Goal: Task Accomplishment & Management: Complete application form

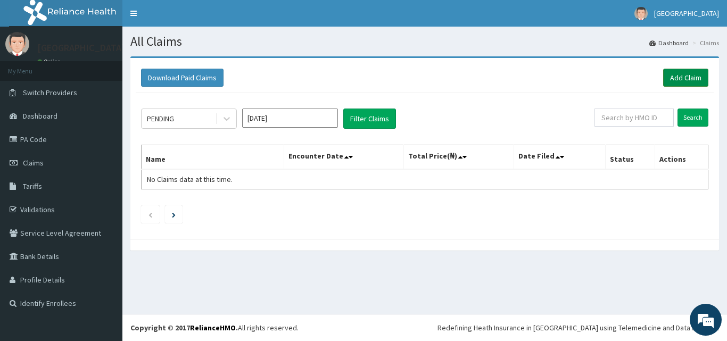
click at [688, 72] on link "Add Claim" at bounding box center [685, 78] width 45 height 18
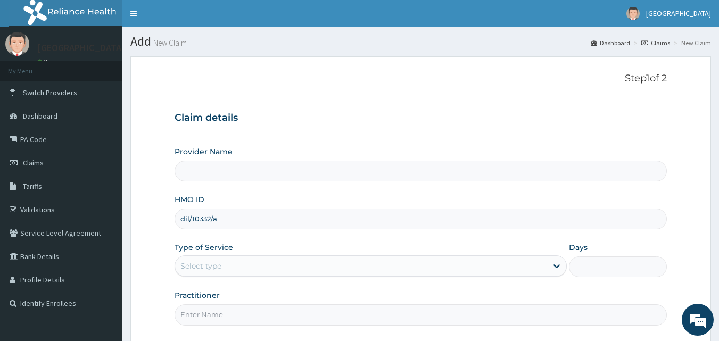
type input "dil/10332/a"
click at [267, 278] on div "Provider Name HMO ID dil/10332/a Type of Service Select type Days Practitioner" at bounding box center [421, 235] width 493 height 179
click at [267, 263] on div "Select type" at bounding box center [361, 266] width 372 height 17
drag, startPoint x: 221, startPoint y: 218, endPoint x: 176, endPoint y: 217, distance: 45.3
click at [176, 217] on input "dil/10332/a" at bounding box center [421, 219] width 493 height 21
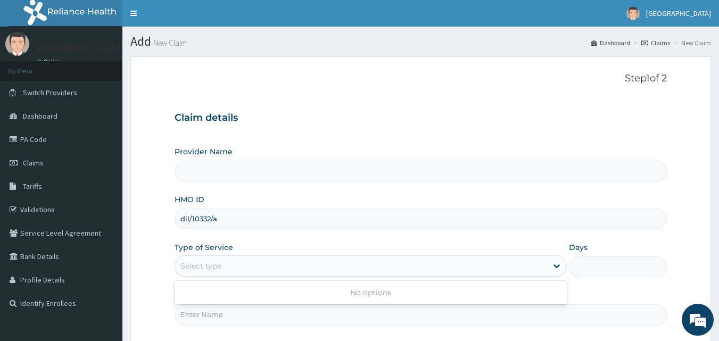
click at [213, 270] on div "Select type" at bounding box center [200, 266] width 41 height 11
click at [209, 327] on div "Step 1 of 2 Claim details Provider Name HMO ID dil/10332/a Type of Service Use …" at bounding box center [421, 201] width 493 height 256
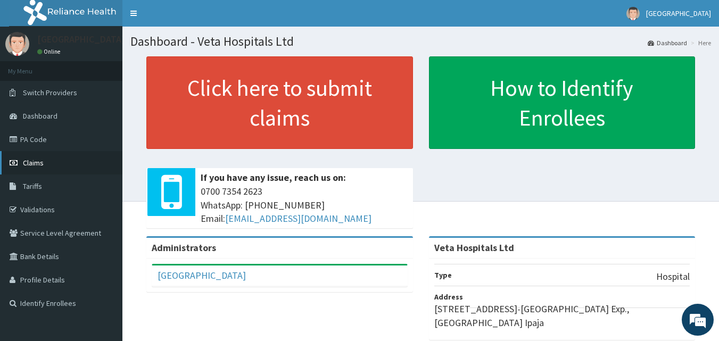
click at [60, 160] on link "Claims" at bounding box center [61, 162] width 122 height 23
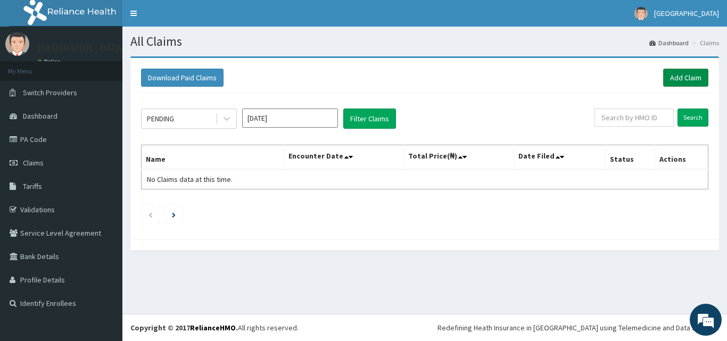
click at [682, 75] on link "Add Claim" at bounding box center [685, 78] width 45 height 18
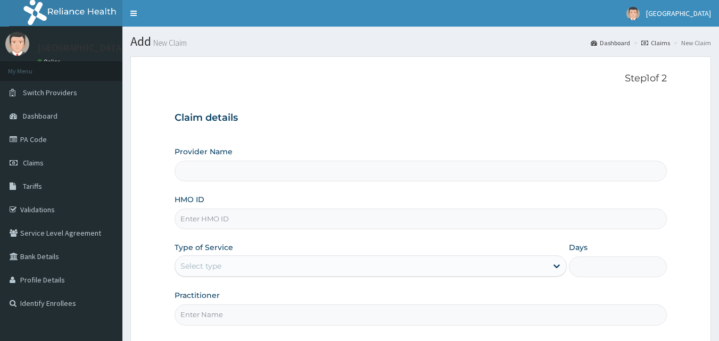
type input "Veta Hospitals Ltd"
click at [441, 222] on input "HMO ID" at bounding box center [421, 219] width 493 height 21
type input "DIL/10332/A"
click at [265, 267] on div "Select type" at bounding box center [361, 266] width 372 height 17
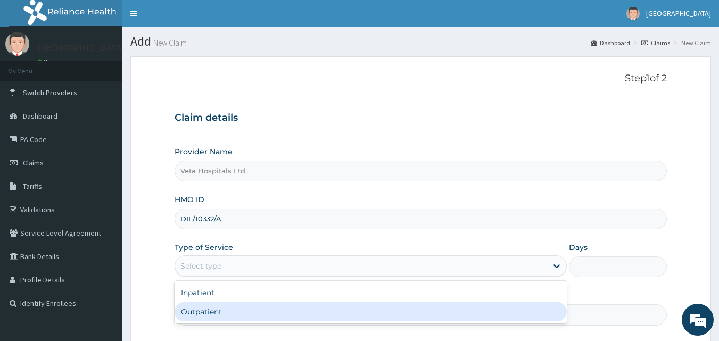
click at [232, 307] on div "Outpatient" at bounding box center [371, 311] width 392 height 19
type input "1"
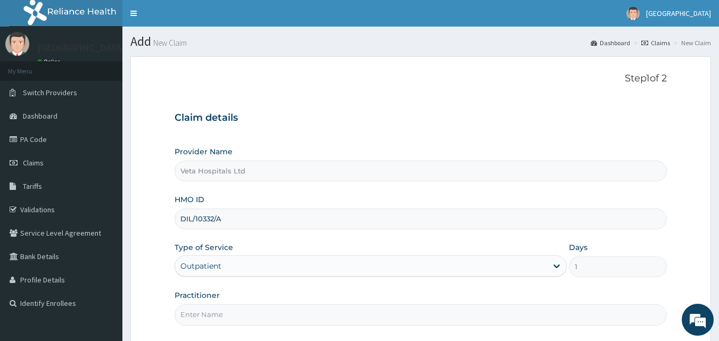
click at [230, 316] on input "Practitioner" at bounding box center [421, 314] width 493 height 21
type input "[PERSON_NAME]"
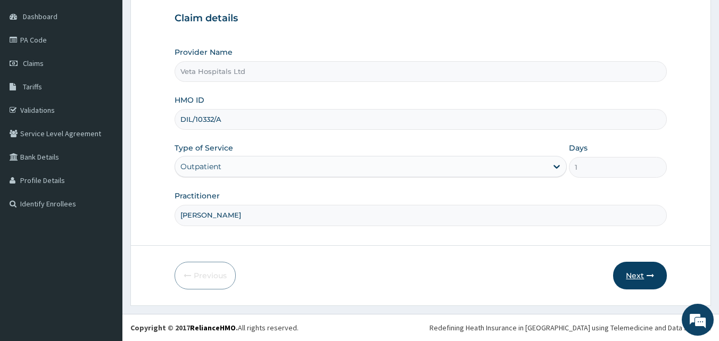
click at [631, 275] on button "Next" at bounding box center [640, 276] width 54 height 28
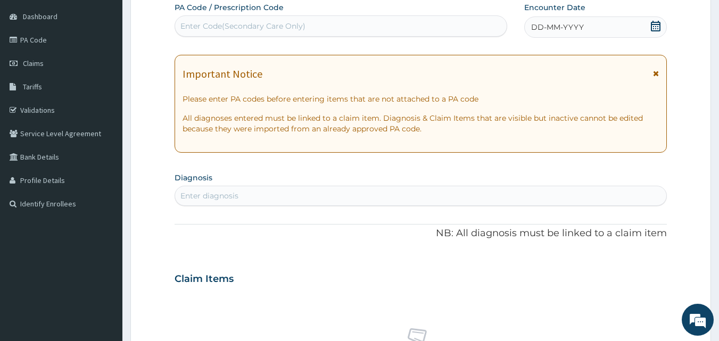
click at [583, 32] on div "DD-MM-YYYY" at bounding box center [595, 27] width 143 height 21
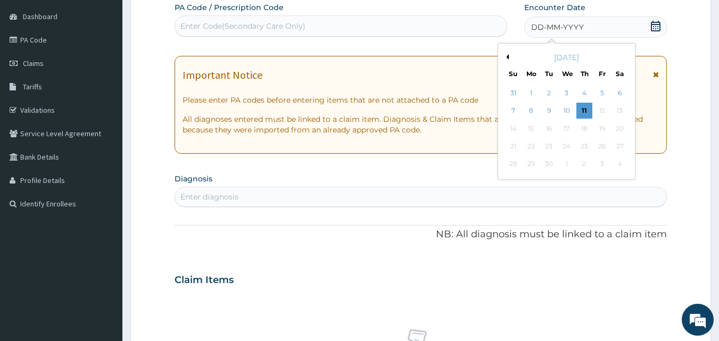
click at [507, 56] on button "Previous Month" at bounding box center [506, 56] width 5 height 5
click at [620, 90] on div "2" at bounding box center [620, 93] width 16 height 16
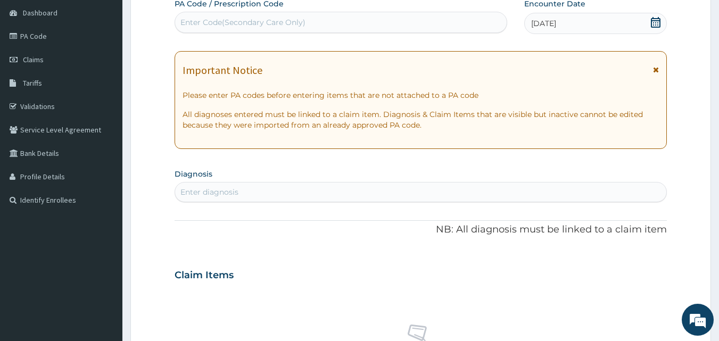
scroll to position [135, 0]
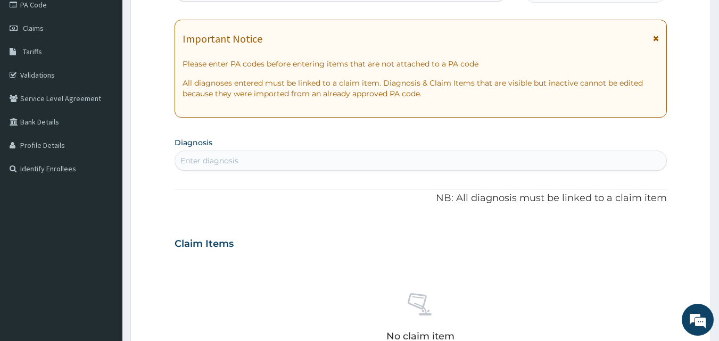
click at [466, 164] on div "Enter diagnosis" at bounding box center [421, 160] width 492 height 17
type input "plasmod"
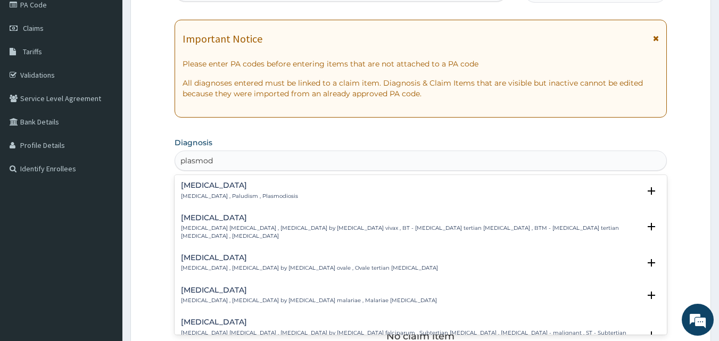
click at [216, 191] on div "Malaria Malaria , Paludism , Plasmodiosis" at bounding box center [239, 191] width 117 height 19
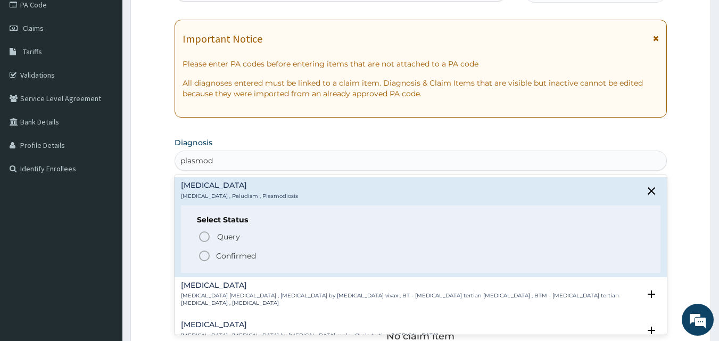
click at [203, 254] on icon "status option filled" at bounding box center [204, 256] width 13 height 13
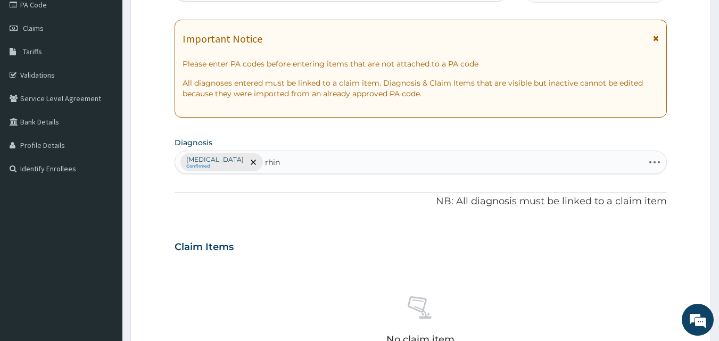
type input "rhini"
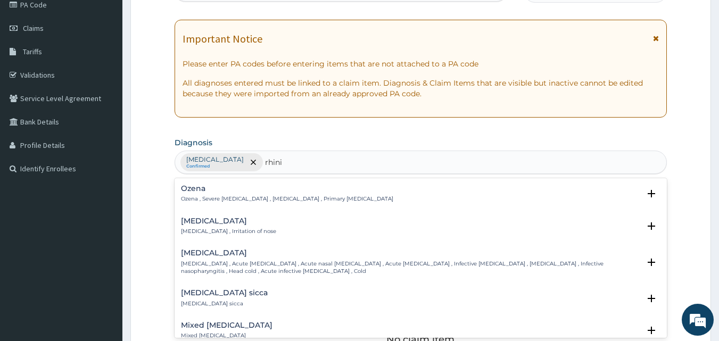
click at [197, 225] on h4 "Rhinitis" at bounding box center [228, 221] width 95 height 8
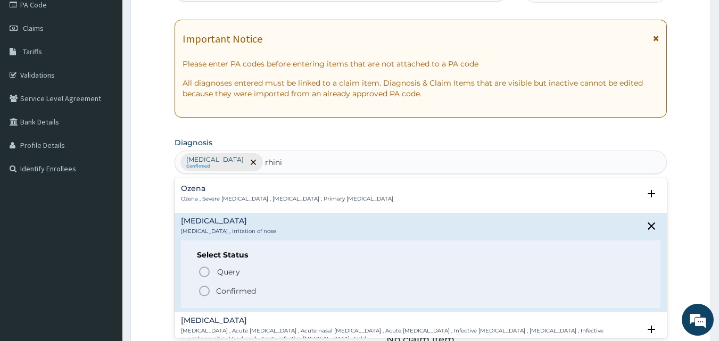
click at [208, 293] on icon "status option filled" at bounding box center [204, 291] width 13 height 13
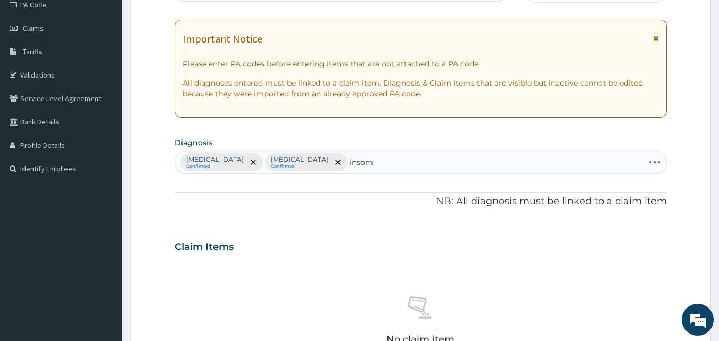
type input "insomni"
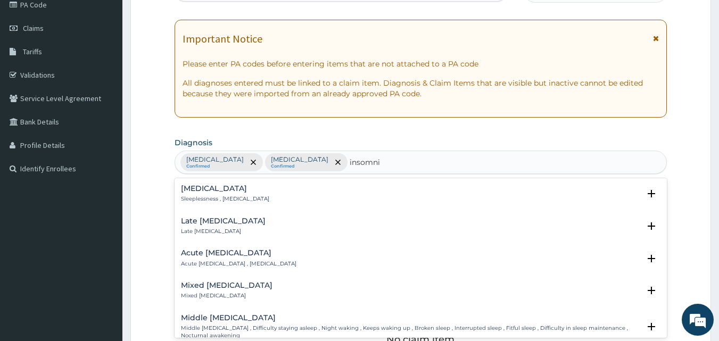
click at [207, 196] on p "Sleeplessness , Insomnia" at bounding box center [225, 198] width 88 height 7
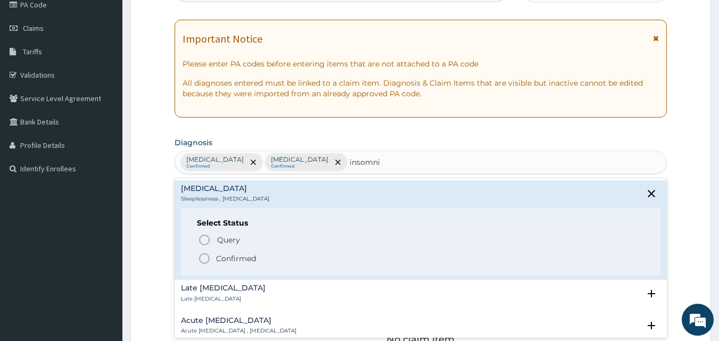
click at [206, 258] on icon "status option filled" at bounding box center [204, 258] width 13 height 13
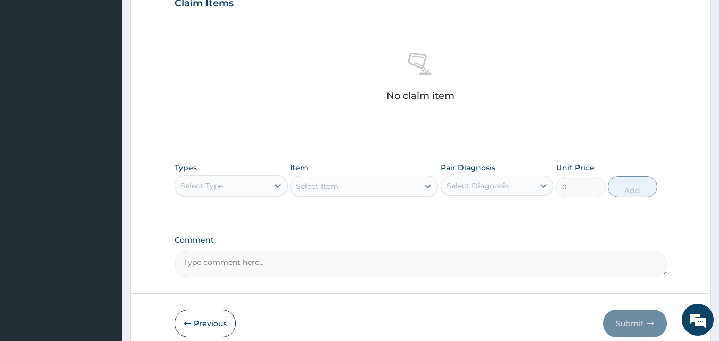
scroll to position [422, 0]
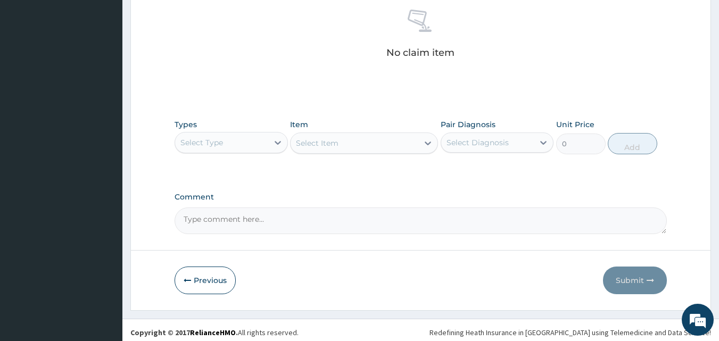
click at [226, 151] on div "Select Type" at bounding box center [231, 142] width 113 height 21
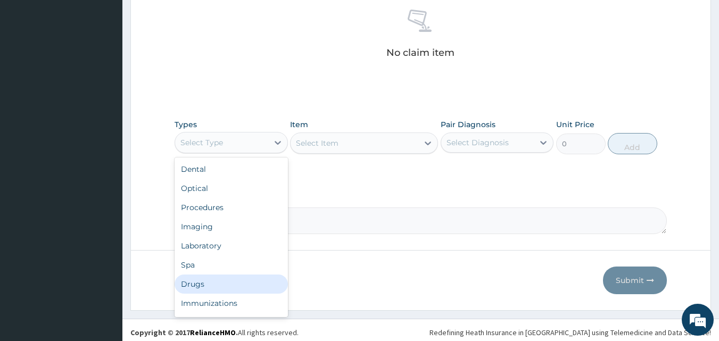
click at [220, 284] on div "Drugs" at bounding box center [231, 284] width 113 height 19
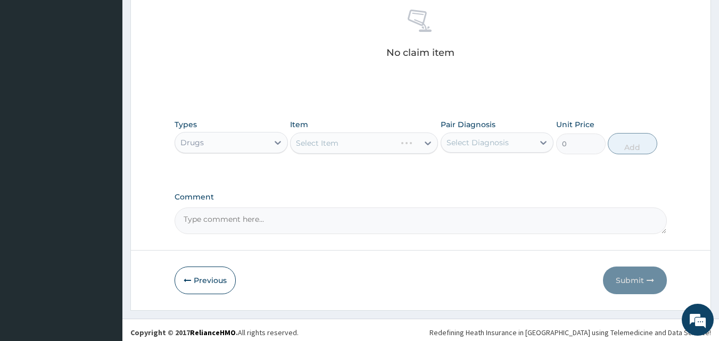
scroll to position [426, 0]
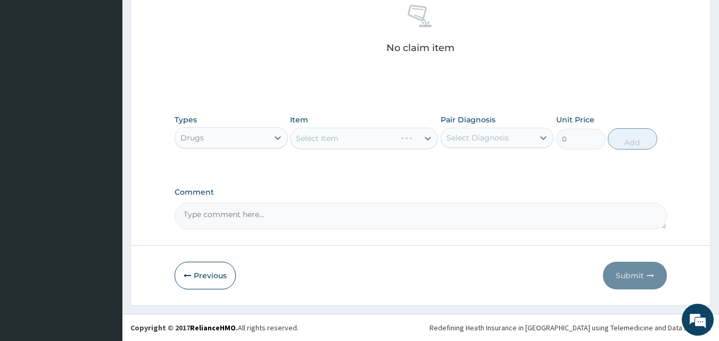
click at [388, 139] on div "Select Item" at bounding box center [364, 138] width 148 height 21
click at [388, 139] on div "Select Item" at bounding box center [355, 138] width 128 height 17
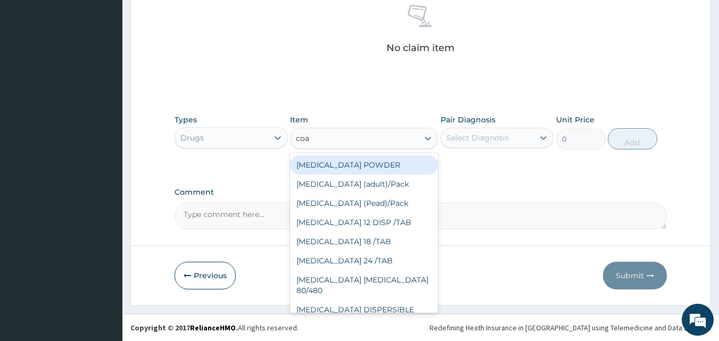
type input "coar"
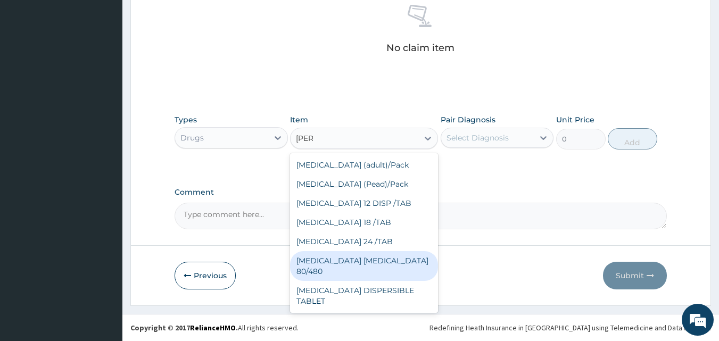
click at [370, 256] on div "COARTEM D TAB 80/480" at bounding box center [364, 266] width 148 height 30
type input "3093.7"
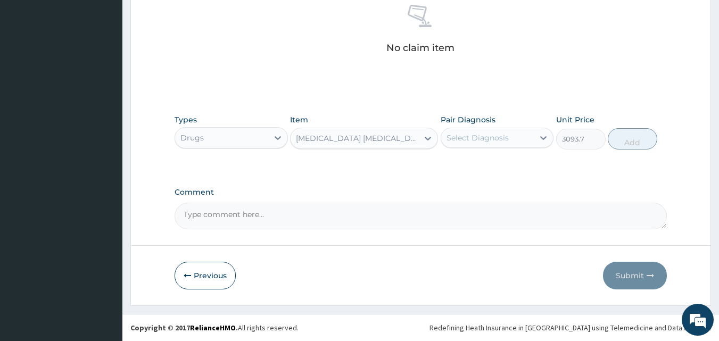
click at [465, 143] on div "Select Diagnosis" at bounding box center [487, 137] width 93 height 17
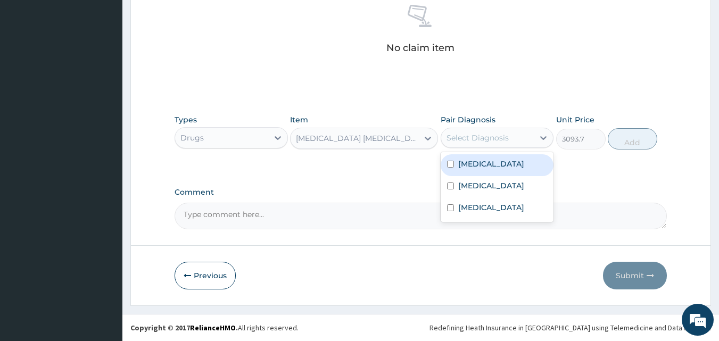
click at [459, 154] on div "Malaria" at bounding box center [497, 165] width 113 height 22
checkbox input "true"
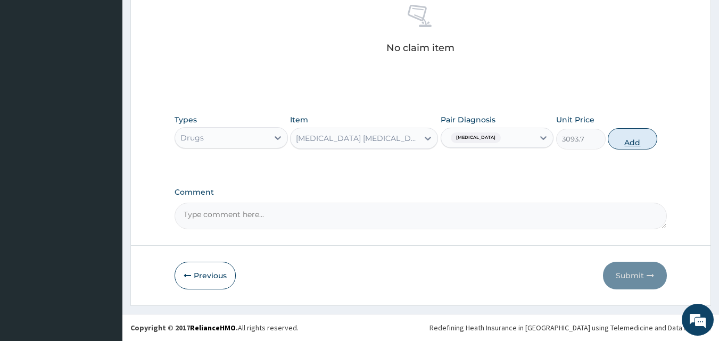
click at [632, 136] on button "Add" at bounding box center [633, 138] width 50 height 21
type input "0"
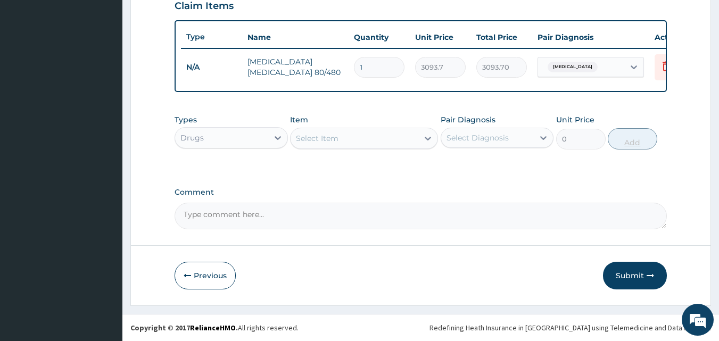
scroll to position [384, 0]
click at [397, 139] on div "Select Item" at bounding box center [355, 138] width 128 height 17
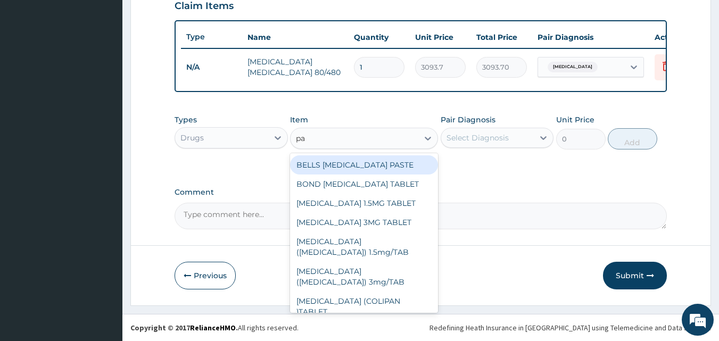
type input "par"
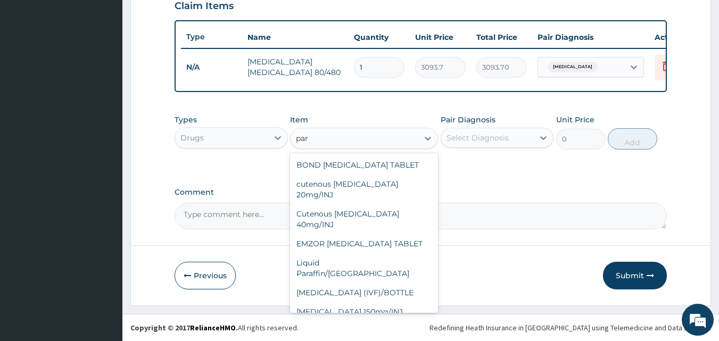
click at [377, 321] on div "PARACETAMOL 500mg/TAB" at bounding box center [364, 330] width 148 height 19
type input "18.5"
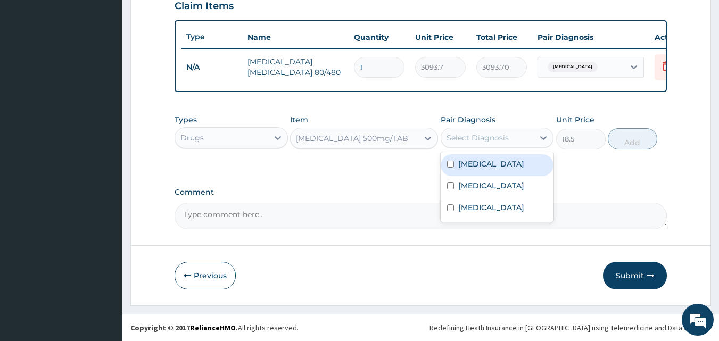
click at [487, 140] on div "Select Diagnosis" at bounding box center [478, 138] width 62 height 11
click at [468, 166] on label "Malaria" at bounding box center [491, 164] width 66 height 11
checkbox input "true"
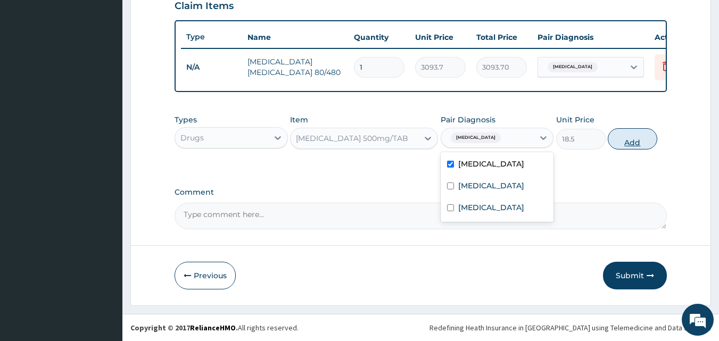
click at [630, 140] on button "Add" at bounding box center [633, 138] width 50 height 21
type input "0"
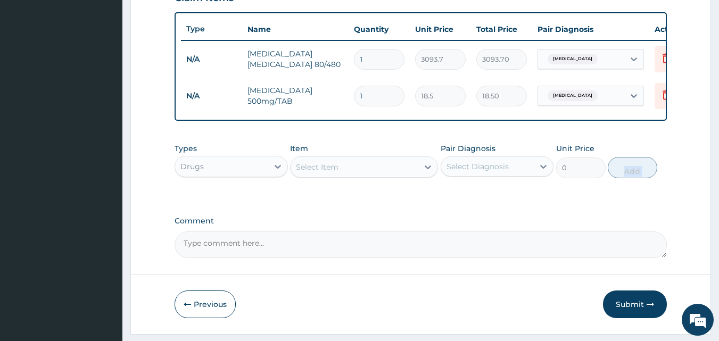
click at [381, 97] on input "1" at bounding box center [379, 96] width 51 height 21
type input "12"
type input "222.00"
type input "12"
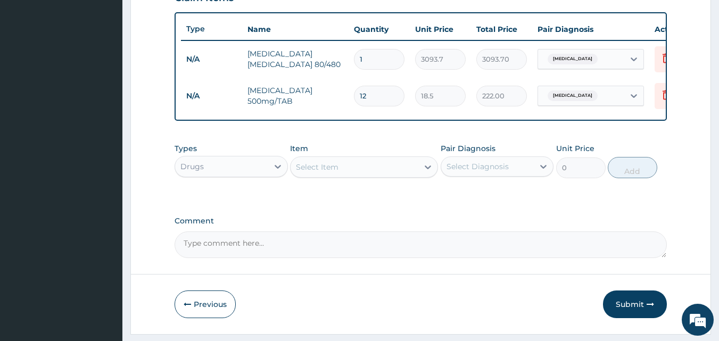
click at [320, 172] on div "Select Item" at bounding box center [317, 167] width 43 height 11
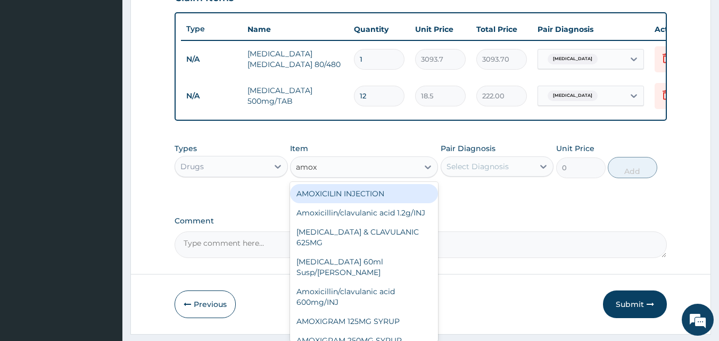
type input "amoxi"
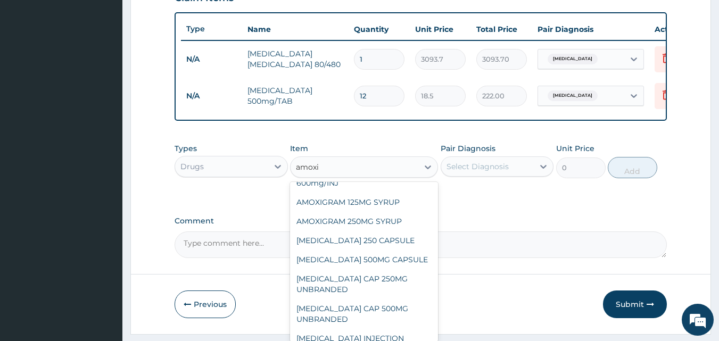
scroll to position [134, 0]
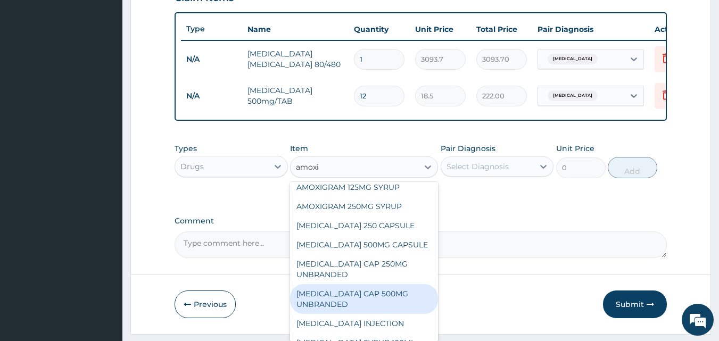
click at [368, 297] on div "AMOXIL CAP 500MG UNBRANDED" at bounding box center [364, 299] width 148 height 30
type input "190"
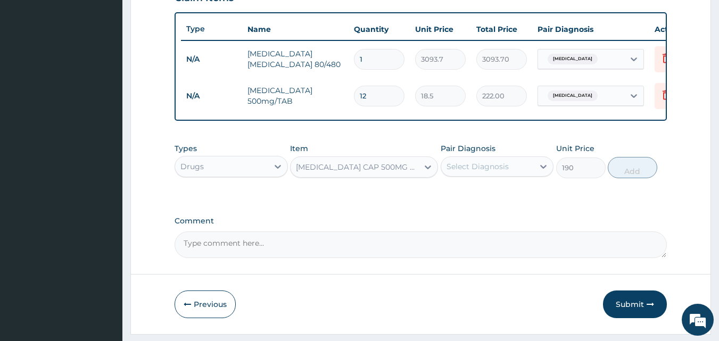
click at [485, 171] on div "Select Diagnosis" at bounding box center [478, 166] width 62 height 11
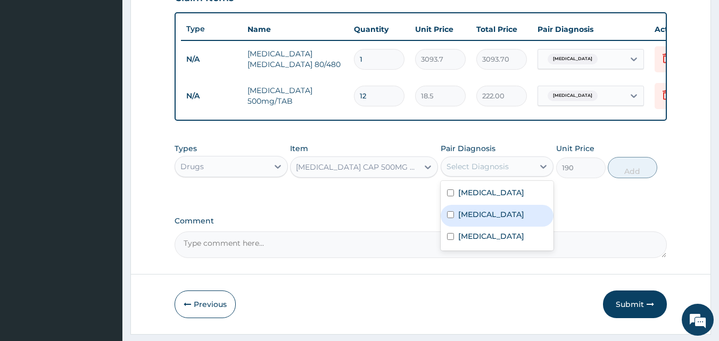
click at [463, 219] on label "Rhinitis" at bounding box center [491, 214] width 66 height 11
checkbox input "true"
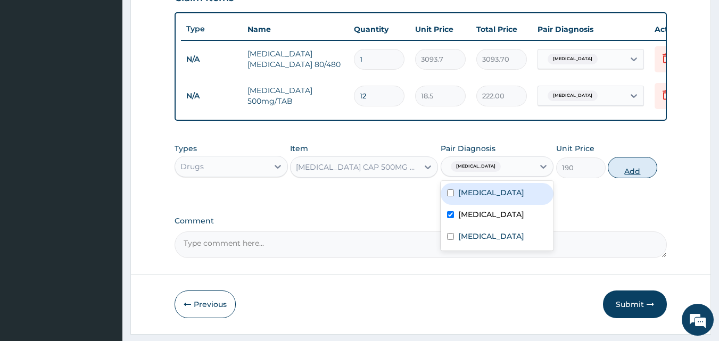
click at [647, 172] on button "Add" at bounding box center [633, 167] width 50 height 21
type input "0"
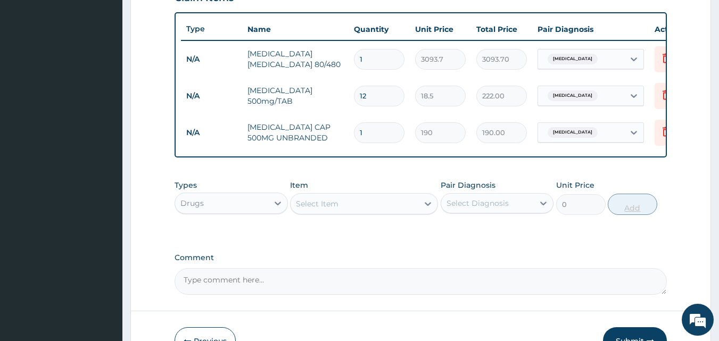
type input "12"
type input "2280.00"
type input "12"
click at [400, 212] on div "Select Item" at bounding box center [355, 203] width 128 height 17
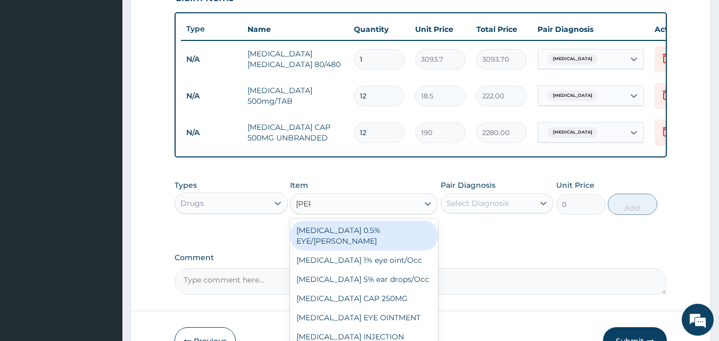
type input "lorat"
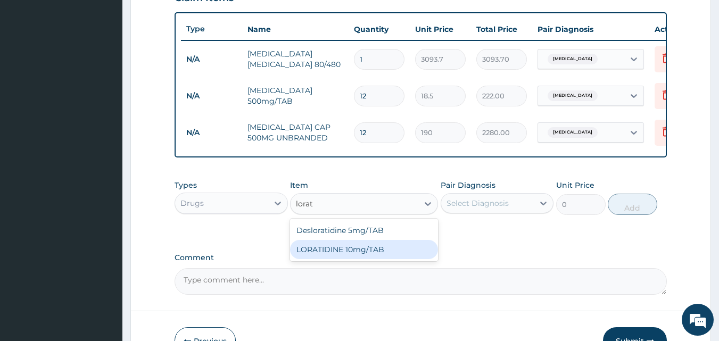
click at [358, 259] on div "LORATIDINE 10mg/TAB" at bounding box center [364, 249] width 148 height 19
type input "41.2"
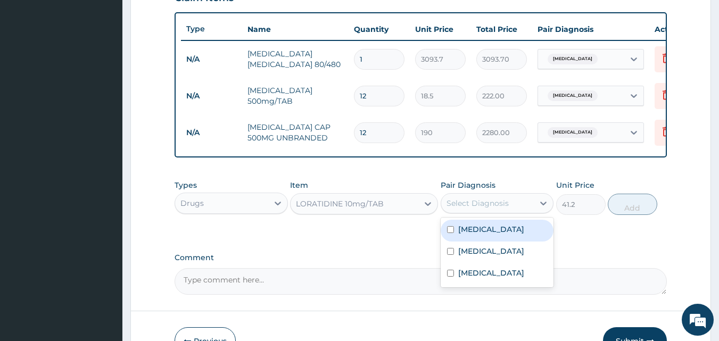
click at [467, 209] on div "Select Diagnosis" at bounding box center [478, 203] width 62 height 11
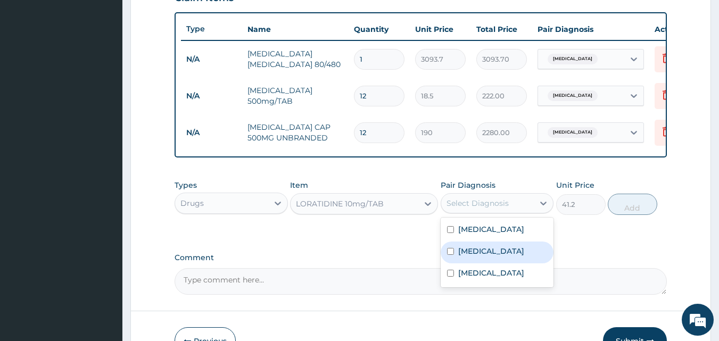
click at [463, 257] on label "Rhinitis" at bounding box center [491, 251] width 66 height 11
checkbox input "true"
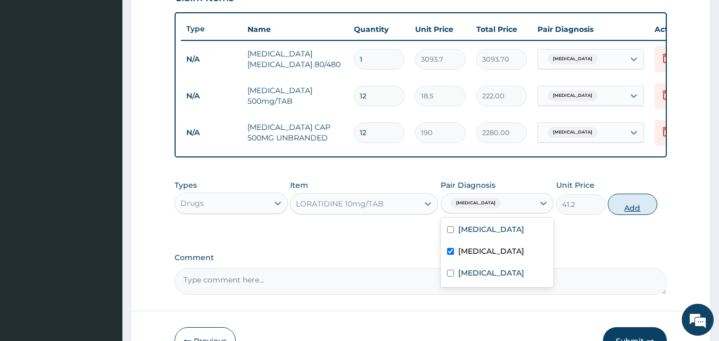
click at [628, 215] on button "Add" at bounding box center [633, 204] width 50 height 21
type input "0"
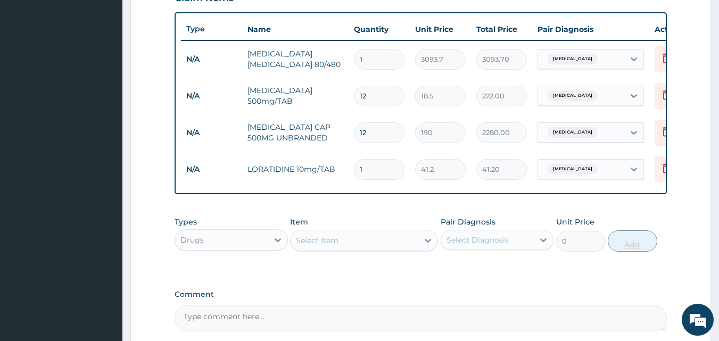
type input "0.00"
type input "5"
type input "206.00"
type input "5"
click at [398, 249] on div "Select Item" at bounding box center [355, 240] width 128 height 17
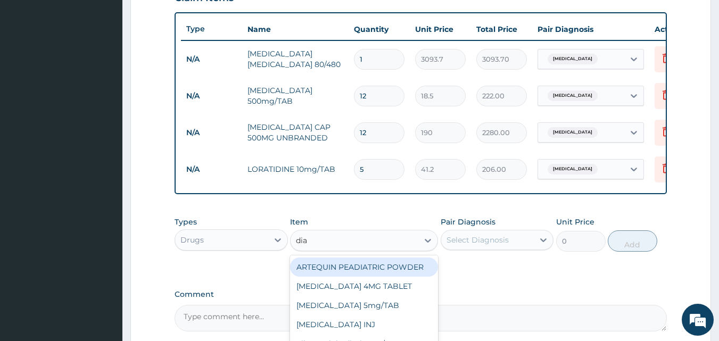
type input "diaz"
click at [386, 267] on div "Diazepam 5mg/TAB" at bounding box center [364, 267] width 148 height 19
type input "28.1"
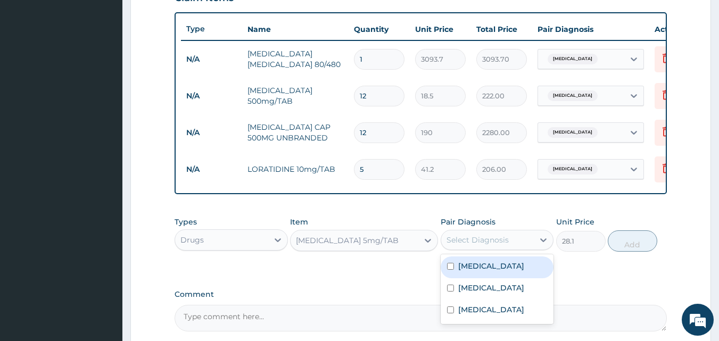
click at [461, 249] on div "Select Diagnosis" at bounding box center [487, 240] width 93 height 17
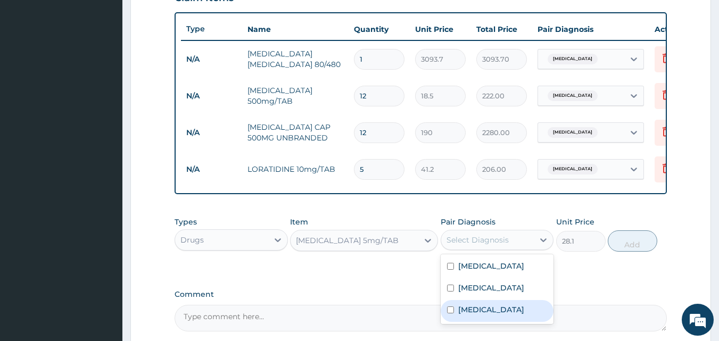
click at [464, 310] on div "Insomnia" at bounding box center [497, 311] width 113 height 22
checkbox input "true"
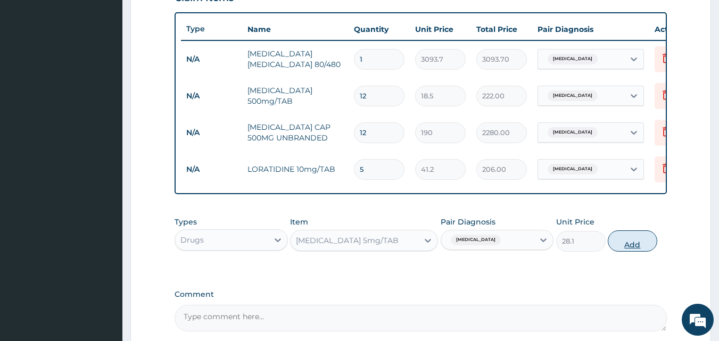
click at [633, 252] on button "Add" at bounding box center [633, 240] width 50 height 21
type input "0"
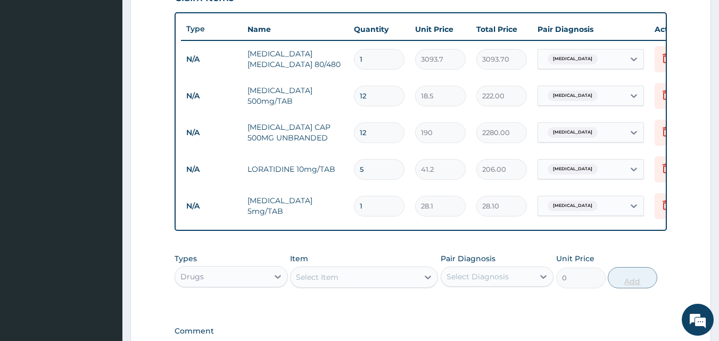
type input "0.00"
type input "2"
type input "56.20"
type input "0.00"
type input "3"
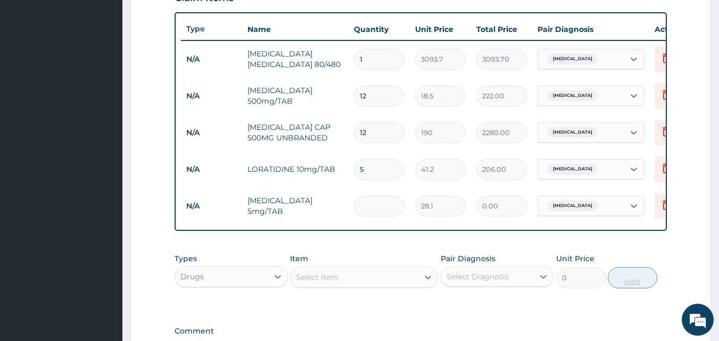
type input "84.30"
type input "3"
click at [252, 282] on div "Drugs" at bounding box center [221, 276] width 93 height 17
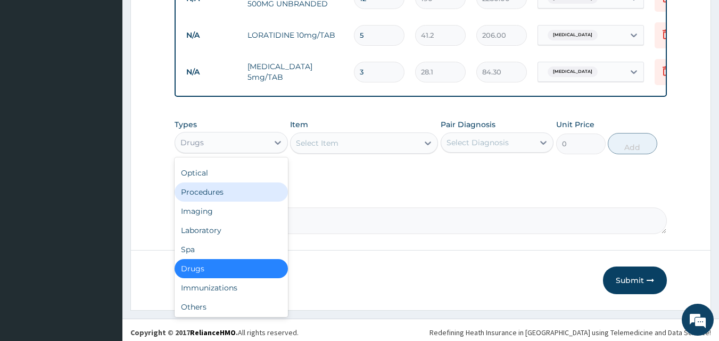
scroll to position [36, 0]
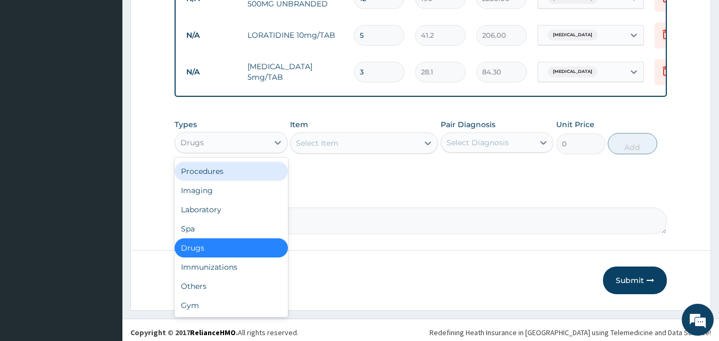
click at [212, 178] on div "Procedures" at bounding box center [231, 171] width 113 height 19
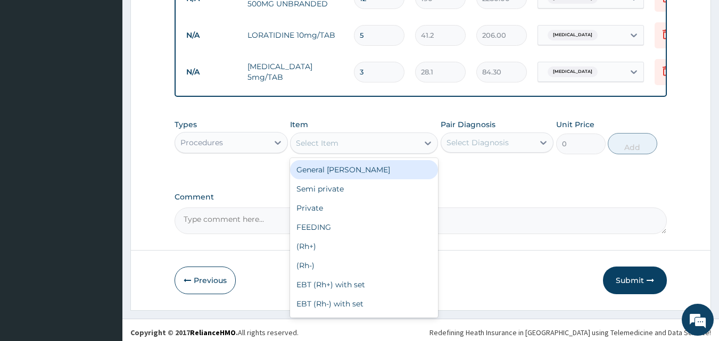
click at [351, 146] on div "Select Item" at bounding box center [355, 143] width 128 height 17
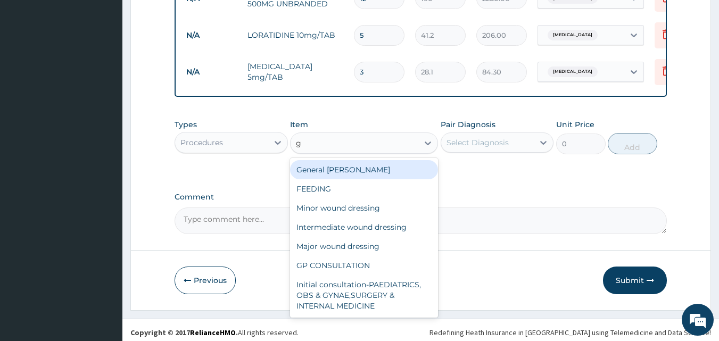
type input "gp"
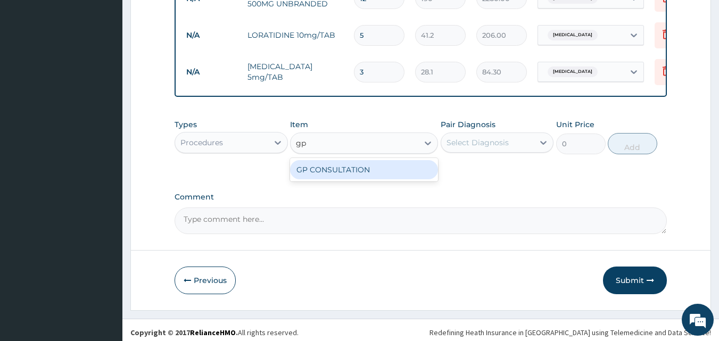
click at [353, 176] on div "GP CONSULTATION" at bounding box center [364, 169] width 148 height 19
type input "2000"
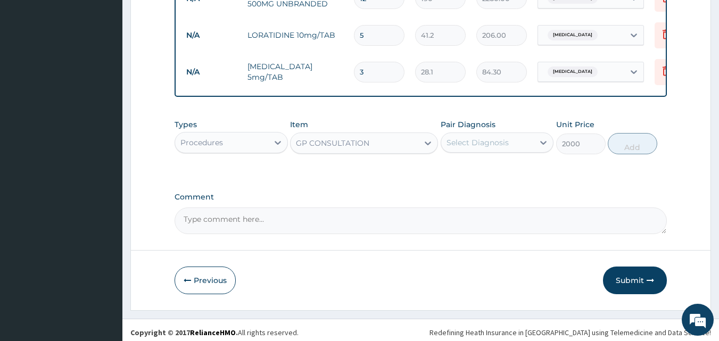
click at [464, 148] on div "Select Diagnosis" at bounding box center [478, 142] width 62 height 11
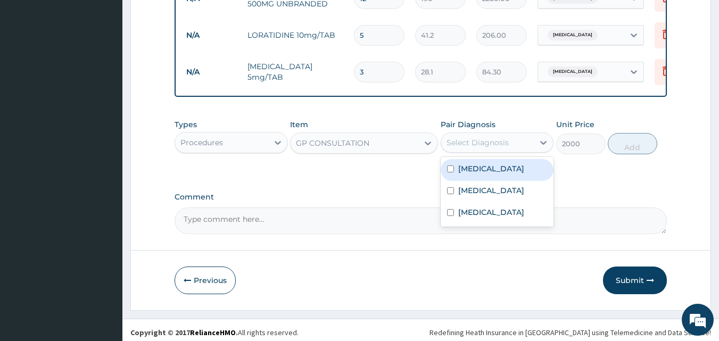
click at [464, 174] on label "Malaria" at bounding box center [491, 168] width 66 height 11
checkbox input "true"
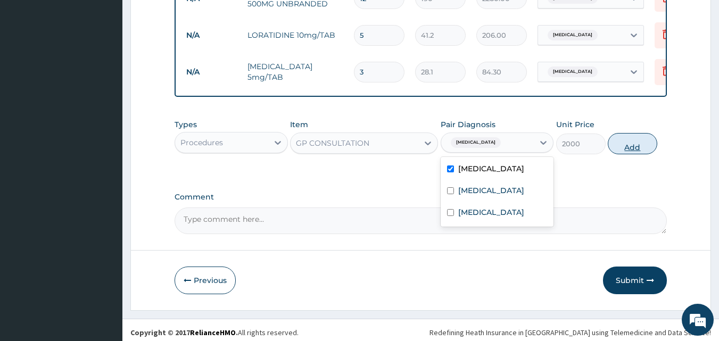
click at [627, 153] on button "Add" at bounding box center [633, 143] width 50 height 21
type input "0"
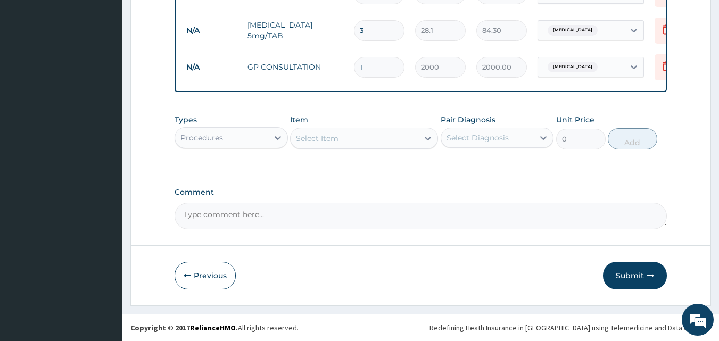
click at [652, 277] on icon "button" at bounding box center [650, 275] width 7 height 7
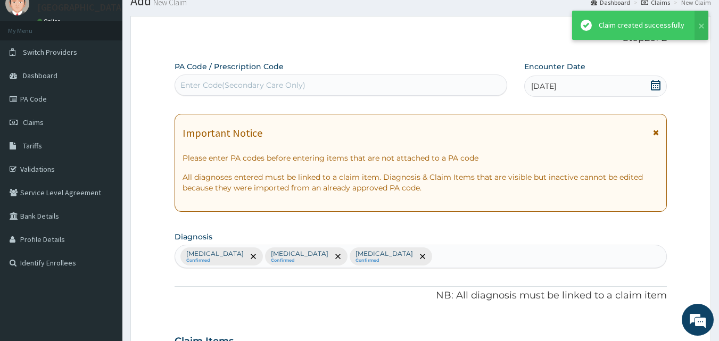
scroll to position [567, 0]
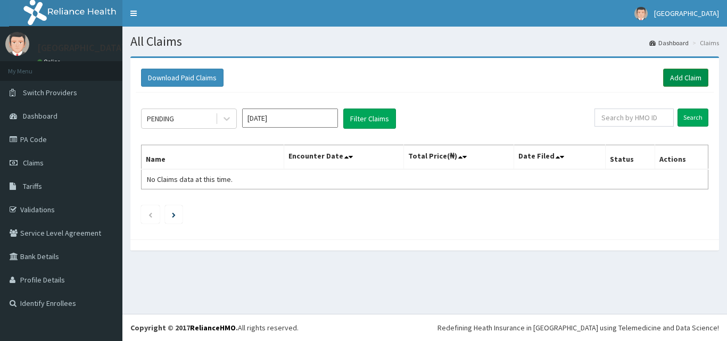
click at [679, 80] on link "Add Claim" at bounding box center [685, 78] width 45 height 18
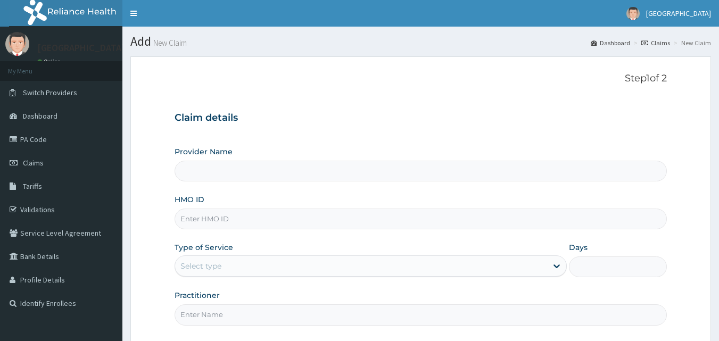
click at [260, 221] on input "HMO ID" at bounding box center [421, 219] width 493 height 21
type input "dil"
type input "Veta Hospitals Ltd"
type input "DIL/10332/A"
click at [252, 267] on div "Select type" at bounding box center [361, 266] width 372 height 17
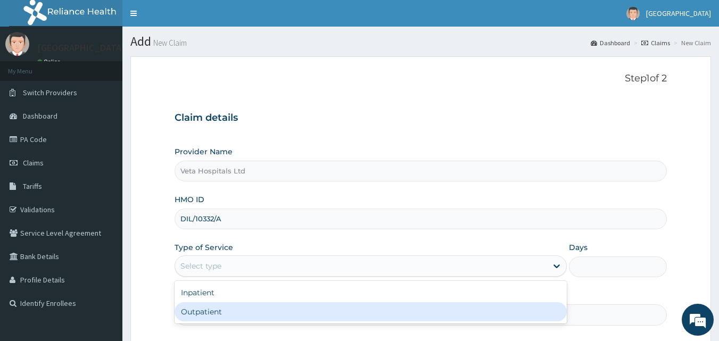
click at [227, 309] on div "Outpatient" at bounding box center [371, 311] width 392 height 19
type input "1"
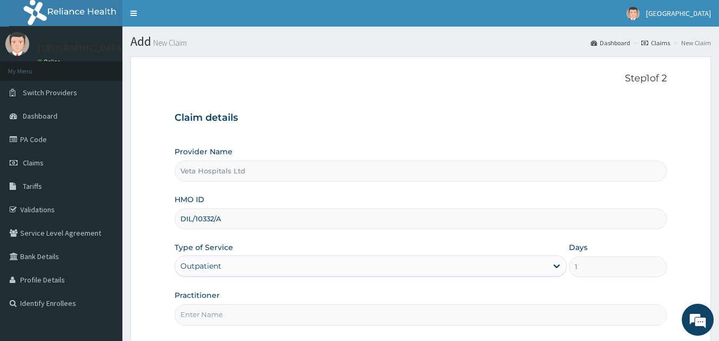
drag, startPoint x: 230, startPoint y: 301, endPoint x: 219, endPoint y: 332, distance: 33.5
click at [226, 314] on div "Practitioner" at bounding box center [421, 307] width 493 height 35
click at [225, 322] on input "Practitioner" at bounding box center [421, 314] width 493 height 21
type input "DR SAMUEL"
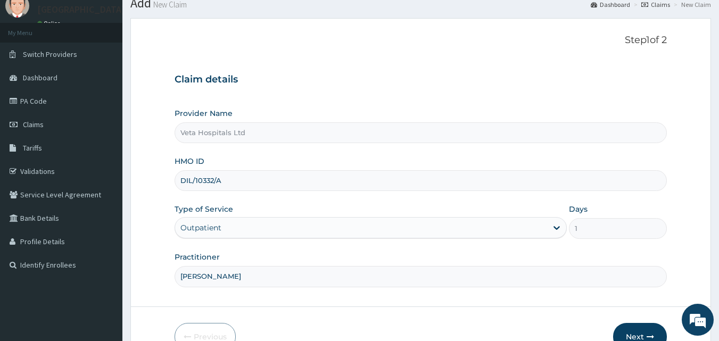
scroll to position [100, 0]
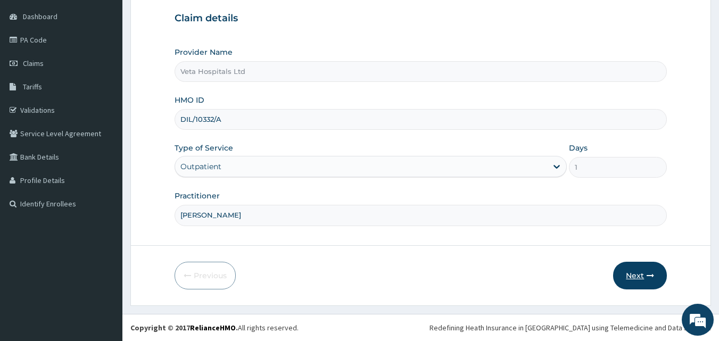
click at [650, 270] on button "Next" at bounding box center [640, 276] width 54 height 28
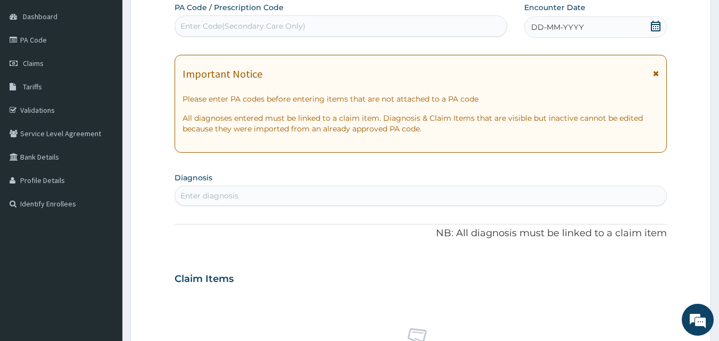
scroll to position [0, 0]
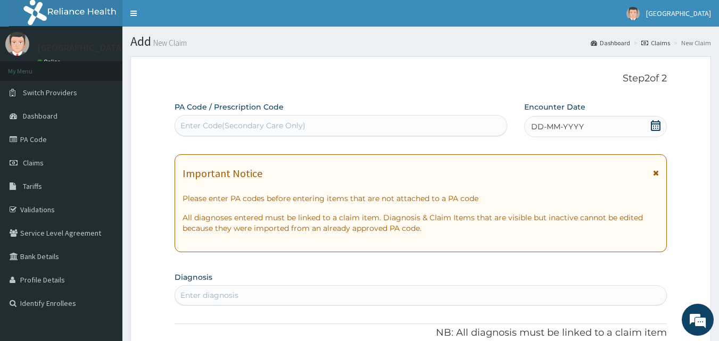
click at [654, 125] on icon at bounding box center [655, 125] width 11 height 11
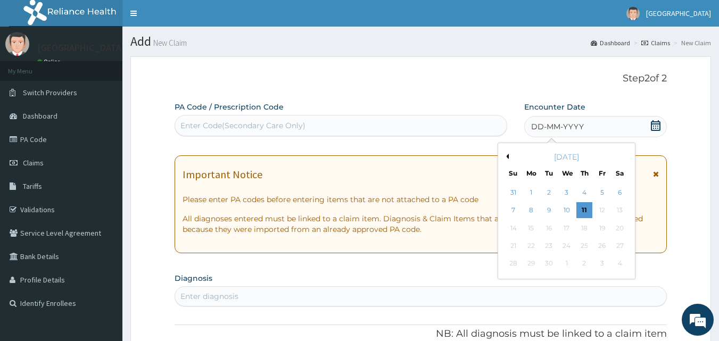
click at [507, 157] on button "Previous Month" at bounding box center [506, 156] width 5 height 5
click at [530, 225] on div "11" at bounding box center [531, 228] width 16 height 16
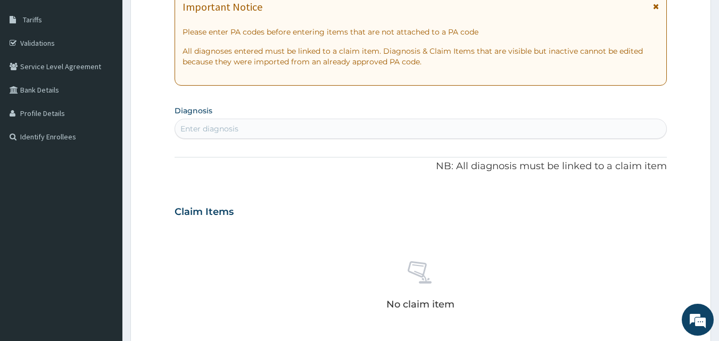
scroll to position [166, 0]
click at [376, 115] on section "Diagnosis Enter diagnosis" at bounding box center [421, 122] width 493 height 36
click at [370, 123] on div "Enter diagnosis" at bounding box center [421, 129] width 492 height 17
type input "c"
type input "plasmod"
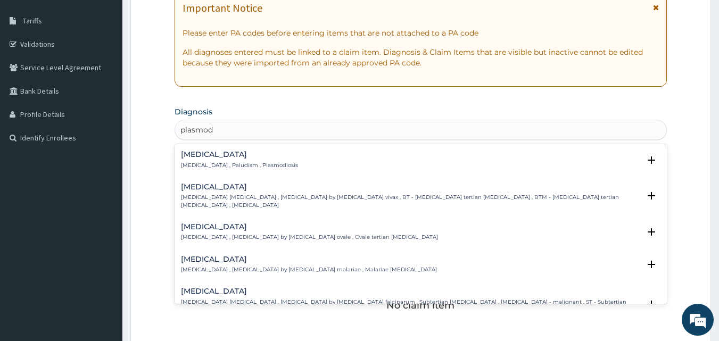
click at [210, 162] on p "[MEDICAL_DATA] , Paludism , Plasmodiosis" at bounding box center [239, 165] width 117 height 7
drag, startPoint x: 210, startPoint y: 161, endPoint x: 194, endPoint y: 155, distance: 17.2
click at [194, 155] on div "[MEDICAL_DATA] [MEDICAL_DATA] , Paludism , Plasmodiosis" at bounding box center [239, 160] width 117 height 19
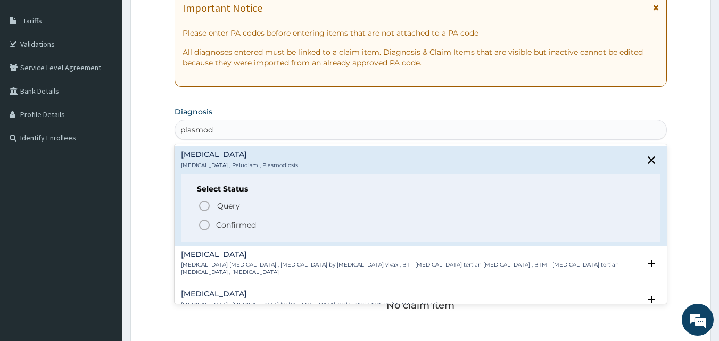
click at [208, 226] on icon "status option filled" at bounding box center [204, 225] width 13 height 13
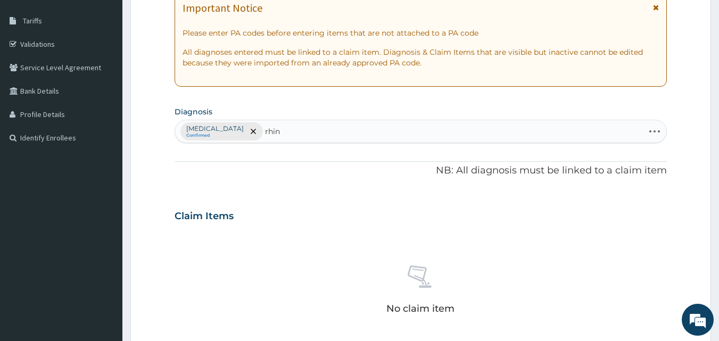
type input "rhini"
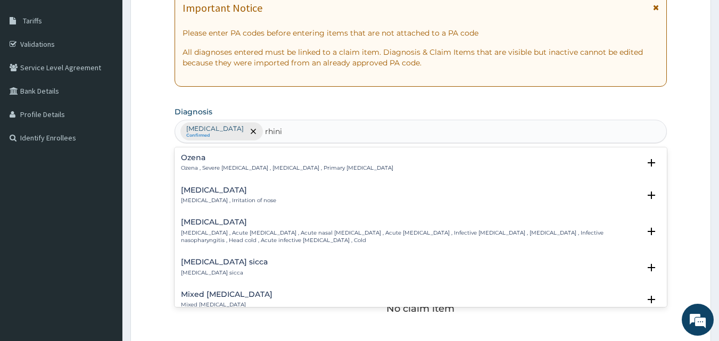
click at [212, 197] on p "[MEDICAL_DATA] , Irritation of nose" at bounding box center [228, 200] width 95 height 7
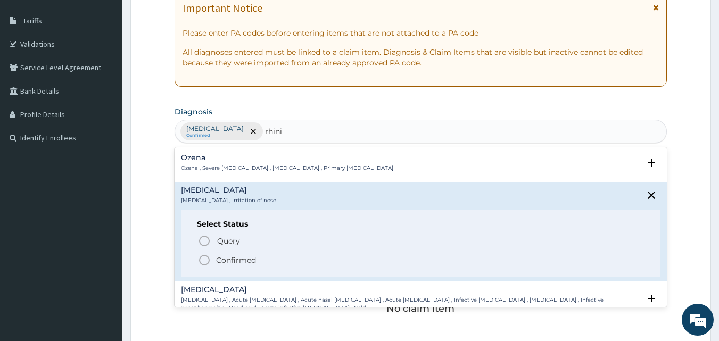
click at [205, 263] on icon "status option filled" at bounding box center [204, 260] width 13 height 13
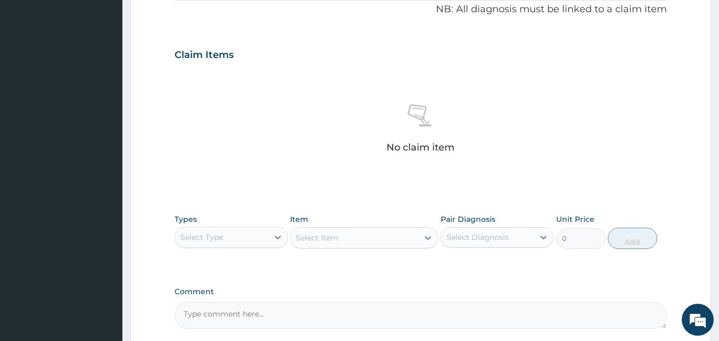
scroll to position [335, 0]
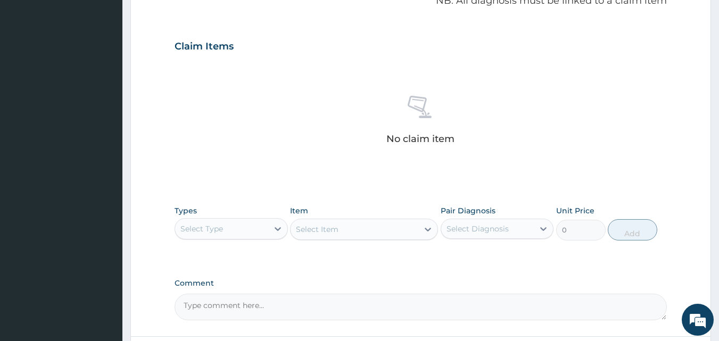
click at [328, 224] on div "Select Item" at bounding box center [364, 229] width 148 height 21
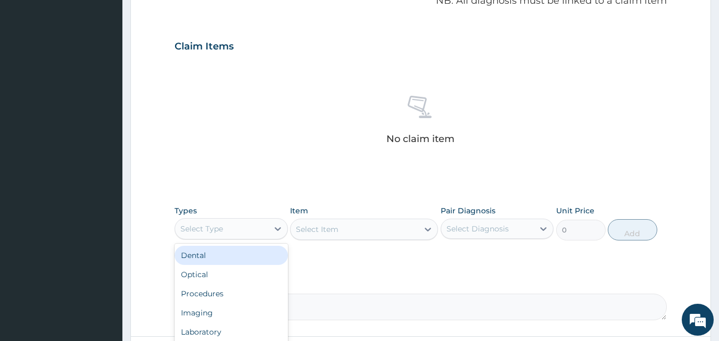
click at [255, 234] on div "Select Type" at bounding box center [221, 228] width 93 height 17
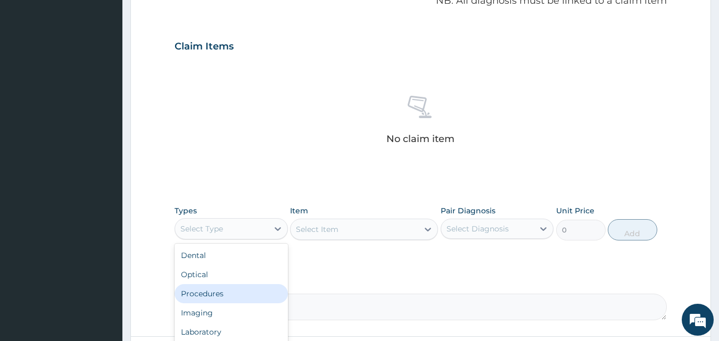
scroll to position [426, 0]
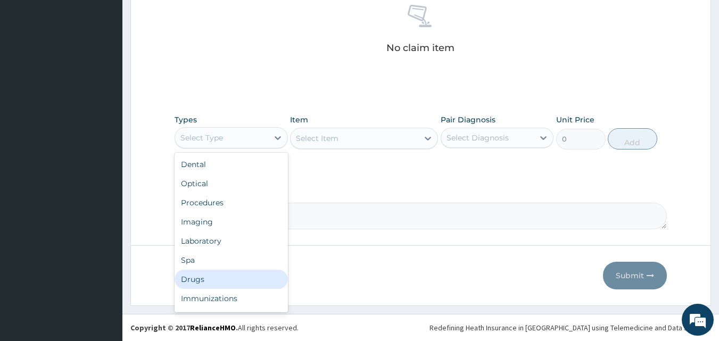
click at [230, 270] on div "Drugs" at bounding box center [231, 279] width 113 height 19
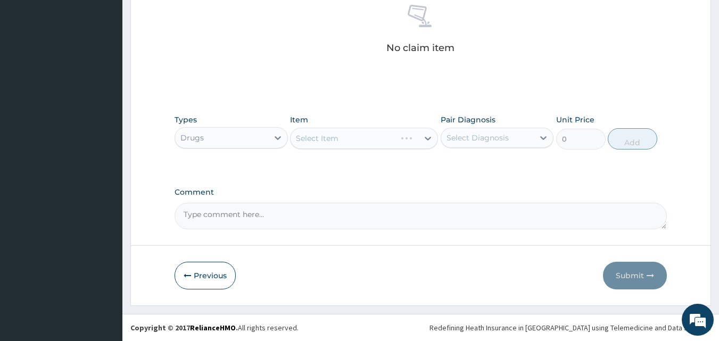
click at [377, 137] on div "Select Item" at bounding box center [364, 138] width 148 height 21
click at [377, 137] on div "Select Item" at bounding box center [355, 138] width 128 height 17
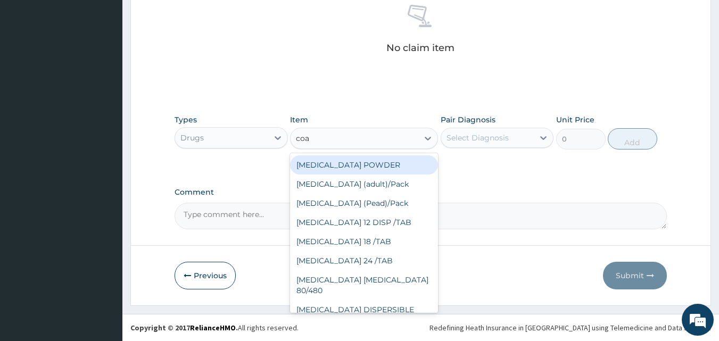
type input "[PERSON_NAME]"
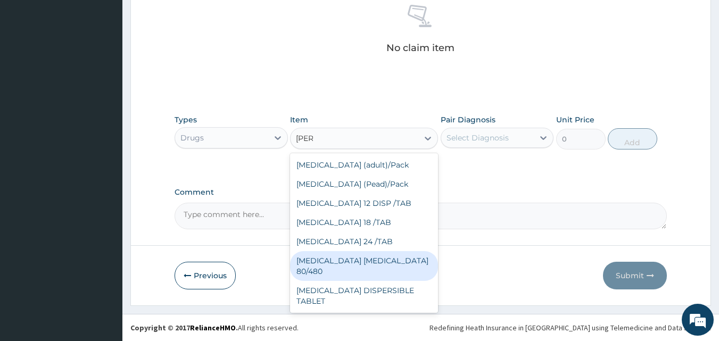
click at [370, 266] on div "[MEDICAL_DATA] [MEDICAL_DATA] 80/480" at bounding box center [364, 266] width 148 height 30
type input "3093.7"
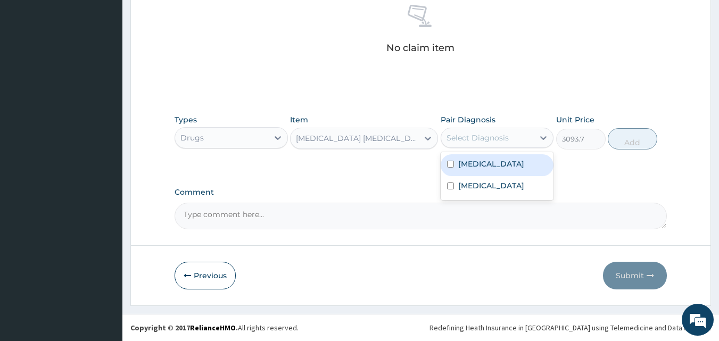
click at [468, 141] on div "Select Diagnosis" at bounding box center [478, 138] width 62 height 11
click at [451, 169] on div "[MEDICAL_DATA]" at bounding box center [497, 165] width 113 height 22
checkbox input "true"
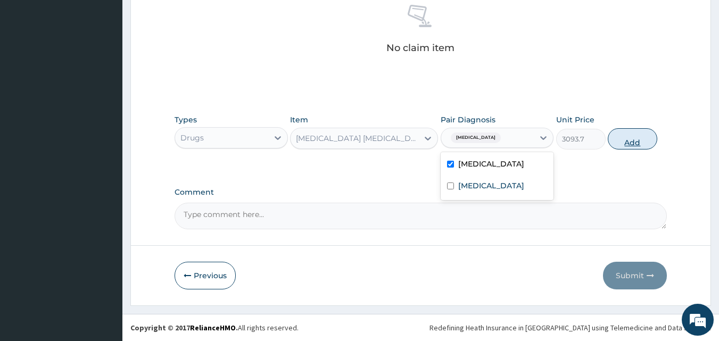
click at [616, 146] on button "Add" at bounding box center [633, 138] width 50 height 21
type input "0"
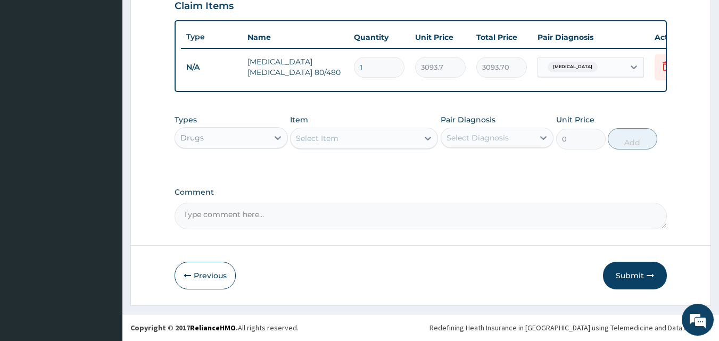
scroll to position [384, 0]
click at [387, 138] on div "Select Item" at bounding box center [355, 138] width 128 height 17
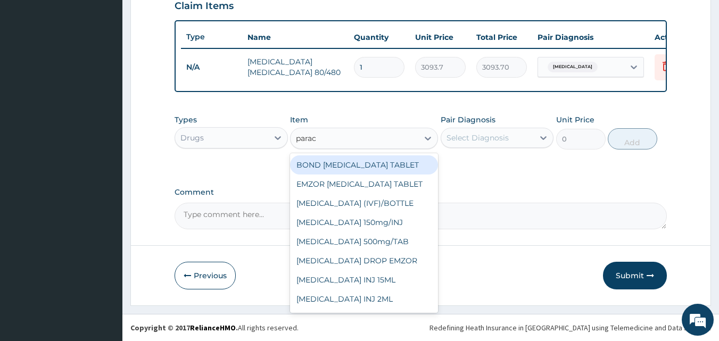
type input "parace"
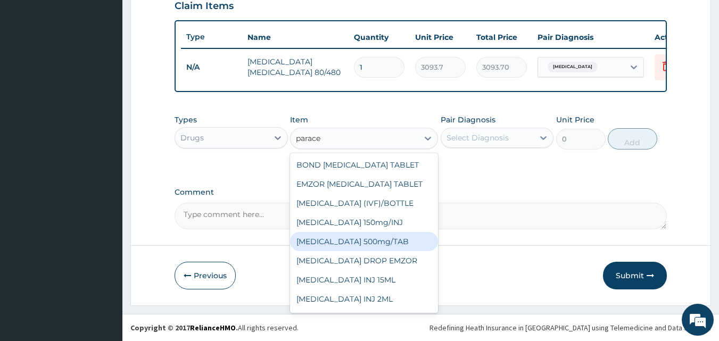
click at [375, 240] on div "[MEDICAL_DATA] 500mg/TAB" at bounding box center [364, 241] width 148 height 19
type input "18.5"
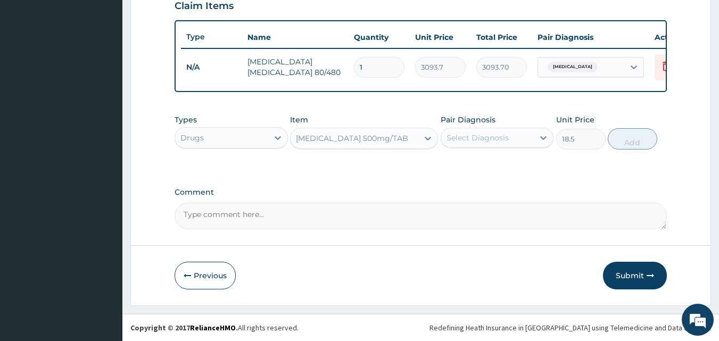
click at [488, 137] on div "Select Diagnosis" at bounding box center [478, 138] width 62 height 11
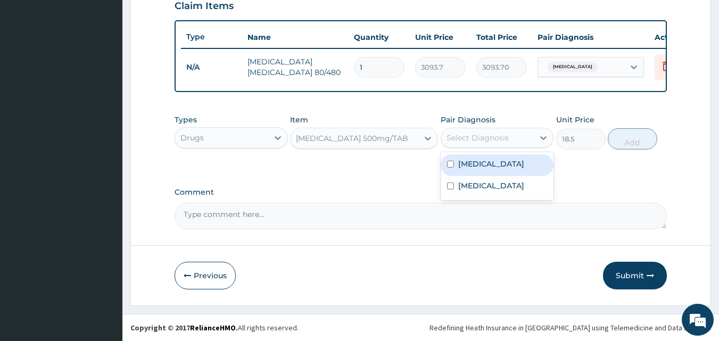
click at [467, 170] on div "[MEDICAL_DATA]" at bounding box center [497, 165] width 113 height 22
checkbox input "true"
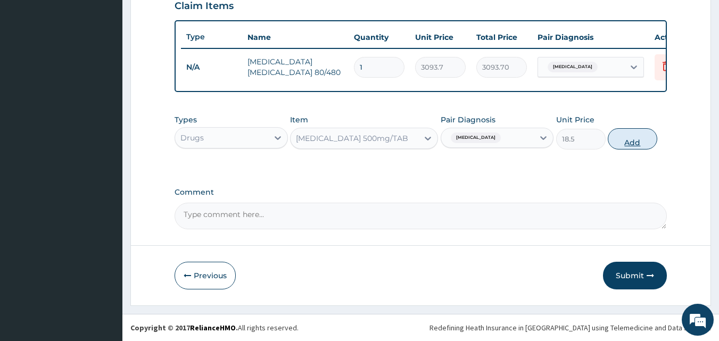
click at [623, 138] on button "Add" at bounding box center [633, 138] width 50 height 21
type input "0"
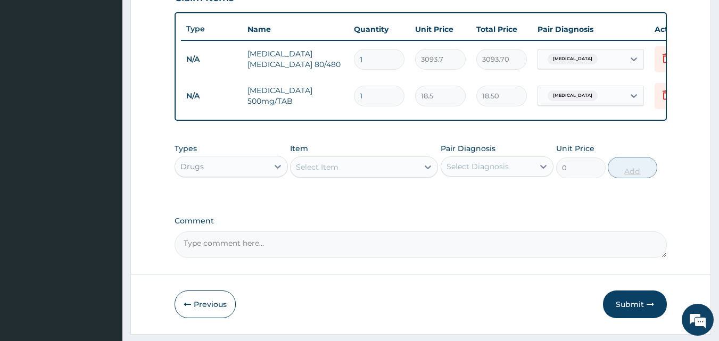
type input "12"
type input "222.00"
type input "12"
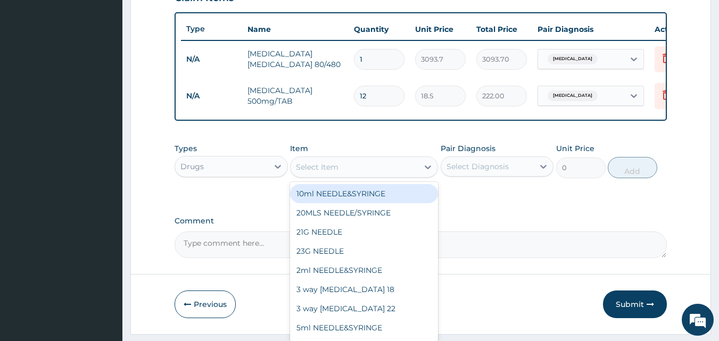
click at [396, 176] on div "Select Item" at bounding box center [355, 167] width 128 height 17
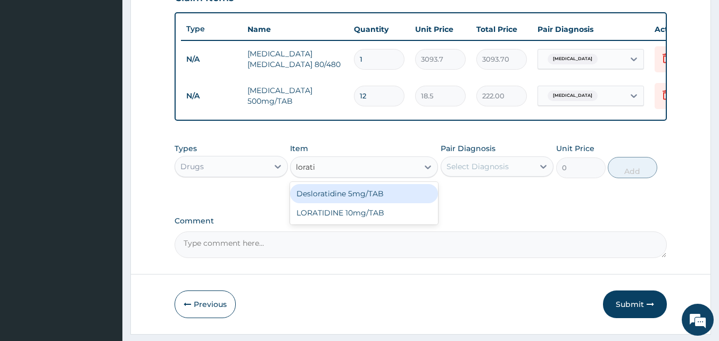
type input "loratid"
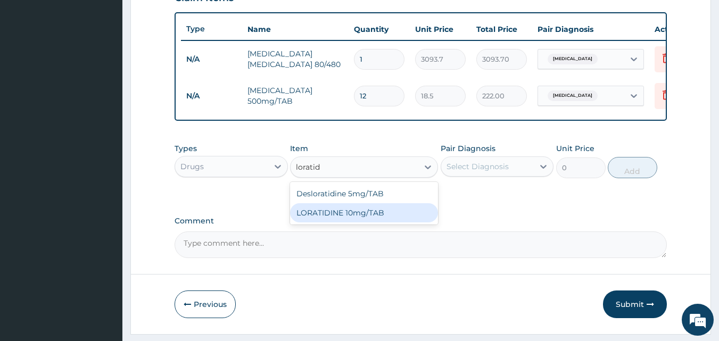
click at [369, 218] on div "LORATIDINE 10mg/TAB" at bounding box center [364, 212] width 148 height 19
type input "41.2"
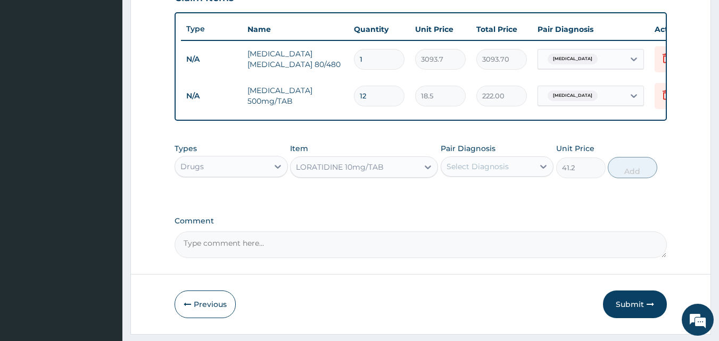
click at [473, 172] on div "Select Diagnosis" at bounding box center [478, 166] width 62 height 11
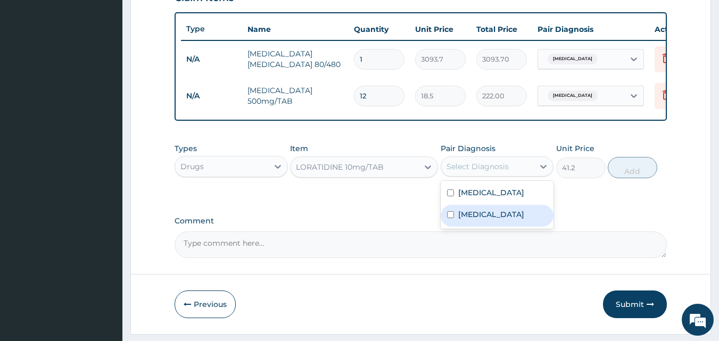
click at [461, 220] on label "[MEDICAL_DATA]" at bounding box center [491, 214] width 66 height 11
checkbox input "true"
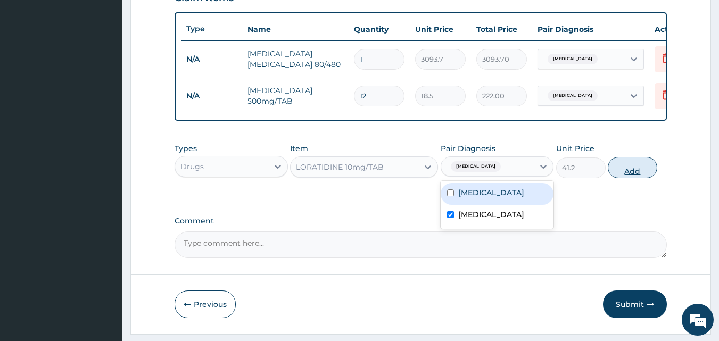
click at [645, 178] on button "Add" at bounding box center [633, 167] width 50 height 21
type input "0"
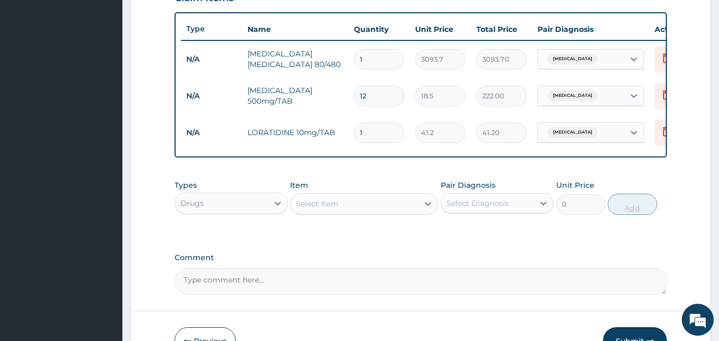
type input "0.00"
type input "5"
type input "206.00"
type input "5"
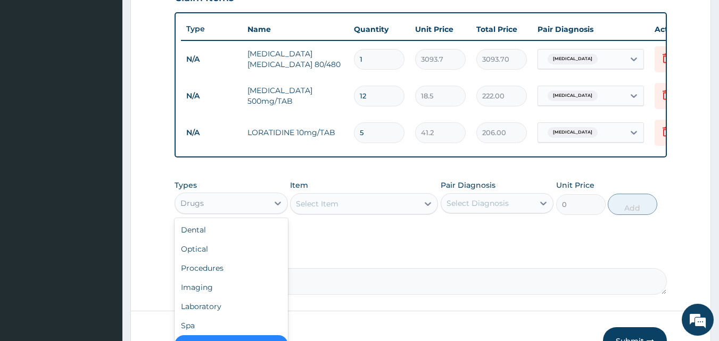
click at [225, 212] on div "Drugs" at bounding box center [221, 203] width 93 height 17
click at [223, 278] on div "Procedures" at bounding box center [231, 268] width 113 height 19
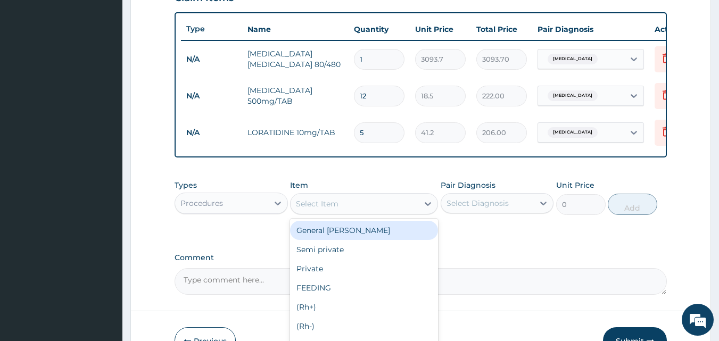
click at [337, 209] on div "Select Item" at bounding box center [317, 204] width 43 height 11
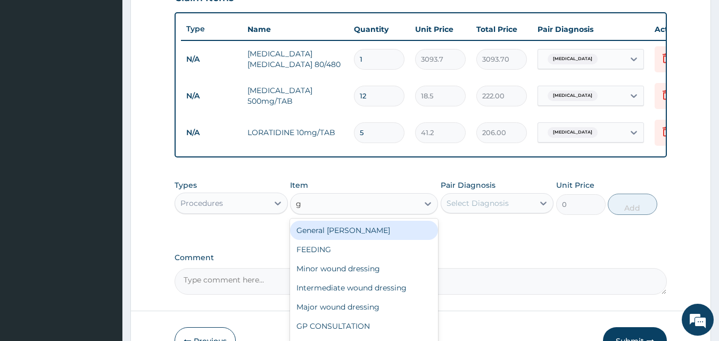
type input "gp"
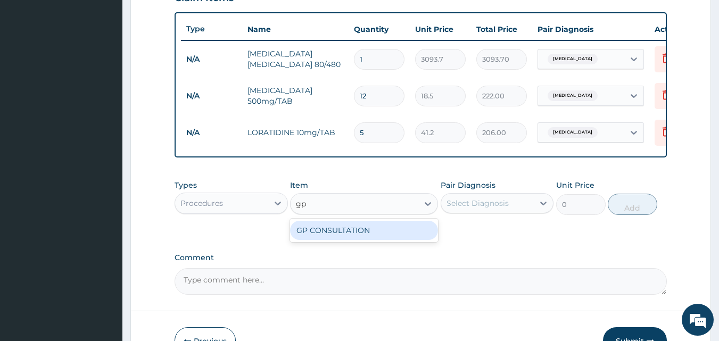
click at [336, 240] on div "GP CONSULTATION" at bounding box center [364, 230] width 148 height 19
type input "2000"
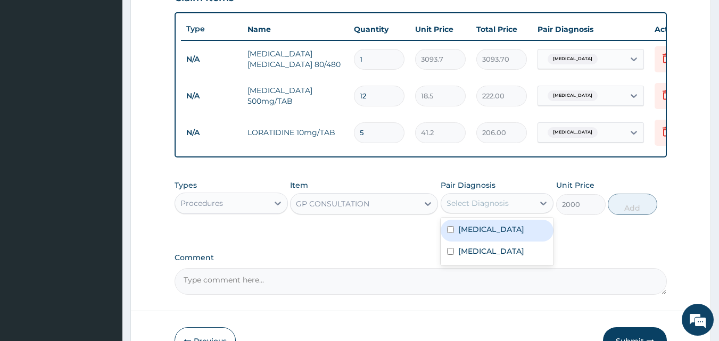
click at [485, 209] on div "Select Diagnosis" at bounding box center [478, 203] width 62 height 11
click at [468, 235] on label "[MEDICAL_DATA]" at bounding box center [491, 229] width 66 height 11
checkbox input "true"
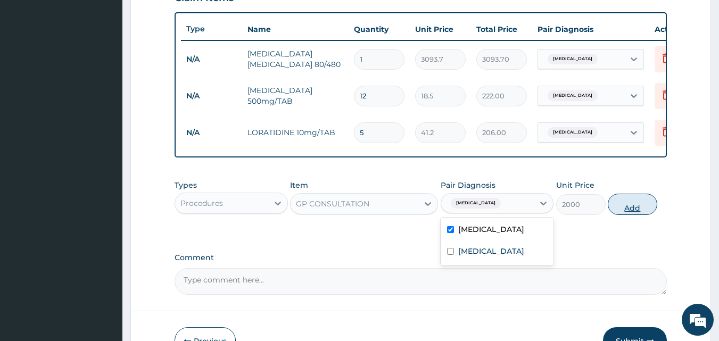
click at [641, 213] on button "Add" at bounding box center [633, 204] width 50 height 21
type input "0"
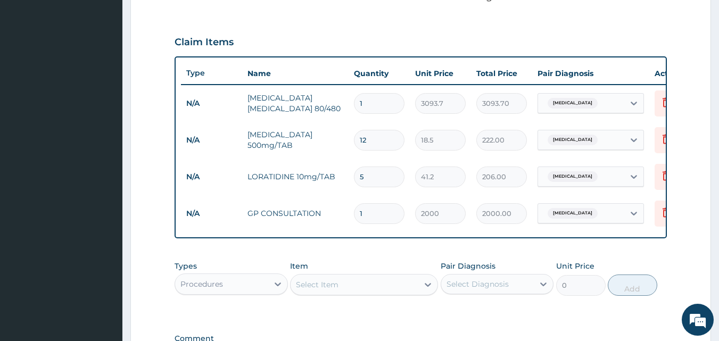
scroll to position [0, 42]
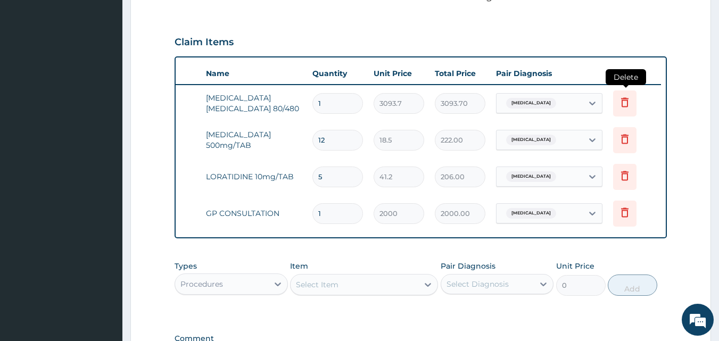
click at [624, 103] on icon at bounding box center [625, 102] width 13 height 13
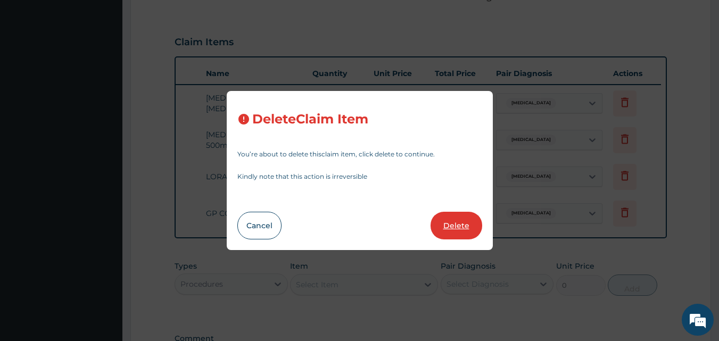
click at [455, 222] on button "Delete" at bounding box center [457, 226] width 52 height 28
type input "12"
type input "18.5"
type input "222.00"
type input "5"
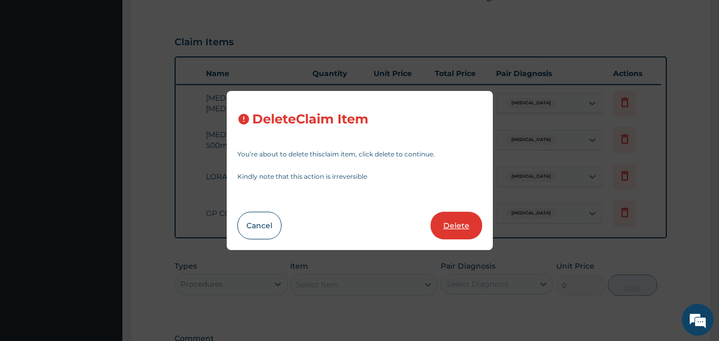
type input "41.2"
type input "206.00"
type input "1"
type input "2000"
type input "2000.00"
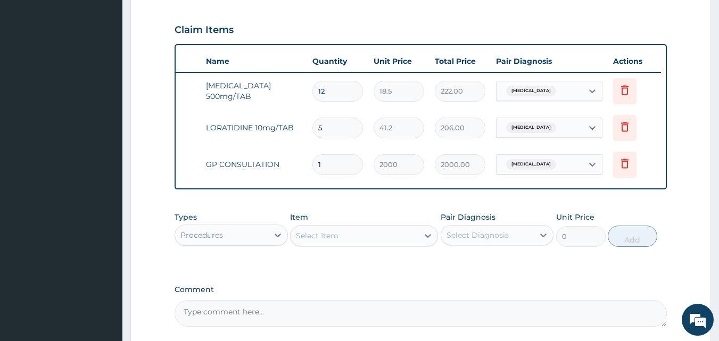
scroll to position [382, 0]
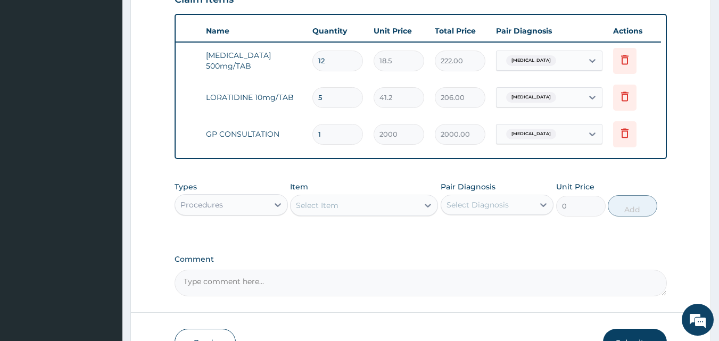
click at [228, 203] on div "Procedures" at bounding box center [231, 204] width 113 height 21
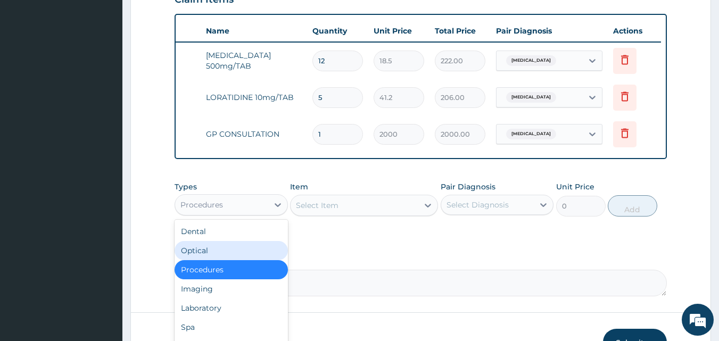
scroll to position [454, 0]
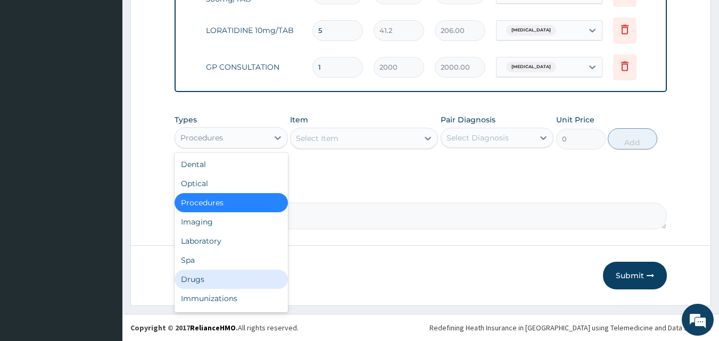
click at [218, 283] on div "Drugs" at bounding box center [231, 279] width 113 height 19
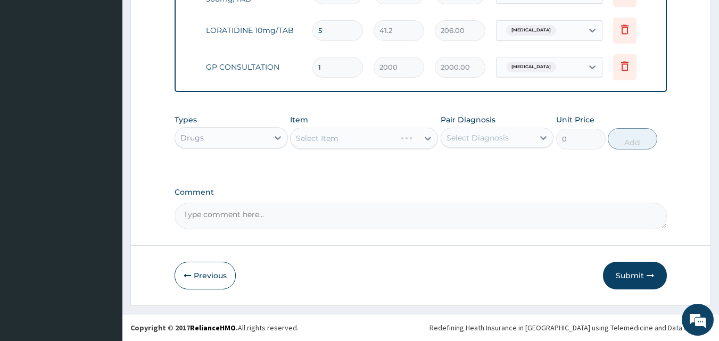
click at [323, 139] on div "Select Item" at bounding box center [364, 138] width 148 height 21
click at [323, 139] on div "Select Item" at bounding box center [317, 138] width 43 height 11
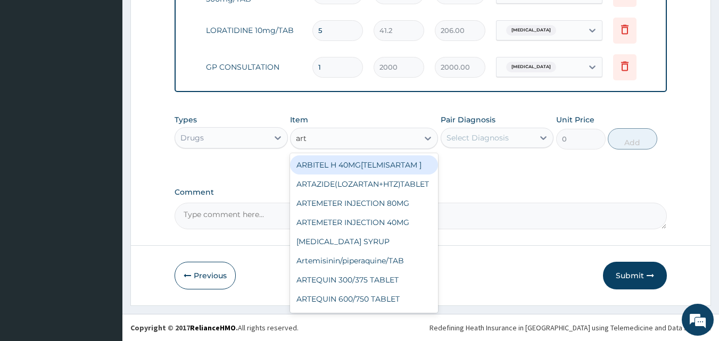
type input "arte"
click at [339, 168] on div "ARTEMETER INJECTION 80MG" at bounding box center [364, 164] width 148 height 19
type input "700"
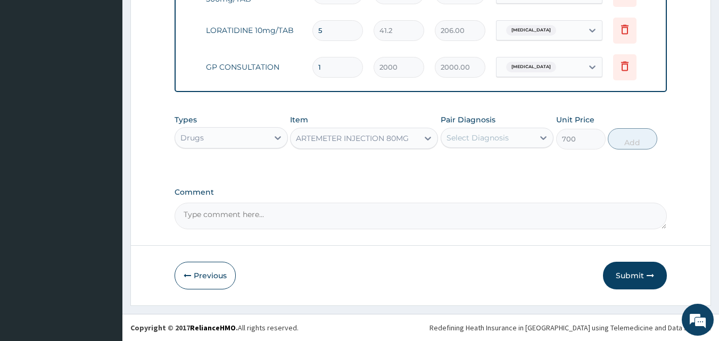
click at [489, 141] on div "Select Diagnosis" at bounding box center [478, 138] width 62 height 11
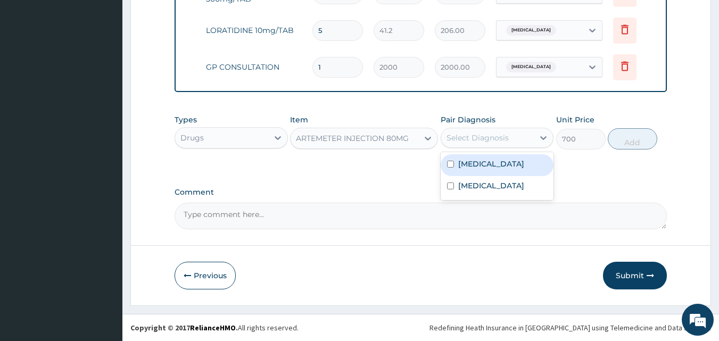
click at [479, 167] on label "[MEDICAL_DATA]" at bounding box center [491, 164] width 66 height 11
checkbox input "true"
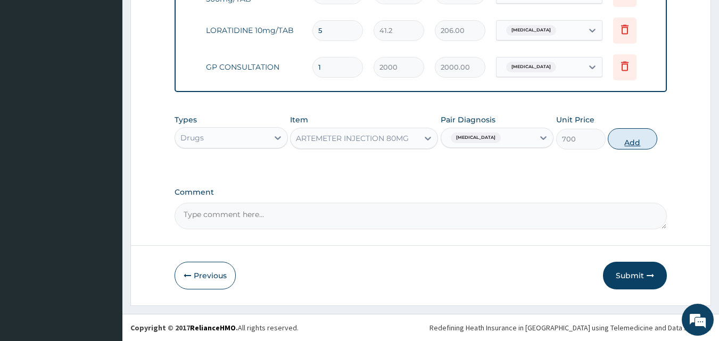
click at [636, 150] on button "Add" at bounding box center [633, 138] width 50 height 21
type input "0"
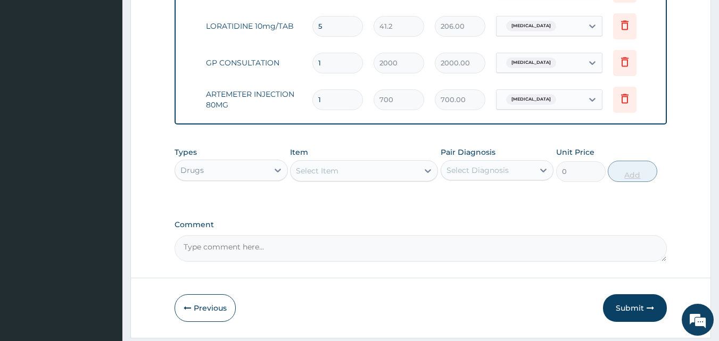
type input "0.00"
type input "6"
type input "4200.00"
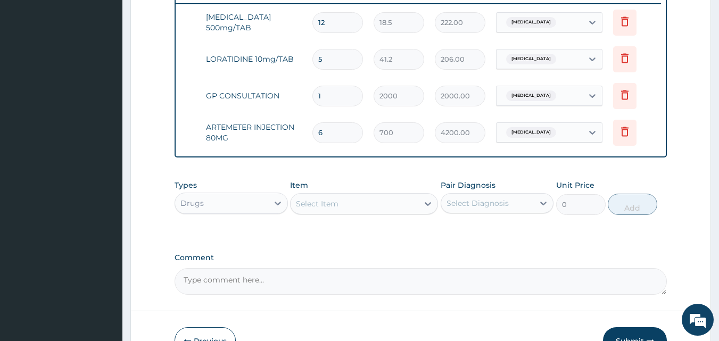
scroll to position [480, 0]
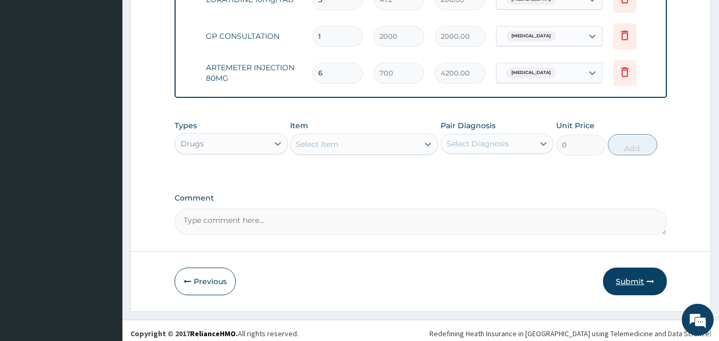
type input "6"
click at [633, 291] on button "Submit" at bounding box center [635, 282] width 64 height 28
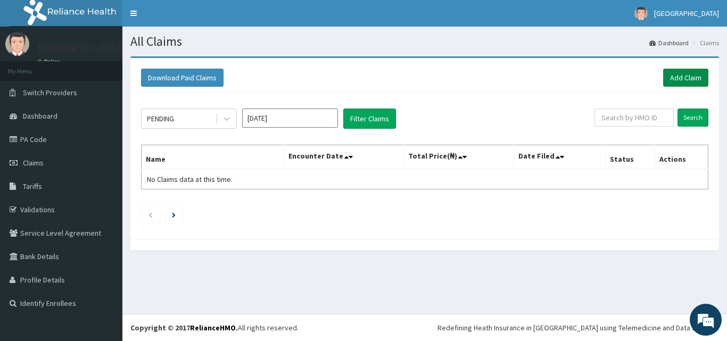
click at [682, 73] on link "Add Claim" at bounding box center [685, 78] width 45 height 18
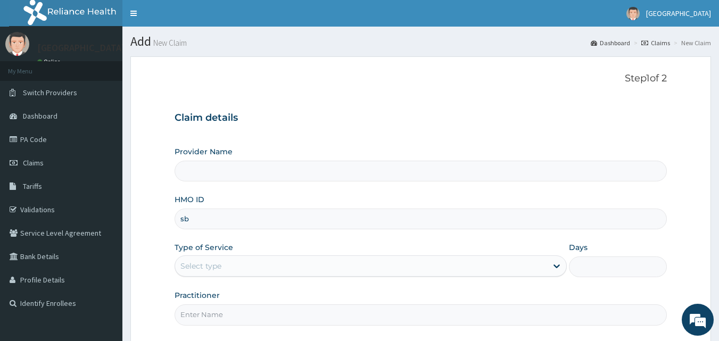
type input "sbg"
type input "Veta Hospitals Ltd"
type input "SBG/10559/A"
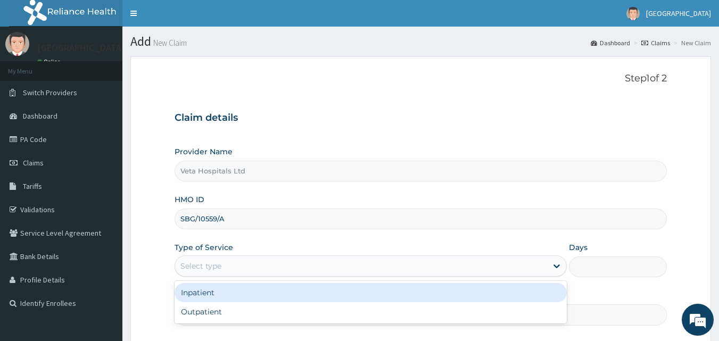
click at [258, 261] on div "Select type" at bounding box center [361, 266] width 372 height 17
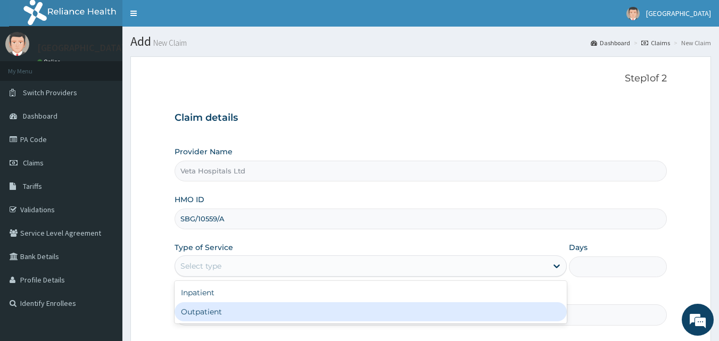
click at [229, 304] on div "Outpatient" at bounding box center [371, 311] width 392 height 19
type input "1"
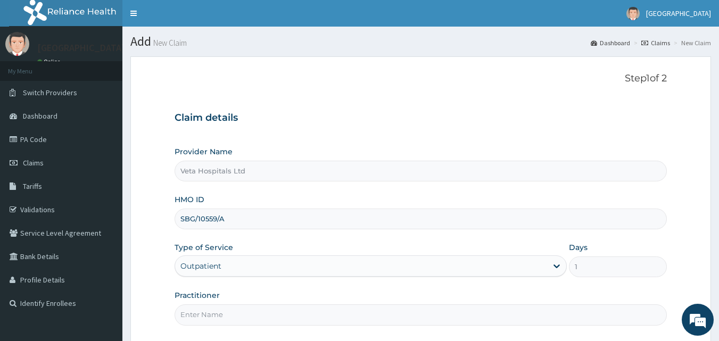
click at [219, 323] on input "Practitioner" at bounding box center [421, 314] width 493 height 21
type input "[PERSON_NAME]"
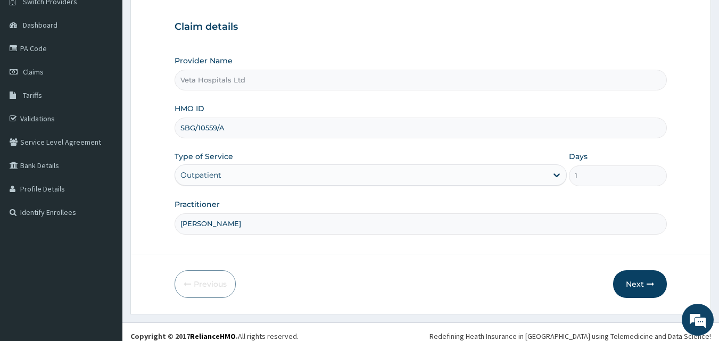
scroll to position [100, 0]
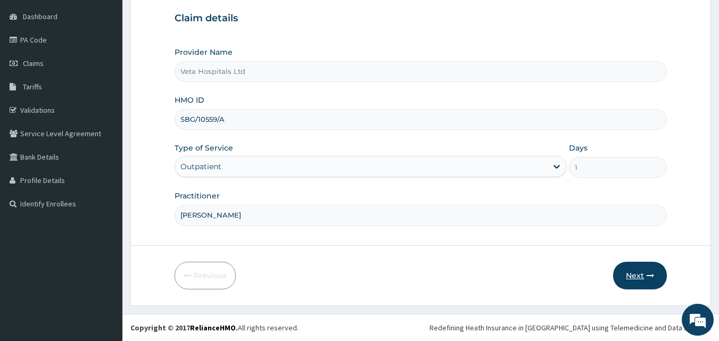
click at [637, 278] on button "Next" at bounding box center [640, 276] width 54 height 28
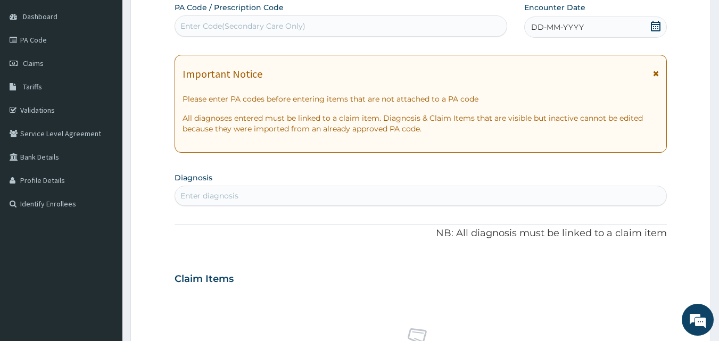
click at [548, 26] on span "DD-MM-YYYY" at bounding box center [557, 27] width 53 height 11
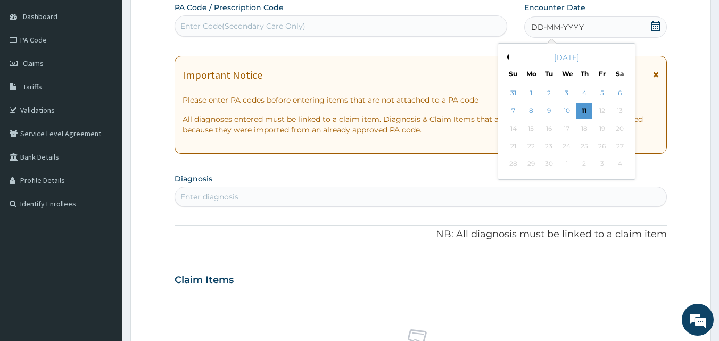
click at [508, 59] on button "Previous Month" at bounding box center [506, 56] width 5 height 5
click at [569, 114] on div "6" at bounding box center [567, 111] width 16 height 16
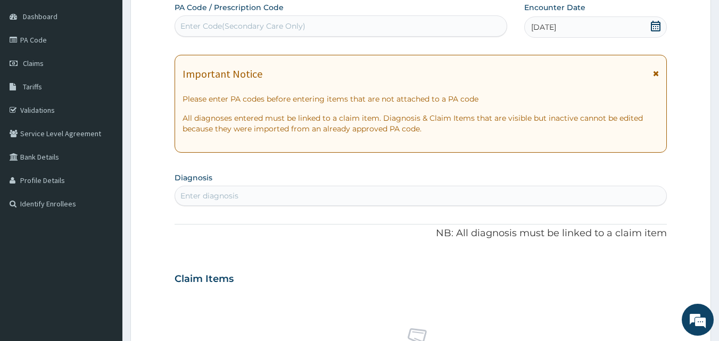
scroll to position [188, 0]
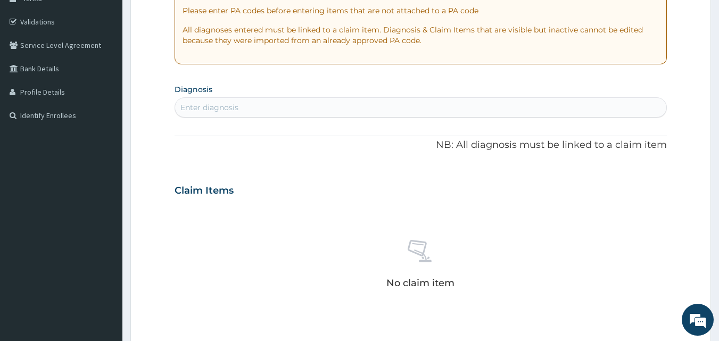
click at [419, 107] on div "Enter diagnosis" at bounding box center [421, 107] width 492 height 17
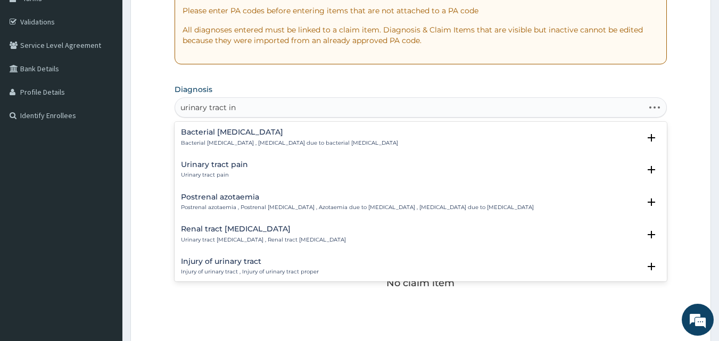
type input "urinary tract inf"
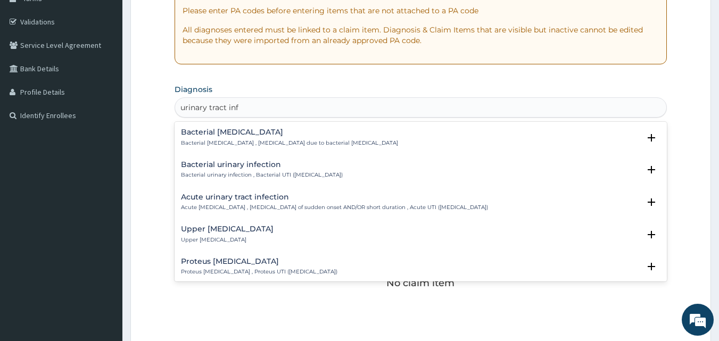
click at [257, 167] on h4 "Bacterial urinary infection" at bounding box center [262, 165] width 162 height 8
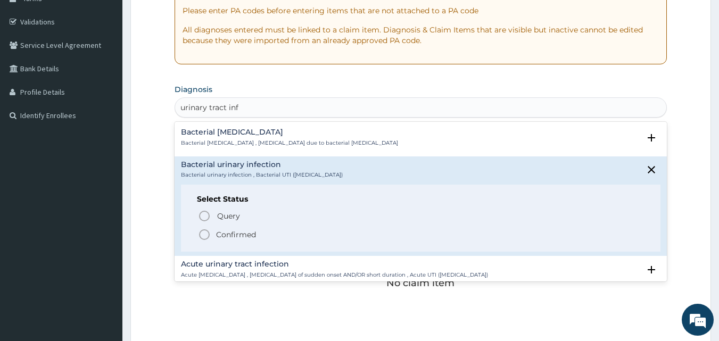
click at [204, 237] on icon "status option filled" at bounding box center [204, 234] width 13 height 13
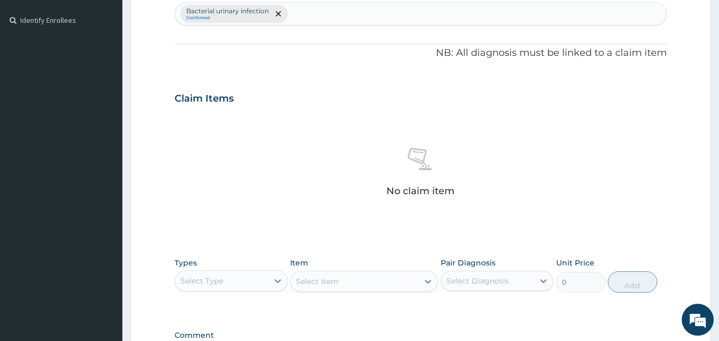
scroll to position [350, 0]
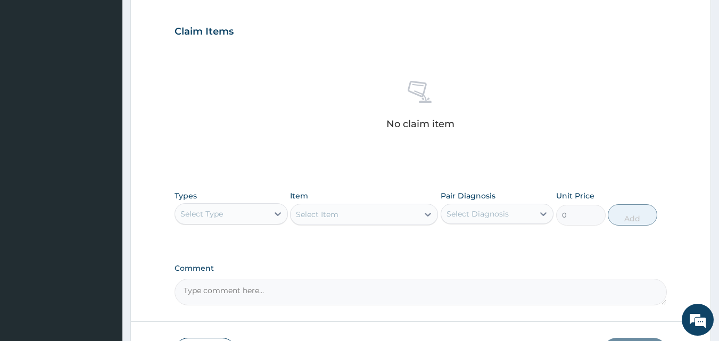
click at [229, 215] on div "Select Type" at bounding box center [221, 213] width 93 height 17
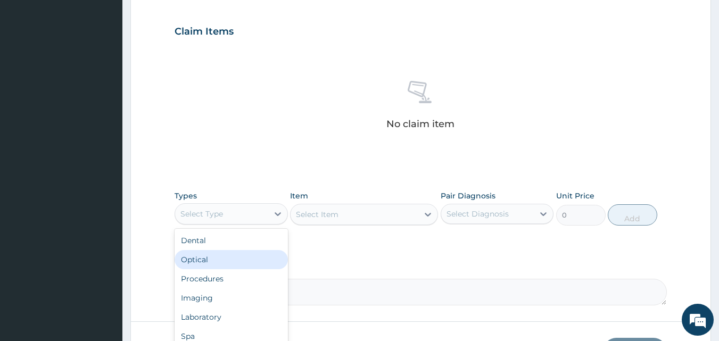
scroll to position [426, 0]
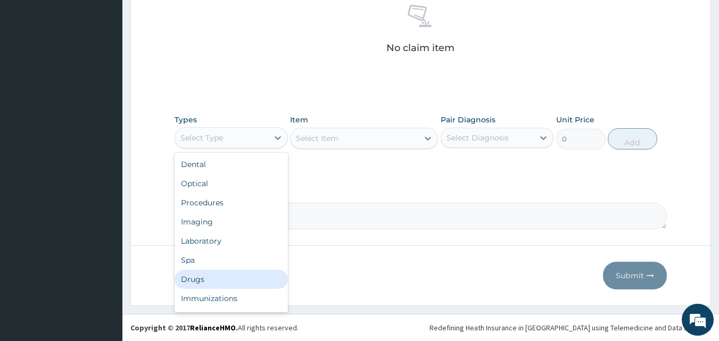
click at [202, 277] on div "Drugs" at bounding box center [231, 279] width 113 height 19
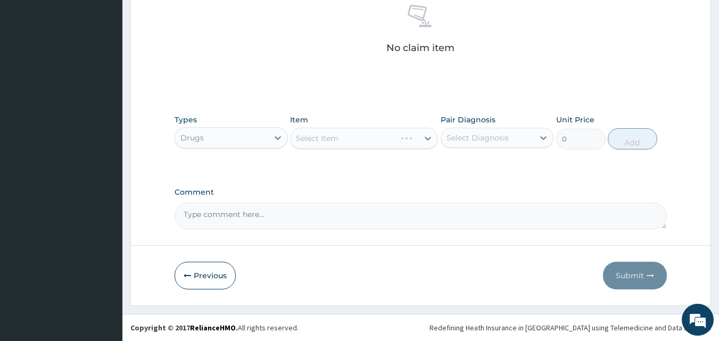
click at [343, 140] on div "Select Item" at bounding box center [364, 138] width 148 height 21
click at [343, 140] on div "Select Item" at bounding box center [355, 138] width 128 height 17
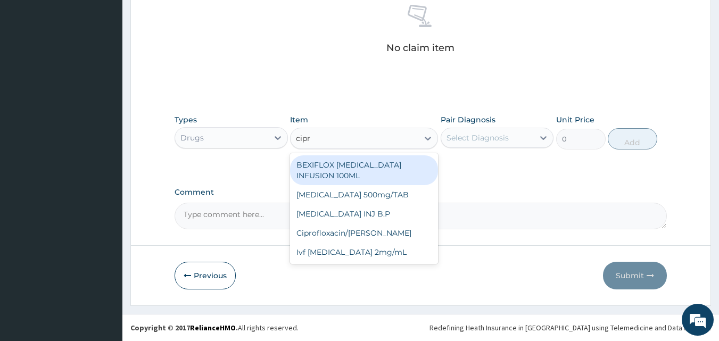
type input "cipro"
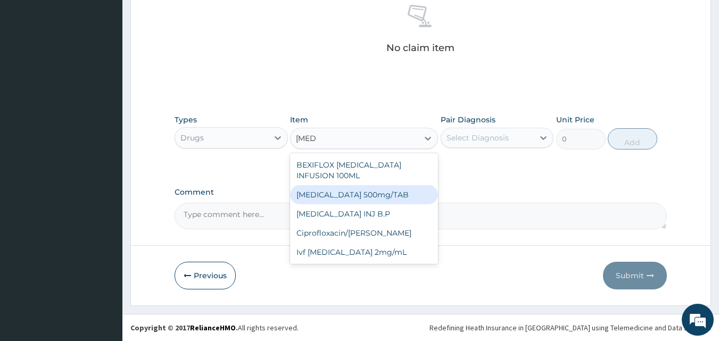
click at [344, 185] on div "Ciprofloxacin 500mg/TAB" at bounding box center [364, 194] width 148 height 19
type input "95.6"
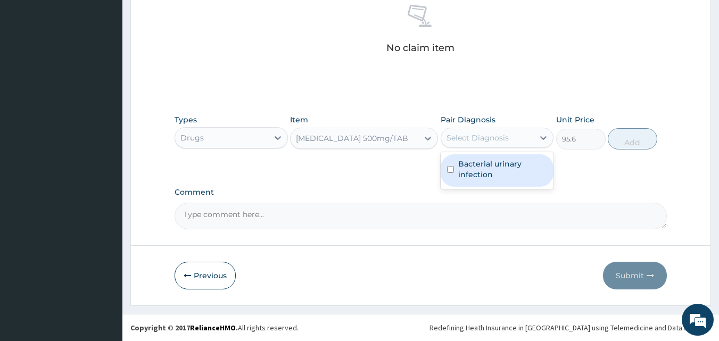
click at [479, 136] on div "Select Diagnosis" at bounding box center [478, 138] width 62 height 11
click at [467, 167] on label "Bacterial urinary infection" at bounding box center [502, 169] width 89 height 21
checkbox input "true"
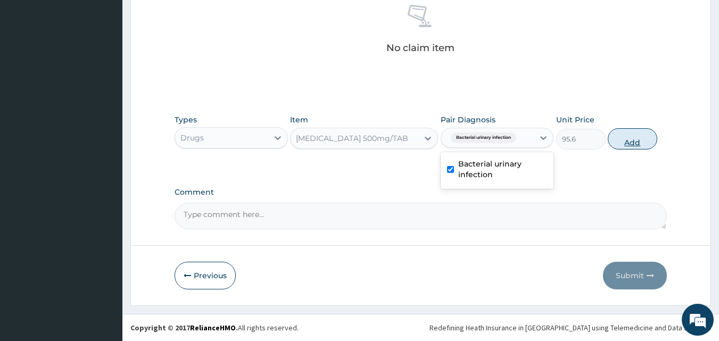
click at [655, 137] on button "Add" at bounding box center [633, 138] width 50 height 21
type input "0"
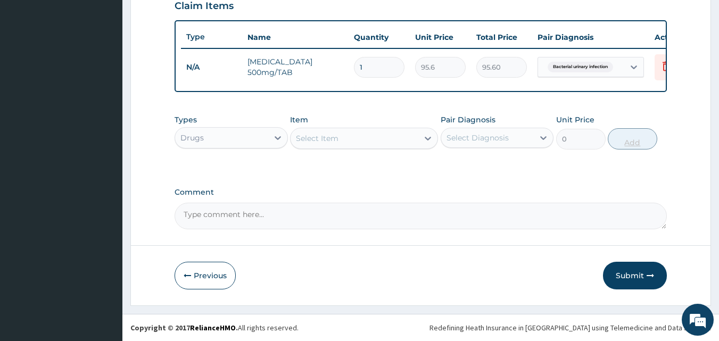
scroll to position [384, 0]
type input "10"
type input "956.00"
type input "10"
click at [358, 138] on div "Select Item" at bounding box center [355, 138] width 128 height 17
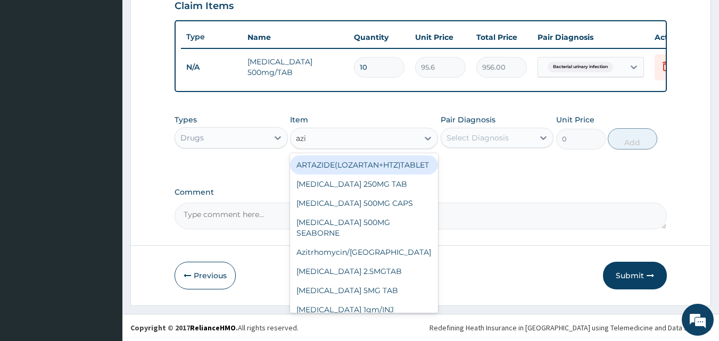
type input "azit"
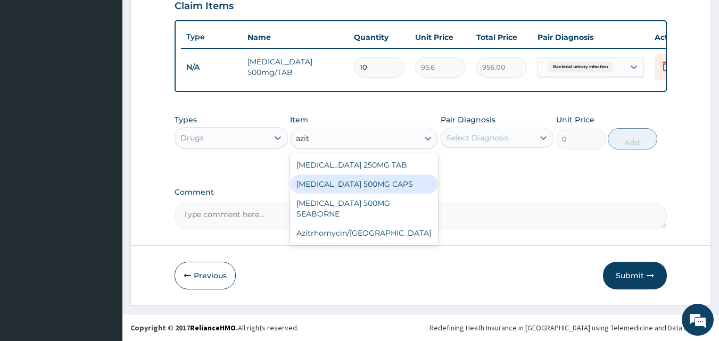
click at [362, 182] on div "AZITHROMYCIN 500MG CAPS" at bounding box center [364, 184] width 148 height 19
type input "400"
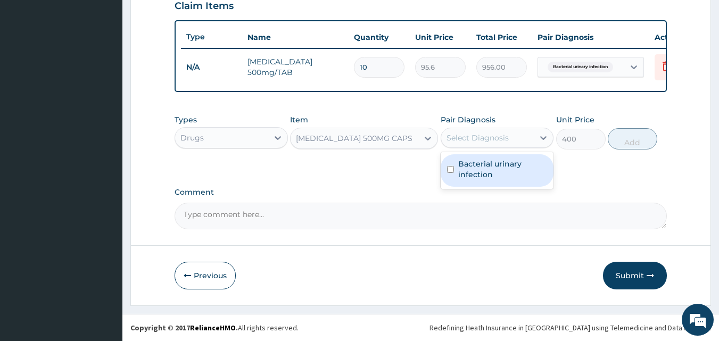
click at [509, 133] on div "Select Diagnosis" at bounding box center [487, 137] width 93 height 17
click at [497, 164] on label "Bacterial urinary infection" at bounding box center [502, 169] width 89 height 21
checkbox input "true"
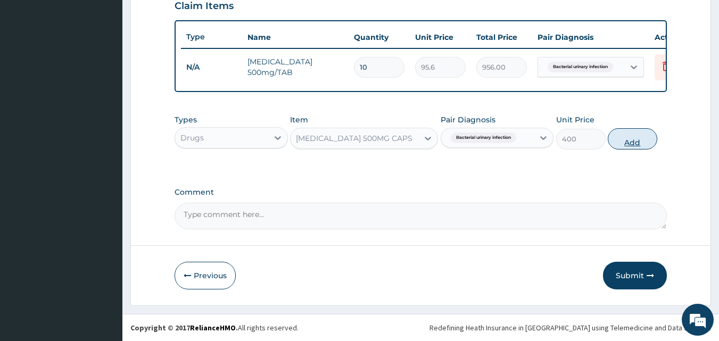
click at [624, 138] on button "Add" at bounding box center [633, 138] width 50 height 21
type input "0"
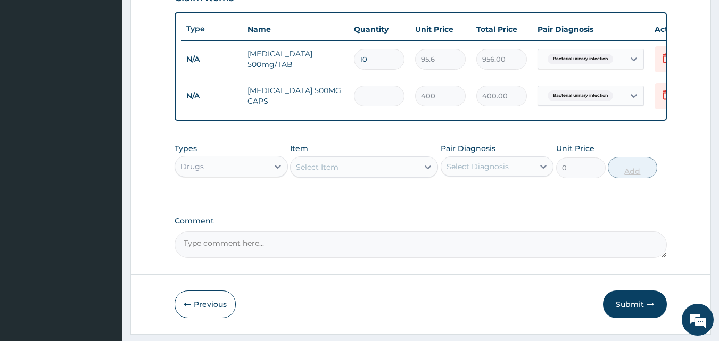
type input "0.00"
type input "2"
type input "800.00"
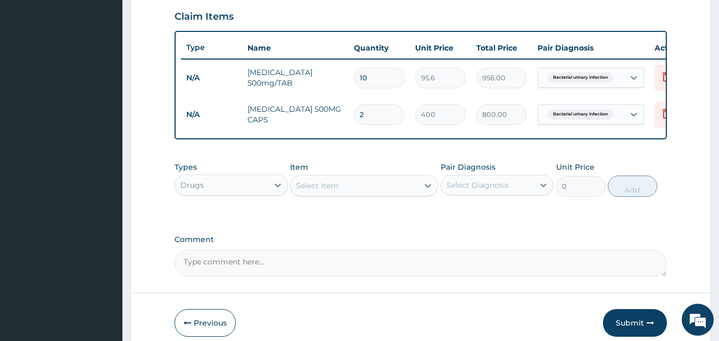
scroll to position [406, 0]
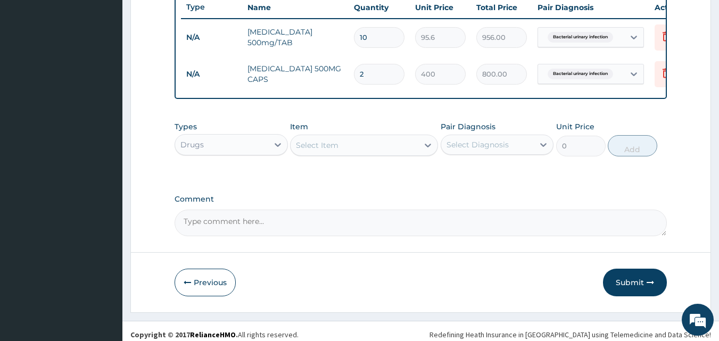
type input "2"
click at [381, 149] on div "Select Item" at bounding box center [355, 145] width 128 height 17
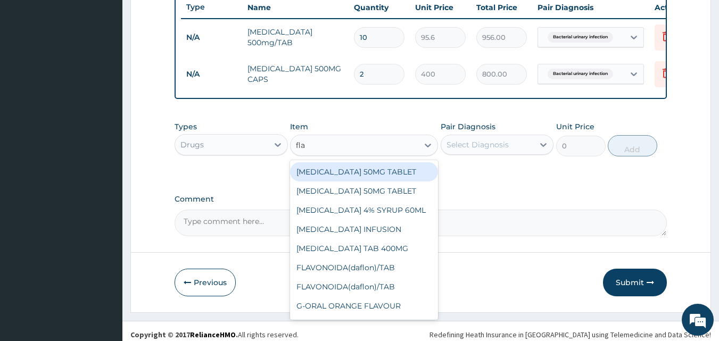
type input "flag"
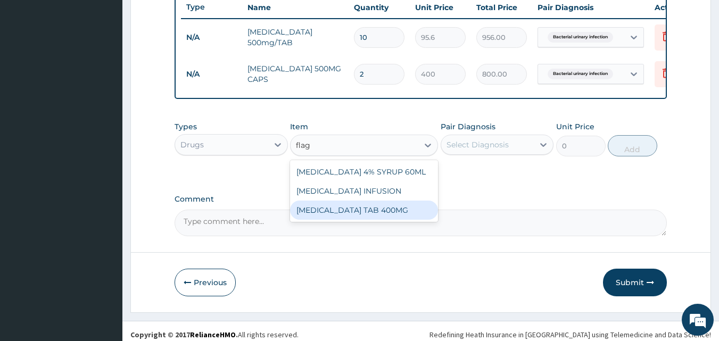
click at [366, 213] on div "FLAGYL TAB 400MG" at bounding box center [364, 210] width 148 height 19
type input "93.7"
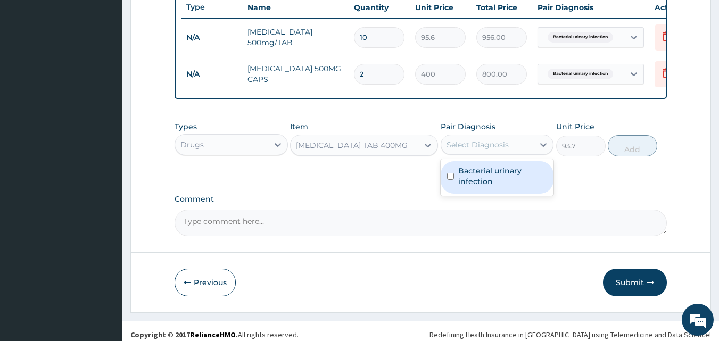
click at [471, 150] on div "Select Diagnosis" at bounding box center [478, 144] width 62 height 11
click at [454, 193] on div "Bacterial urinary infection" at bounding box center [497, 177] width 113 height 32
checkbox input "true"
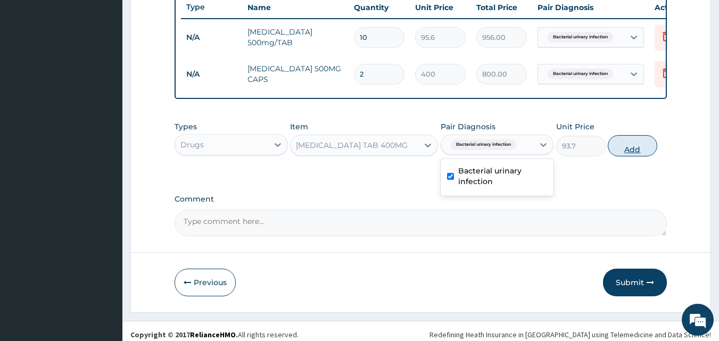
click at [620, 155] on button "Add" at bounding box center [633, 145] width 50 height 21
type input "0"
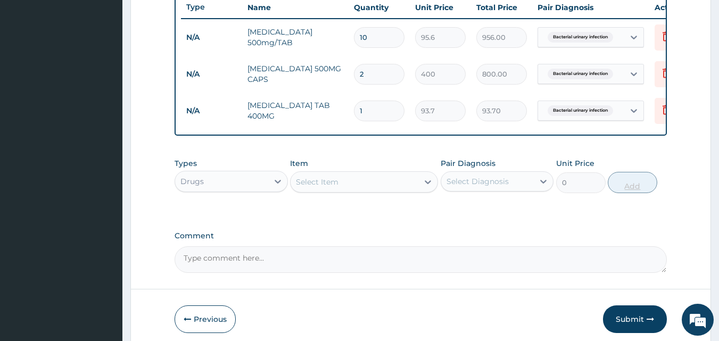
type input "15"
type input "1405.50"
type input "15"
click at [404, 191] on div "Select Item" at bounding box center [355, 182] width 128 height 17
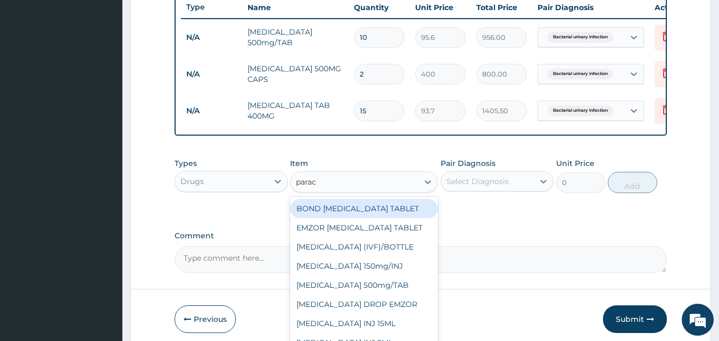
type input "parace"
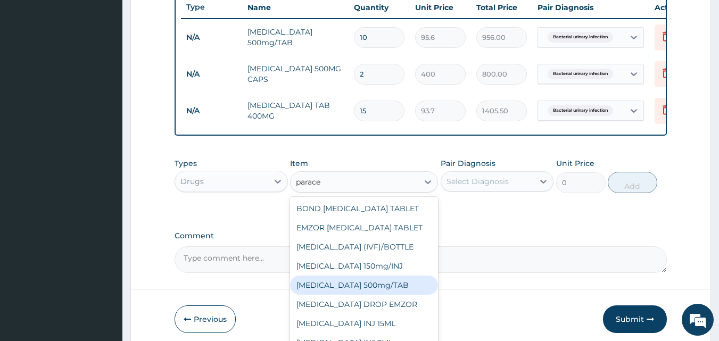
click at [340, 292] on div "PARACETAMOL 500mg/TAB" at bounding box center [364, 285] width 148 height 19
type input "18.5"
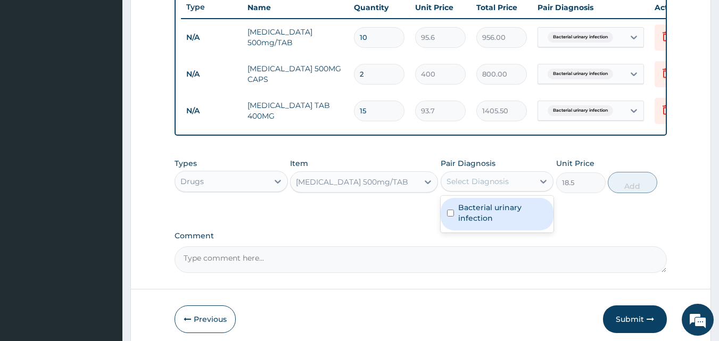
click at [475, 183] on div "Select Diagnosis" at bounding box center [487, 181] width 93 height 17
click at [459, 223] on label "Bacterial urinary infection" at bounding box center [502, 212] width 89 height 21
checkbox input "true"
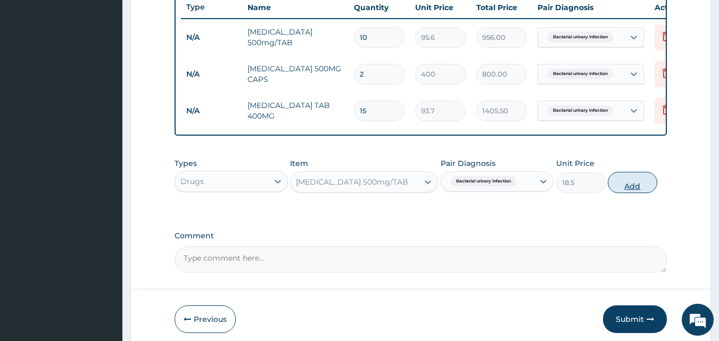
click at [620, 182] on button "Add" at bounding box center [633, 182] width 50 height 21
type input "0"
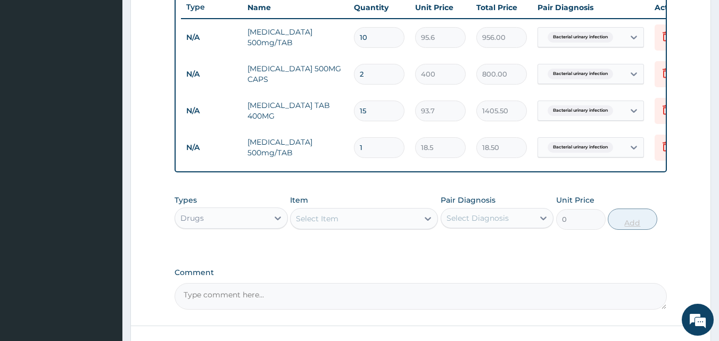
type input "12"
type input "222.00"
type input "12"
click at [244, 227] on div "Drugs" at bounding box center [221, 218] width 93 height 17
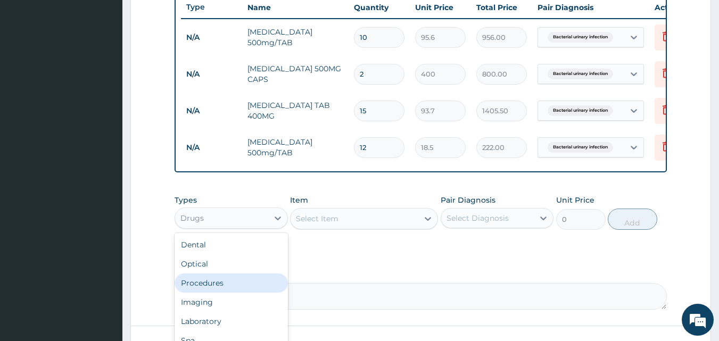
click at [231, 293] on div "Procedures" at bounding box center [231, 283] width 113 height 19
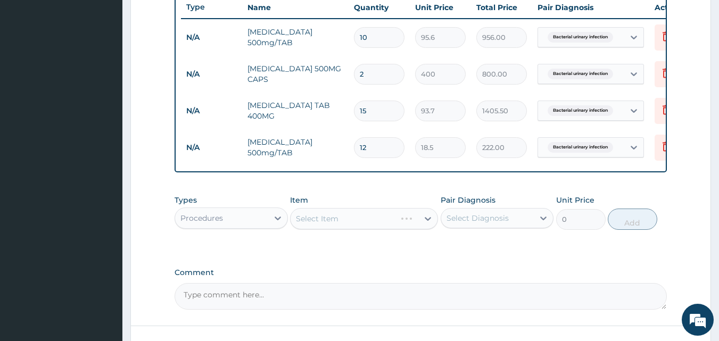
click at [348, 224] on div "Select Item" at bounding box center [364, 218] width 148 height 21
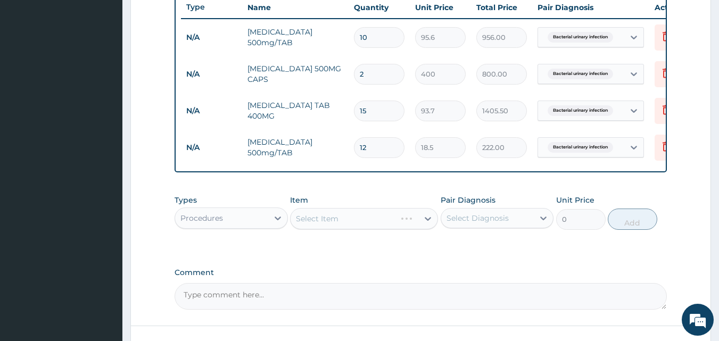
click at [348, 224] on div "Select Item" at bounding box center [364, 218] width 148 height 21
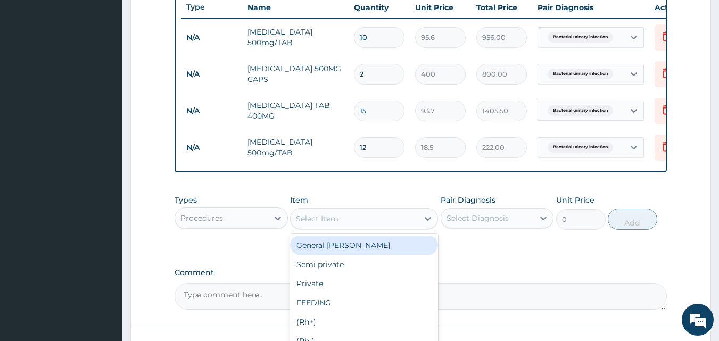
click at [348, 224] on div "Select Item" at bounding box center [355, 218] width 128 height 17
type input "gp"
click at [354, 255] on div "GP CONSULTATION" at bounding box center [364, 245] width 148 height 19
type input "2000"
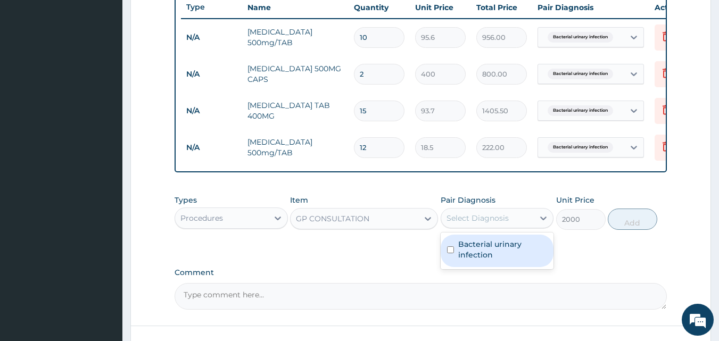
click at [488, 221] on div "Select Diagnosis" at bounding box center [478, 218] width 62 height 11
click at [479, 249] on label "Bacterial urinary infection" at bounding box center [502, 249] width 89 height 21
checkbox input "true"
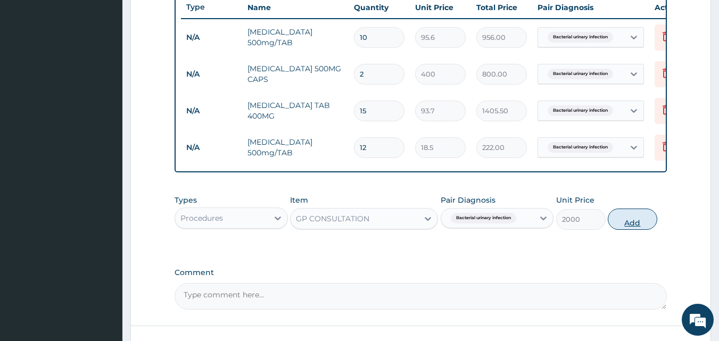
click at [638, 218] on button "Add" at bounding box center [633, 219] width 50 height 21
type input "0"
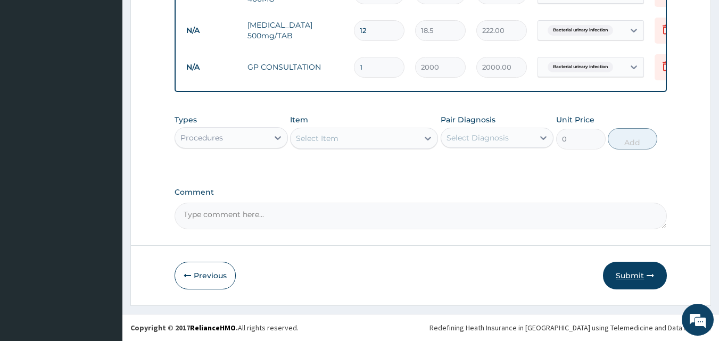
click at [647, 270] on button "Submit" at bounding box center [635, 276] width 64 height 28
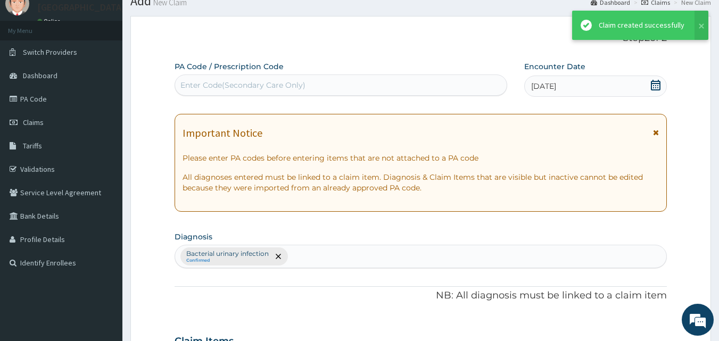
scroll to position [531, 0]
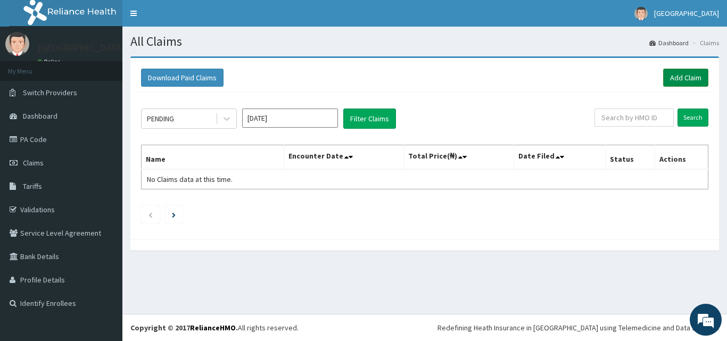
click at [681, 73] on link "Add Claim" at bounding box center [685, 78] width 45 height 18
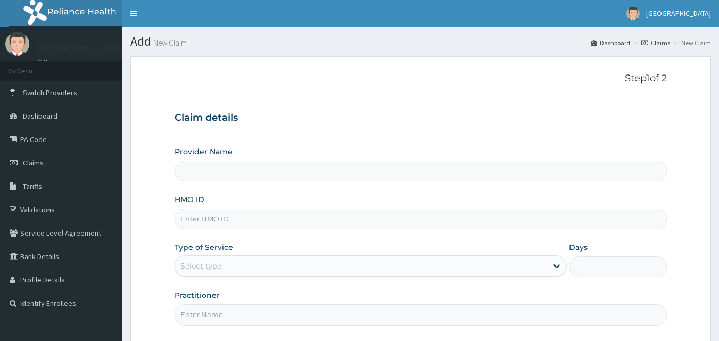
click at [383, 211] on input "HMO ID" at bounding box center [421, 219] width 493 height 21
type input "Veta Hospitals Ltd"
type input "SBG/10559/A"
click at [261, 261] on div "Select type" at bounding box center [361, 266] width 372 height 17
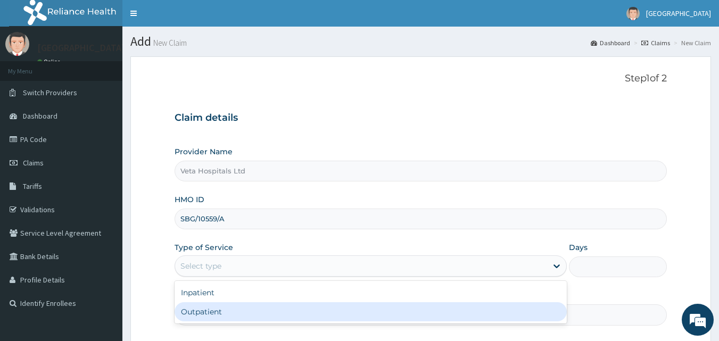
click at [225, 308] on div "Outpatient" at bounding box center [371, 311] width 392 height 19
type input "1"
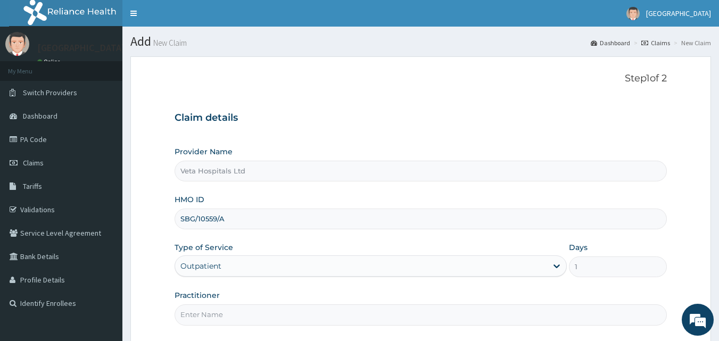
click at [224, 310] on input "Practitioner" at bounding box center [421, 314] width 493 height 21
type input "[PERSON_NAME]"
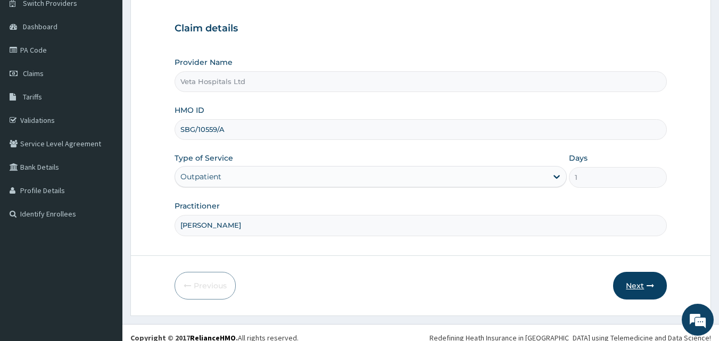
click at [638, 288] on button "Next" at bounding box center [640, 286] width 54 height 28
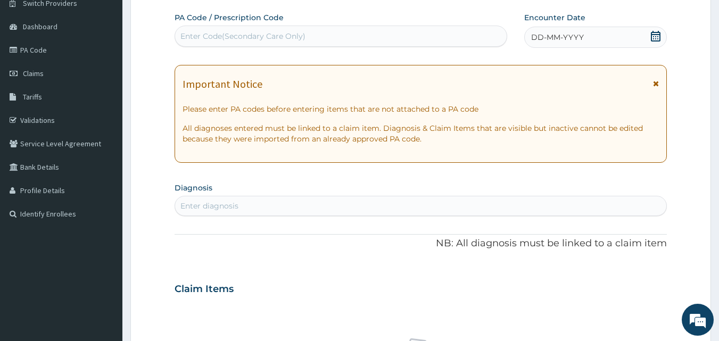
click at [572, 46] on div "DD-MM-YYYY" at bounding box center [595, 37] width 143 height 21
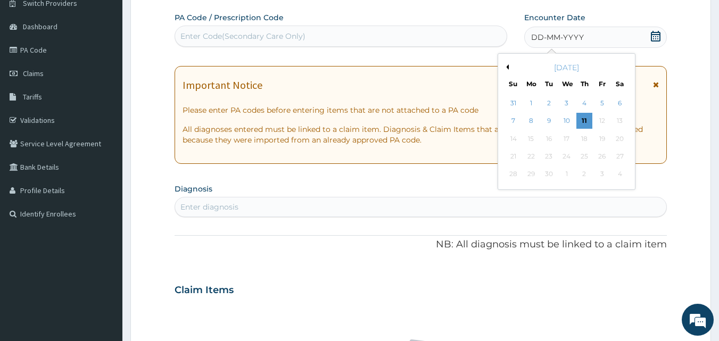
click at [508, 69] on button "Previous Month" at bounding box center [506, 66] width 5 height 5
click at [535, 121] on div "4" at bounding box center [531, 121] width 16 height 16
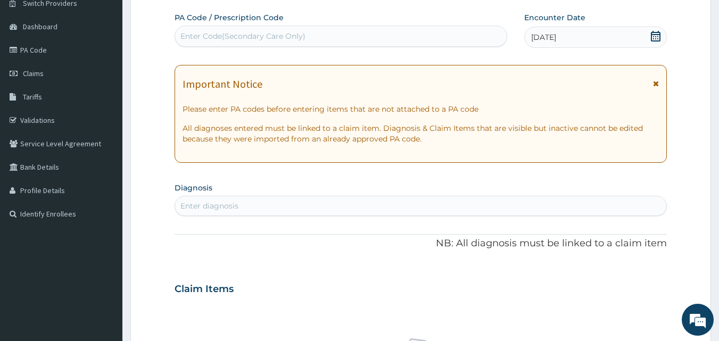
click at [444, 207] on div "Enter diagnosis" at bounding box center [421, 205] width 492 height 17
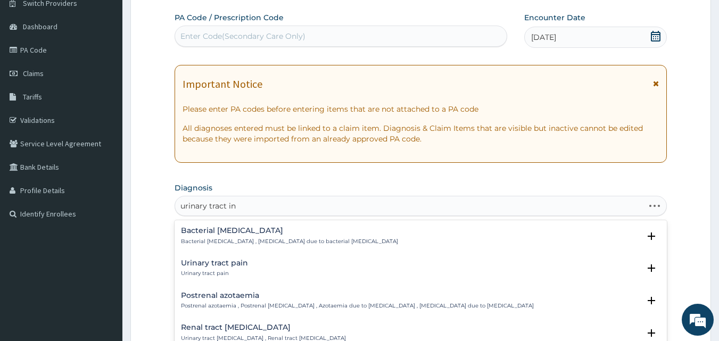
type input "urinary tract inf"
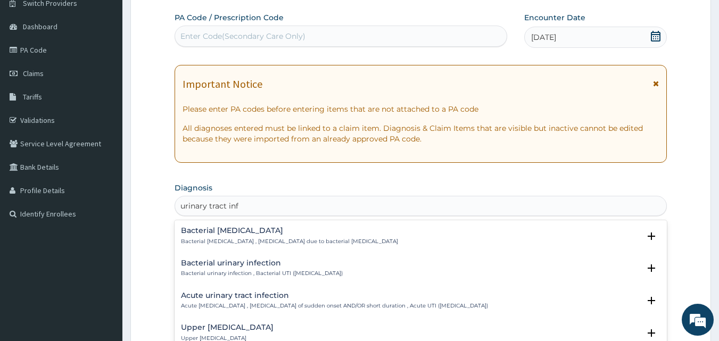
click at [259, 267] on h4 "Bacterial urinary infection" at bounding box center [262, 263] width 162 height 8
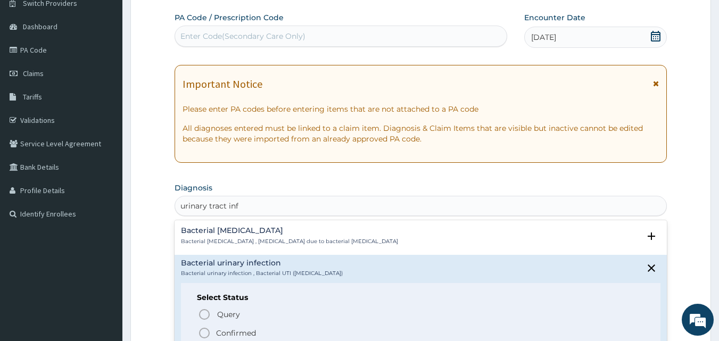
click at [204, 332] on icon "status option filled" at bounding box center [204, 333] width 13 height 13
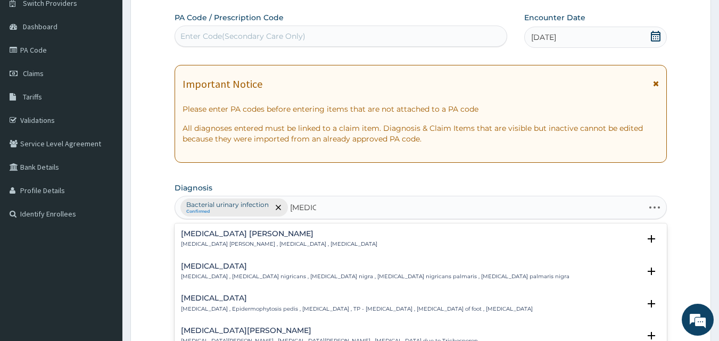
type input "tinea co"
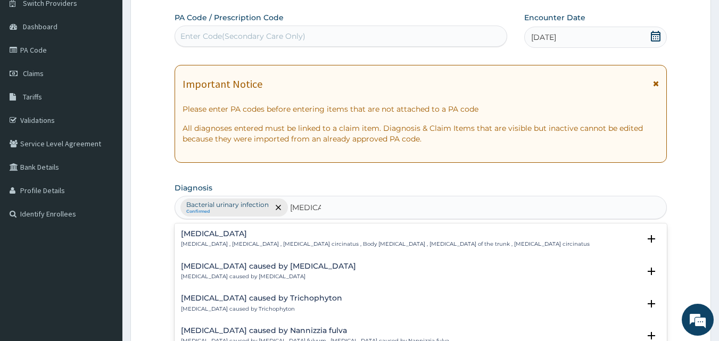
click at [213, 242] on p "Tinea corporis , Tinea circinata , Herpes circinatus , Body tinea , Dermatophyt…" at bounding box center [385, 244] width 409 height 7
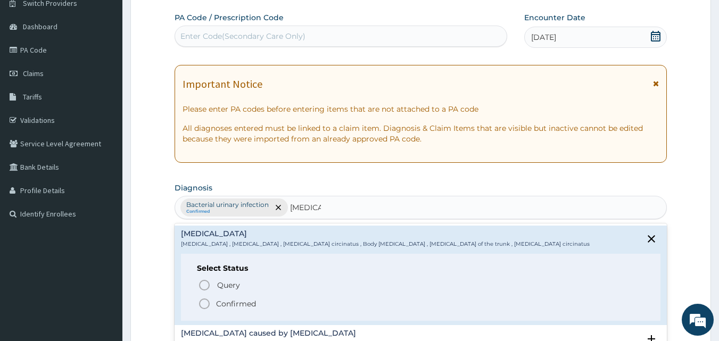
click at [212, 309] on span "Confirmed" at bounding box center [421, 304] width 447 height 13
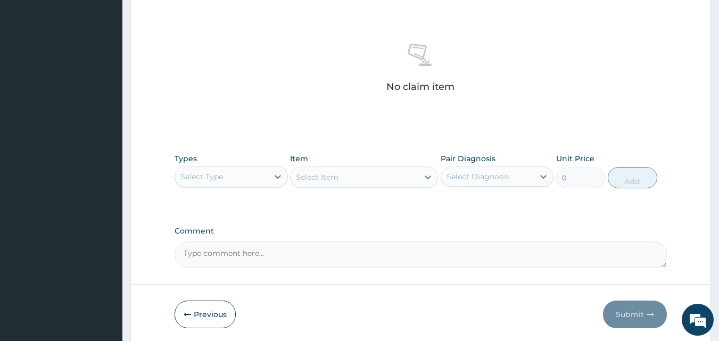
scroll to position [395, 0]
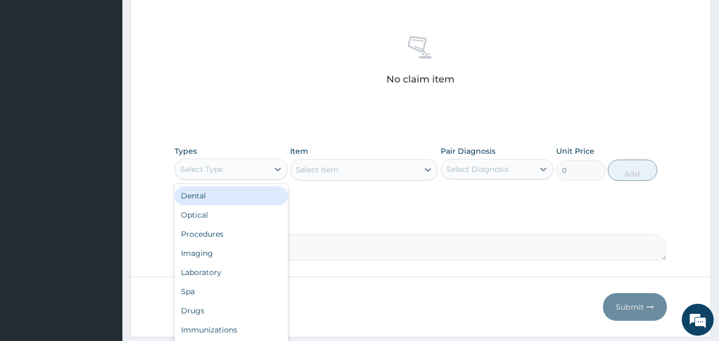
click at [233, 162] on div "Select Type" at bounding box center [221, 169] width 93 height 17
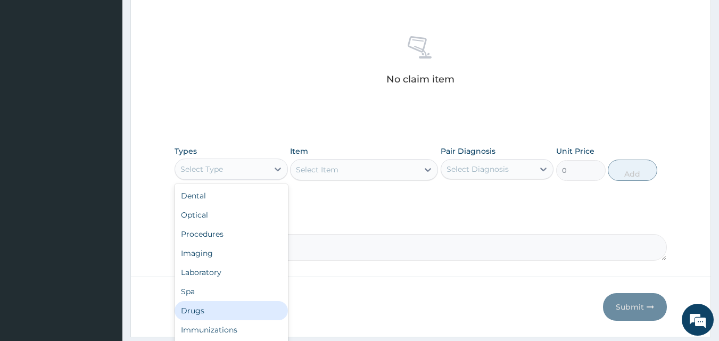
click at [205, 304] on div "Drugs" at bounding box center [231, 310] width 113 height 19
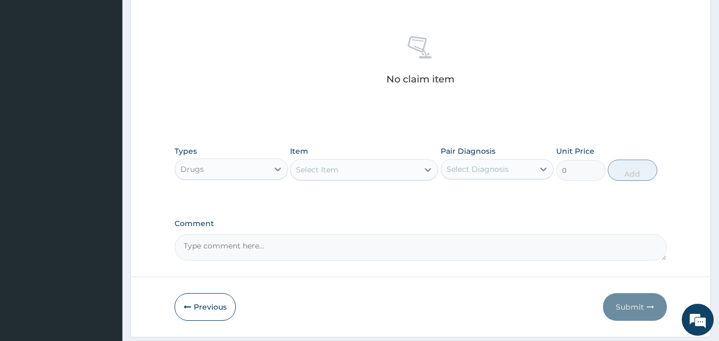
click at [336, 165] on div "Select Item" at bounding box center [317, 169] width 43 height 11
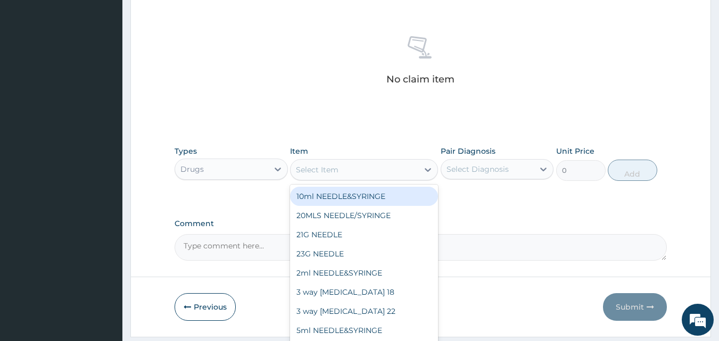
type input "u"
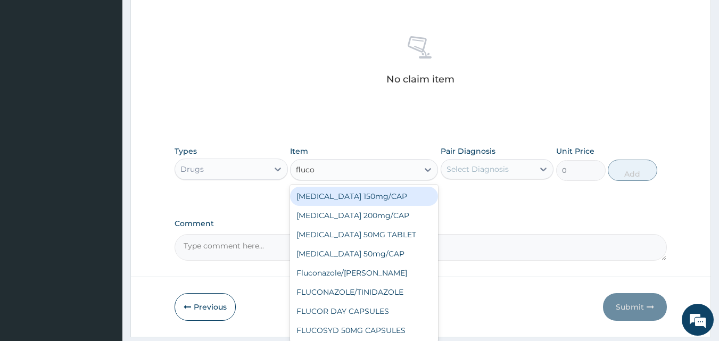
type input "flucon"
click at [342, 196] on div "[MEDICAL_DATA] 150mg/CAP" at bounding box center [364, 196] width 148 height 19
type input "375"
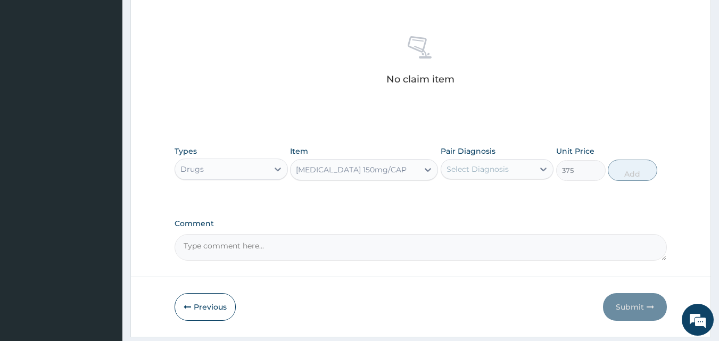
click at [492, 168] on div "Select Diagnosis" at bounding box center [478, 169] width 62 height 11
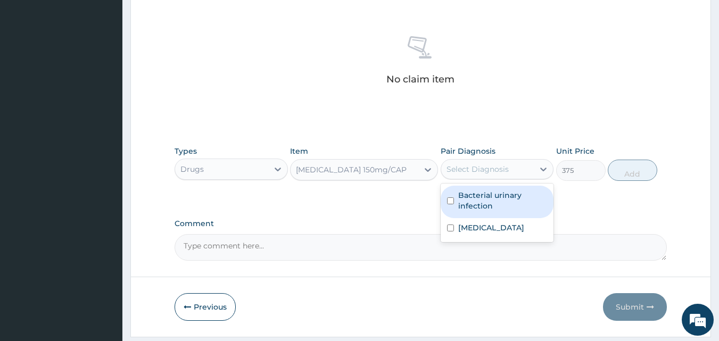
click at [479, 205] on label "Bacterial urinary infection" at bounding box center [502, 200] width 89 height 21
checkbox input "true"
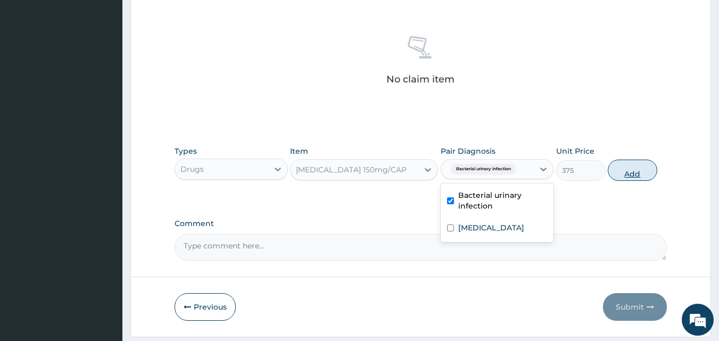
click at [633, 169] on button "Add" at bounding box center [633, 170] width 50 height 21
type input "0"
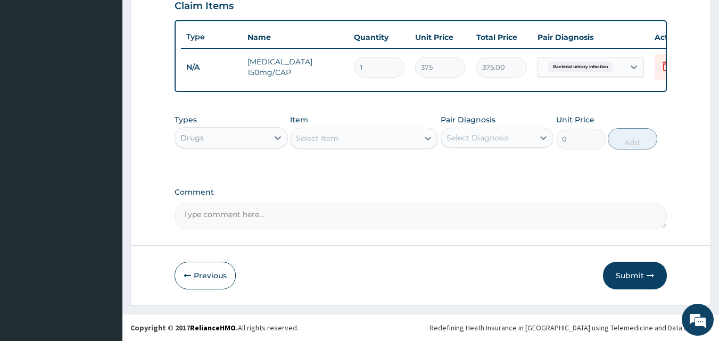
type input "0.00"
type input "5"
type input "1875.00"
type input "5"
click at [363, 134] on div "Select Item" at bounding box center [355, 138] width 128 height 17
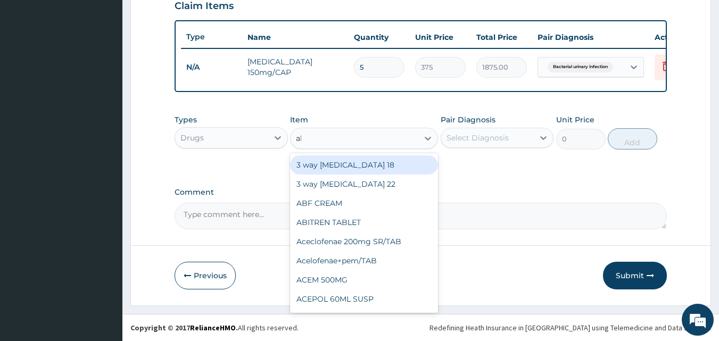
type input "abf"
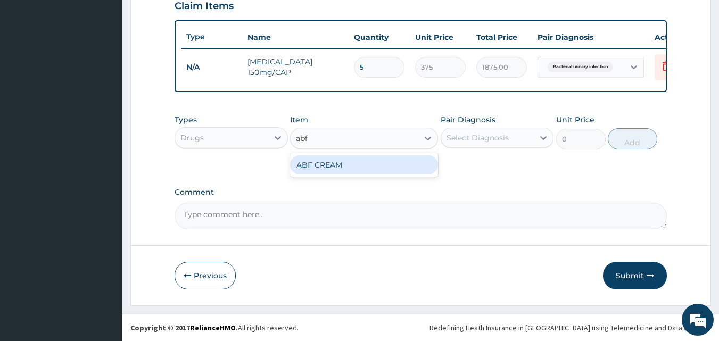
click at [358, 162] on div "ABF CREAM" at bounding box center [364, 164] width 148 height 19
type input "500"
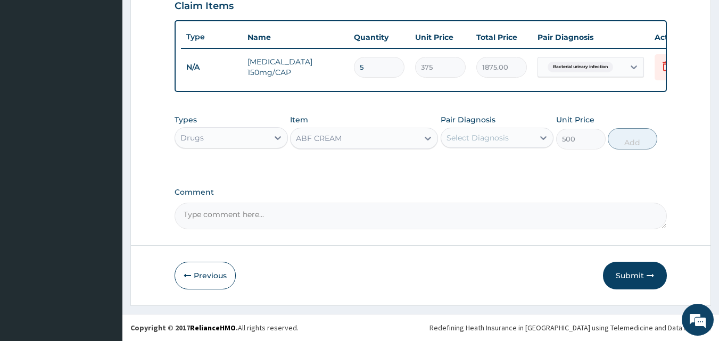
click at [483, 140] on div "Select Diagnosis" at bounding box center [478, 138] width 62 height 11
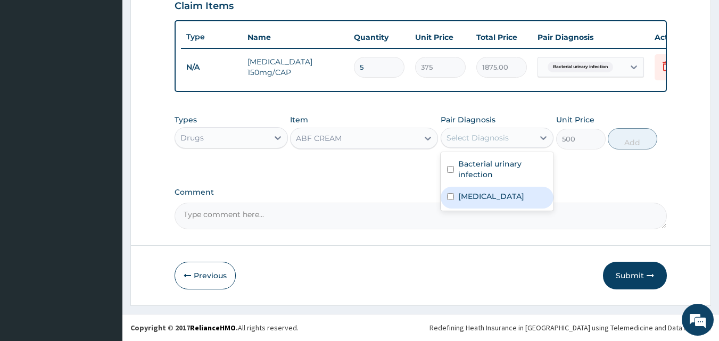
click at [471, 198] on label "Tinea corporis" at bounding box center [491, 196] width 66 height 11
checkbox input "true"
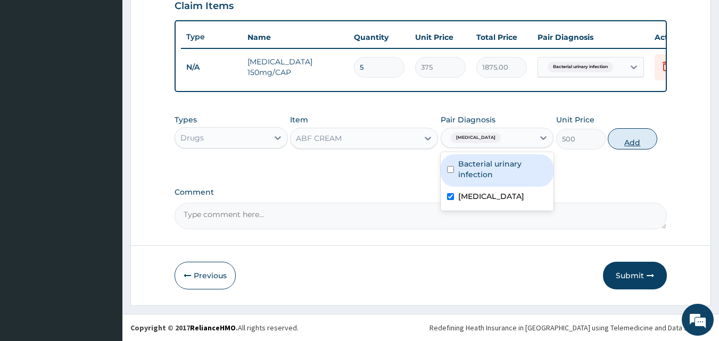
click at [636, 132] on button "Add" at bounding box center [633, 138] width 50 height 21
type input "0"
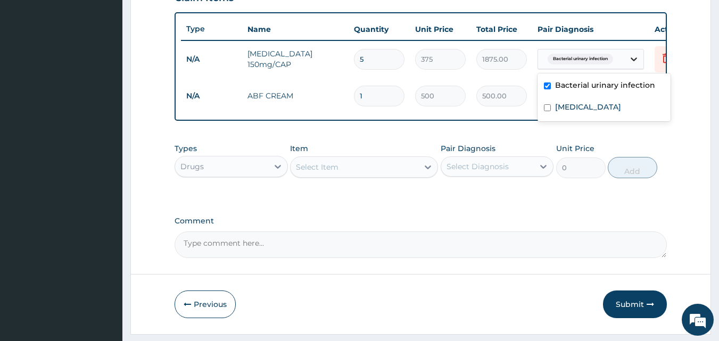
click at [628, 50] on div at bounding box center [633, 59] width 19 height 19
click at [566, 101] on div "Tinea corporis" at bounding box center [604, 108] width 133 height 22
checkbox input "true"
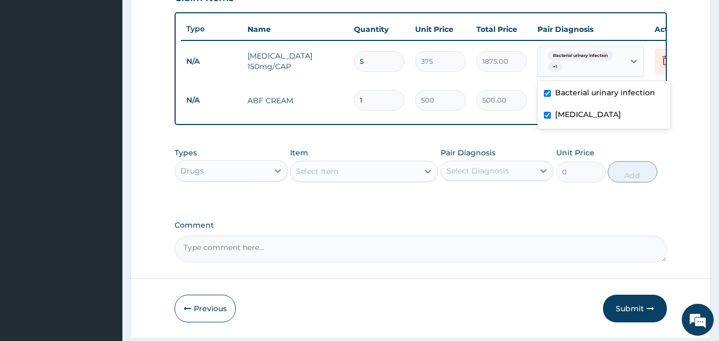
click at [573, 90] on label "Bacterial urinary infection" at bounding box center [605, 92] width 100 height 11
checkbox input "false"
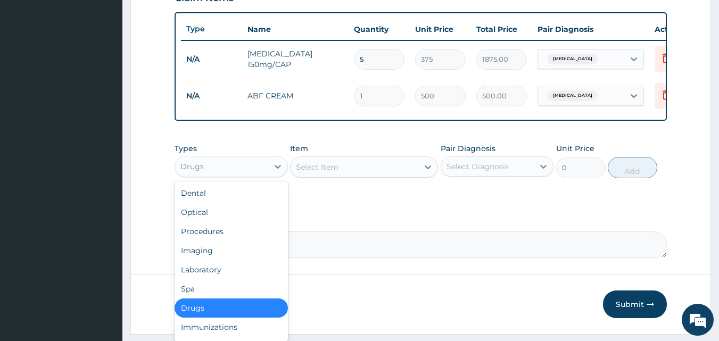
click at [258, 175] on div "Drugs" at bounding box center [221, 166] width 93 height 17
click at [218, 268] on div "Laboratory" at bounding box center [231, 269] width 113 height 19
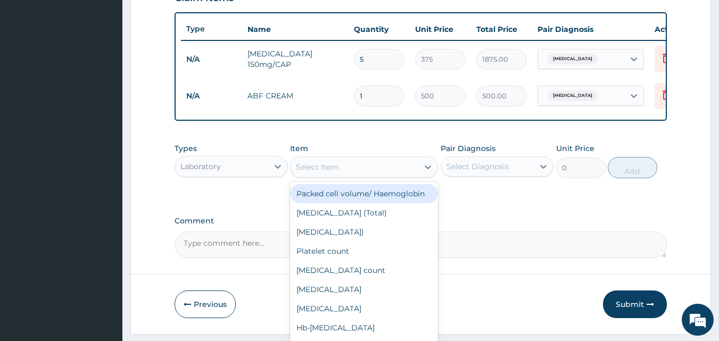
click at [337, 172] on div "Select Item" at bounding box center [317, 167] width 43 height 11
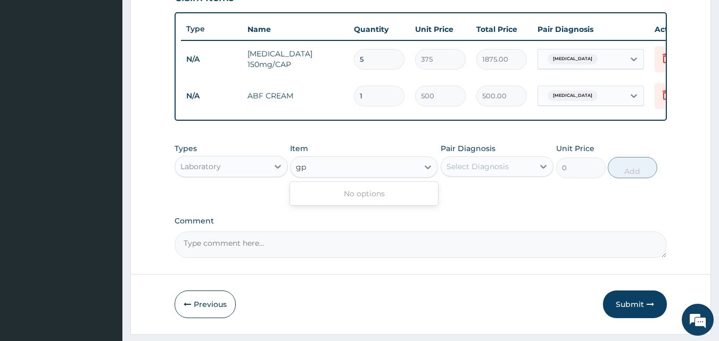
type input "g"
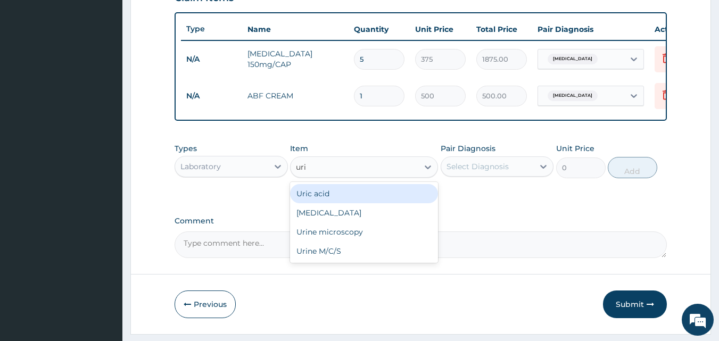
type input "urin"
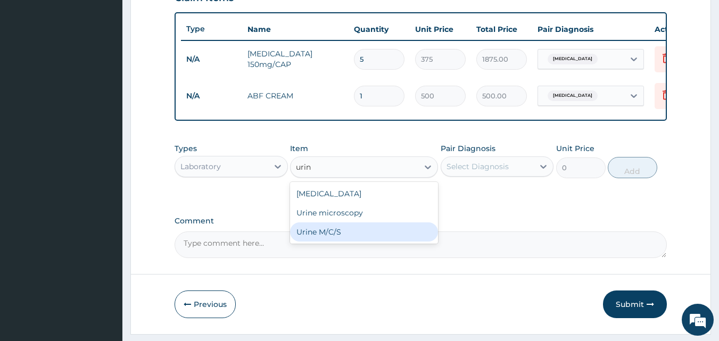
click at [332, 242] on div "Urine M/C/S" at bounding box center [364, 231] width 148 height 19
type input "3500"
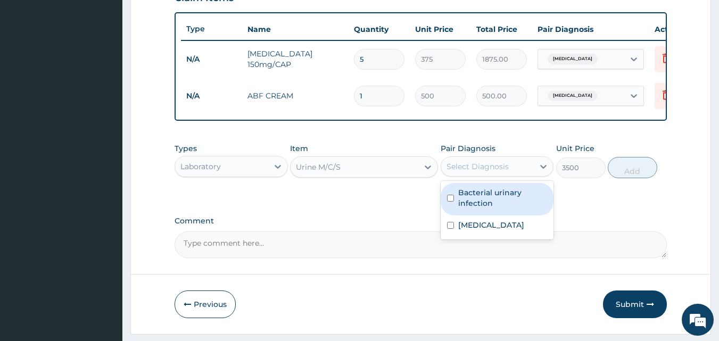
click at [480, 175] on div "Select Diagnosis" at bounding box center [487, 166] width 93 height 17
click at [475, 204] on label "Bacterial urinary infection" at bounding box center [502, 197] width 89 height 21
checkbox input "true"
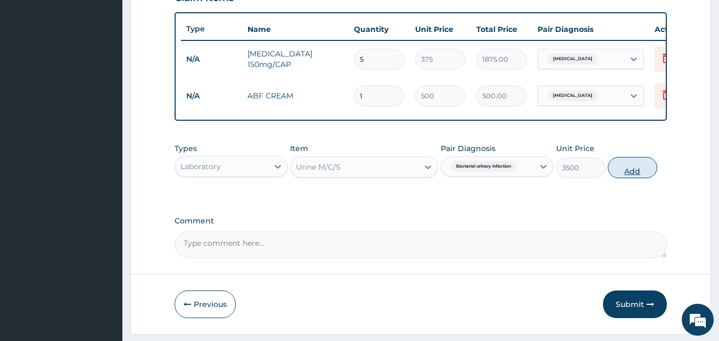
click at [639, 177] on button "Add" at bounding box center [633, 167] width 50 height 21
type input "0"
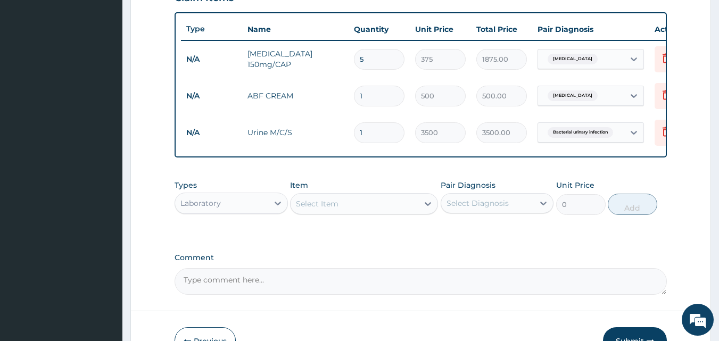
click at [255, 212] on div "Laboratory" at bounding box center [221, 203] width 93 height 17
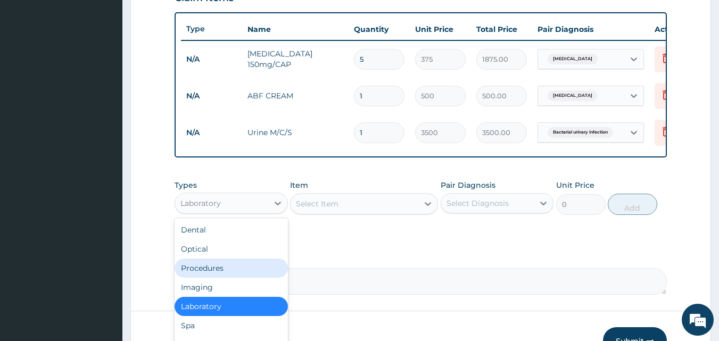
click at [252, 274] on div "Procedures" at bounding box center [231, 268] width 113 height 19
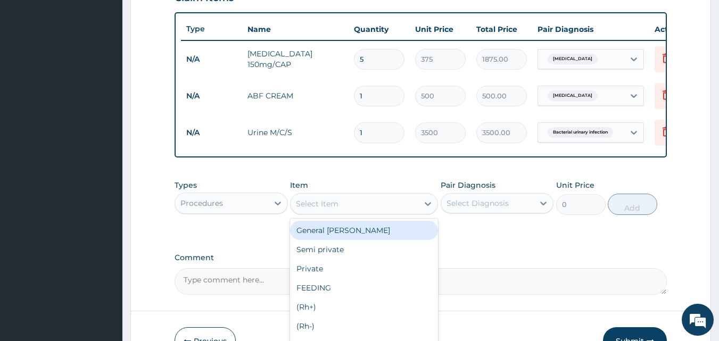
click at [373, 212] on div "Select Item" at bounding box center [355, 203] width 128 height 17
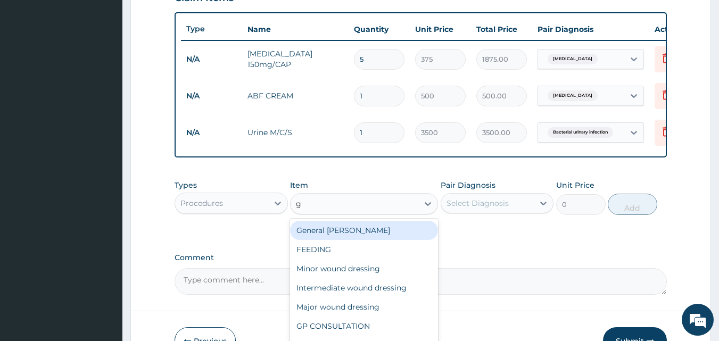
type input "gp"
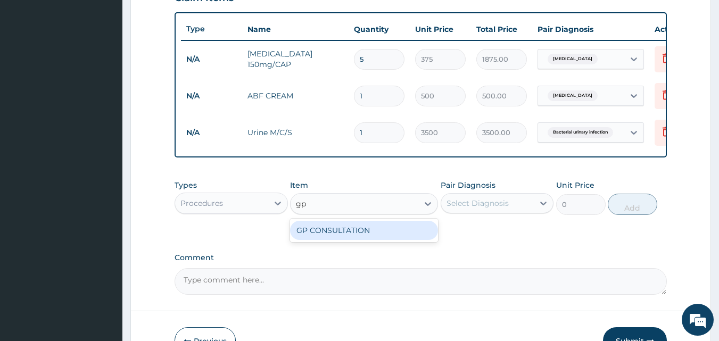
click at [369, 240] on div "GP CONSULTATION" at bounding box center [364, 230] width 148 height 19
type input "2000"
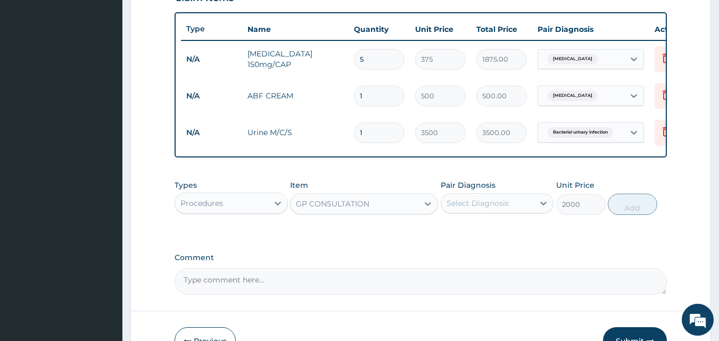
click at [461, 209] on div "Select Diagnosis" at bounding box center [478, 203] width 62 height 11
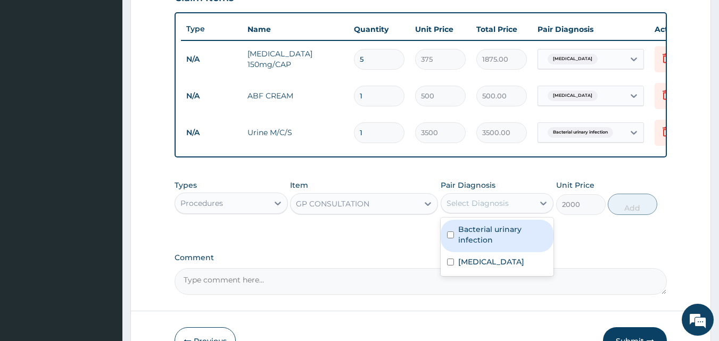
click at [461, 233] on label "Bacterial urinary infection" at bounding box center [502, 234] width 89 height 21
checkbox input "true"
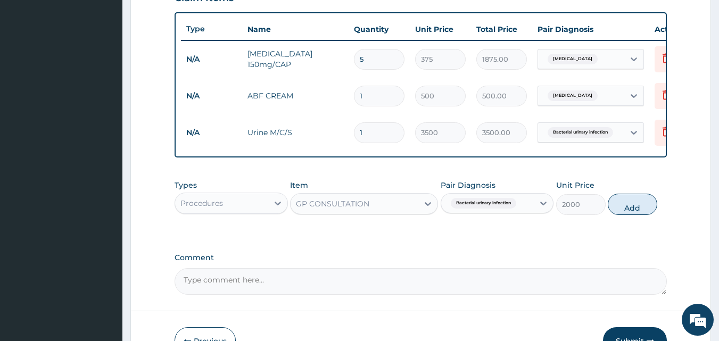
click at [622, 200] on div "Types Procedures Item GP CONSULTATION Pair Diagnosis Bacterial urinary infectio…" at bounding box center [421, 198] width 493 height 46
click at [627, 209] on button "Add" at bounding box center [633, 204] width 50 height 21
type input "0"
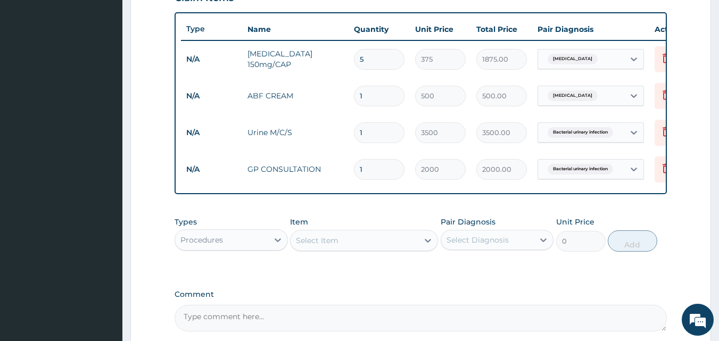
scroll to position [494, 0]
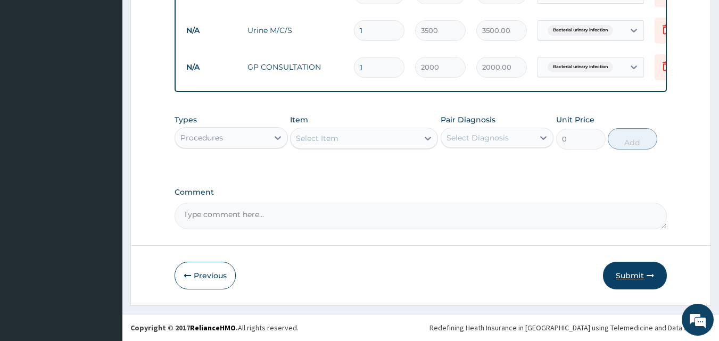
click at [624, 276] on button "Submit" at bounding box center [635, 276] width 64 height 28
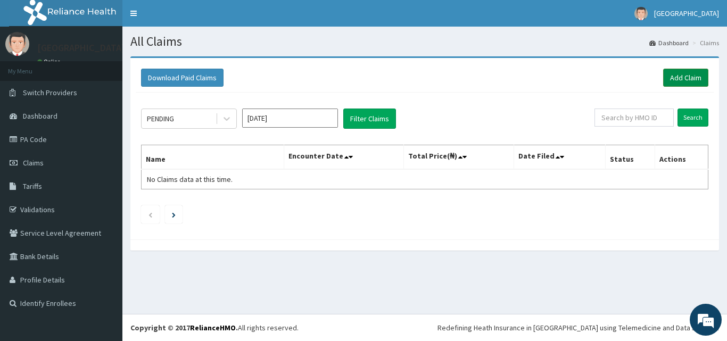
click at [684, 83] on link "Add Claim" at bounding box center [685, 78] width 45 height 18
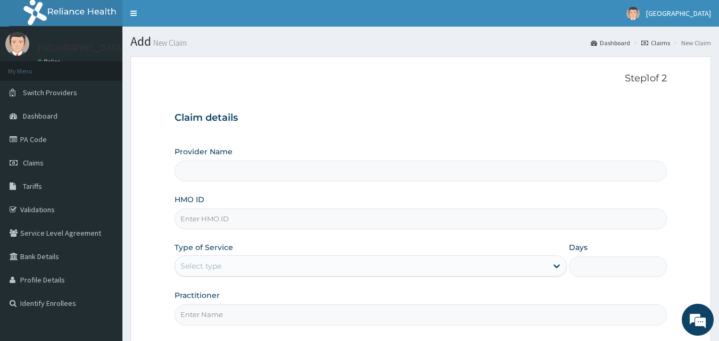
click at [292, 216] on input "HMO ID" at bounding box center [421, 219] width 493 height 21
type input "FCC/12349/B"
click at [265, 267] on div "Select type" at bounding box center [361, 266] width 372 height 17
drag, startPoint x: 227, startPoint y: 220, endPoint x: 178, endPoint y: 223, distance: 49.0
click at [178, 223] on input "FCC/12349/B" at bounding box center [421, 219] width 493 height 21
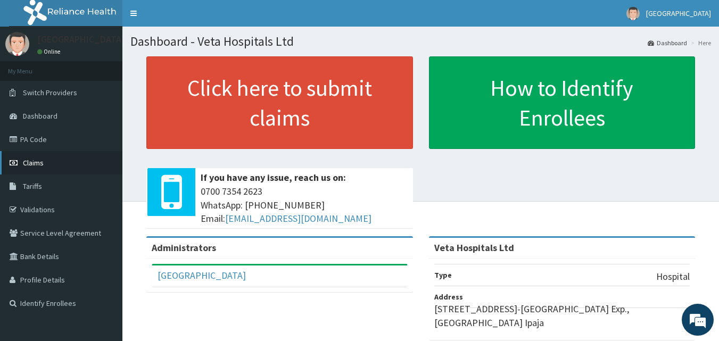
click at [61, 164] on link "Claims" at bounding box center [61, 162] width 122 height 23
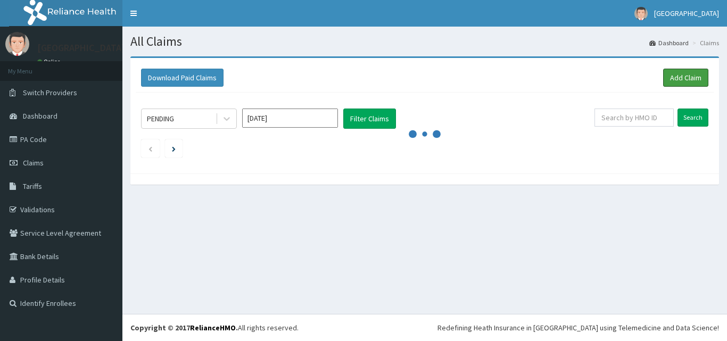
click at [681, 73] on link "Add Claim" at bounding box center [685, 78] width 45 height 18
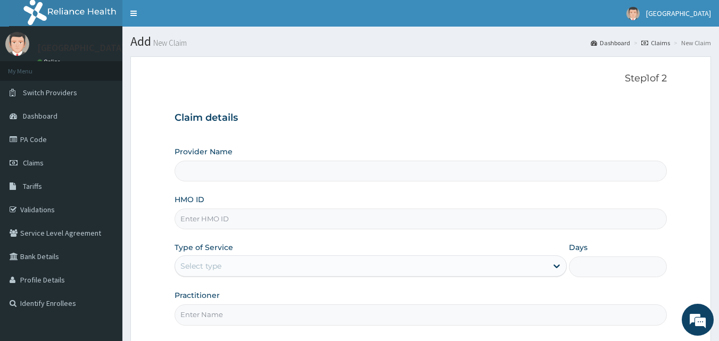
click at [315, 212] on input "HMO ID" at bounding box center [421, 219] width 493 height 21
type input "fcc"
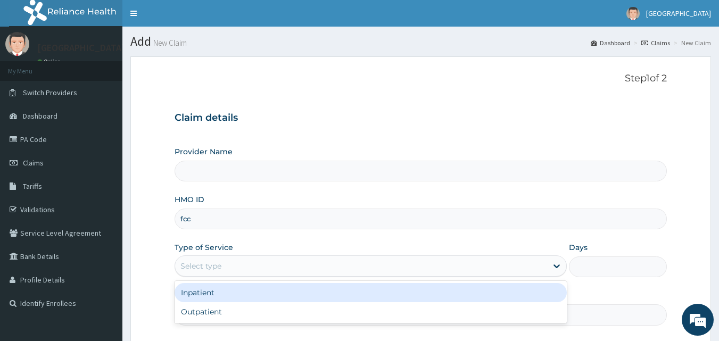
click at [308, 271] on div "Select type" at bounding box center [361, 266] width 372 height 17
type input "Veta Hospitals Ltd"
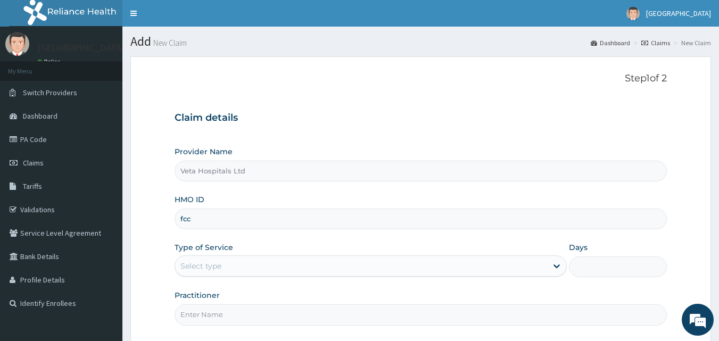
click at [226, 208] on div "HMO ID fcc" at bounding box center [421, 211] width 493 height 35
click at [208, 211] on input "fcc" at bounding box center [421, 219] width 493 height 21
type input "FCC/12349/B"
click at [252, 271] on div "Select type" at bounding box center [361, 266] width 372 height 17
click at [205, 268] on div "Select type" at bounding box center [200, 266] width 41 height 11
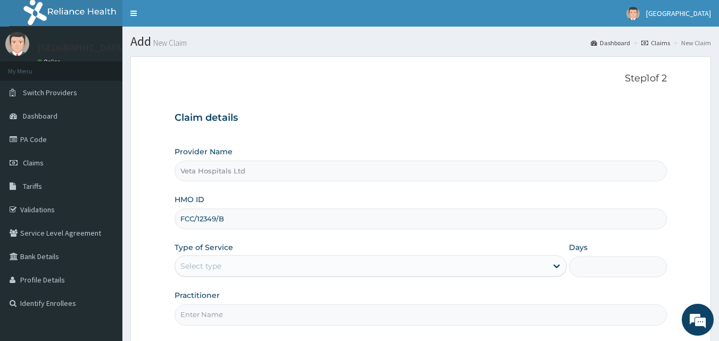
click at [457, 240] on div "Provider Name Veta Hospitals Ltd HMO ID FCC/12349/B Type of Service Select type…" at bounding box center [421, 235] width 493 height 179
click at [314, 271] on div "Select type" at bounding box center [361, 266] width 372 height 17
click at [311, 263] on div "Select type" at bounding box center [361, 266] width 372 height 17
type input "p"
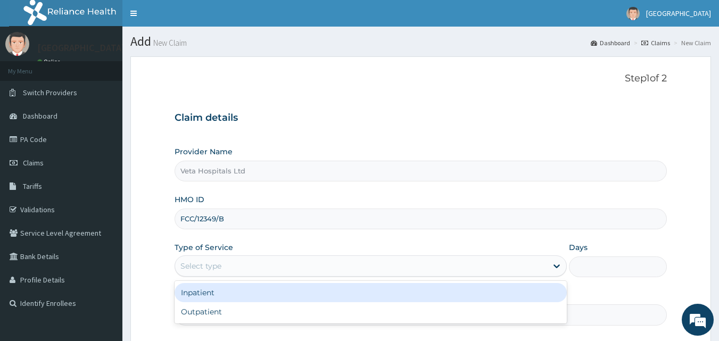
click at [252, 310] on div "Outpatient" at bounding box center [371, 311] width 392 height 19
type input "1"
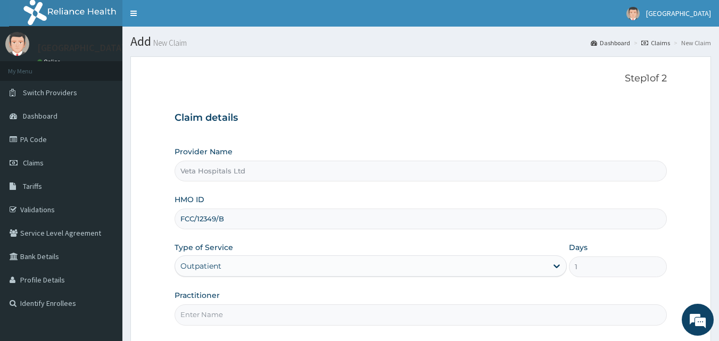
click at [224, 318] on input "Practitioner" at bounding box center [421, 314] width 493 height 21
type input "[PERSON_NAME]"
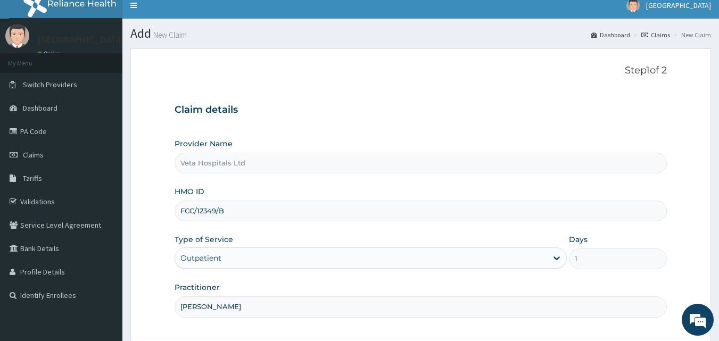
scroll to position [76, 0]
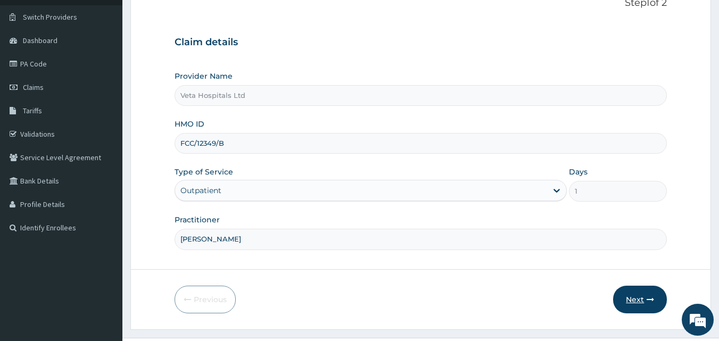
click at [648, 296] on icon "button" at bounding box center [650, 299] width 7 height 7
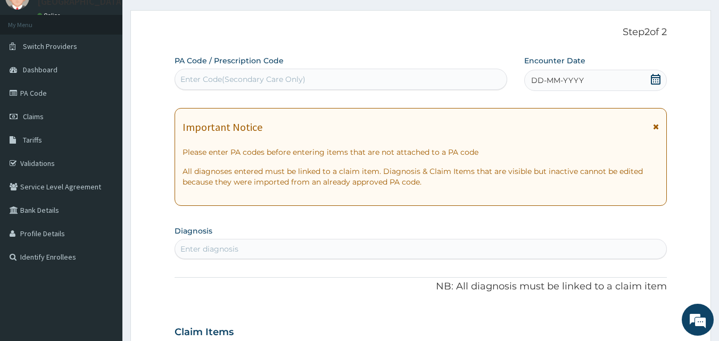
scroll to position [21, 0]
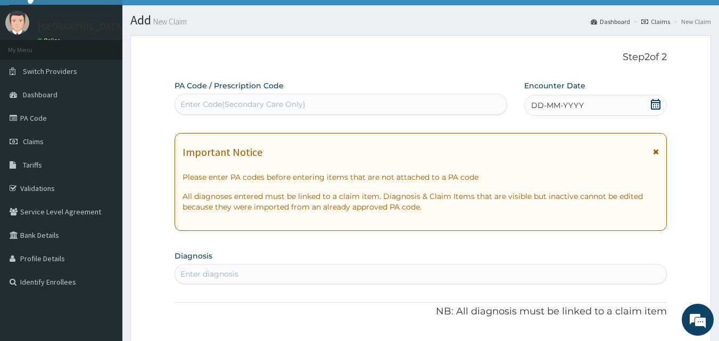
click at [561, 106] on span "DD-MM-YYYY" at bounding box center [557, 105] width 53 height 11
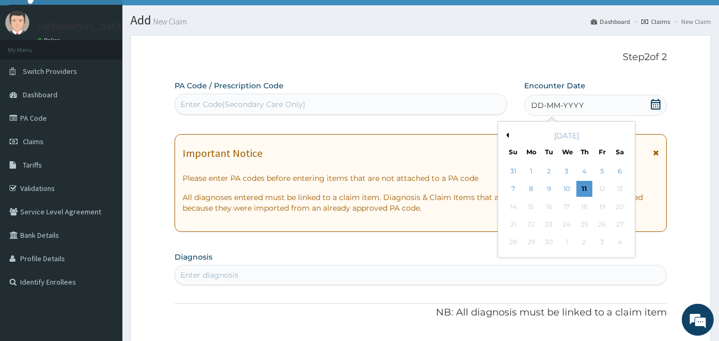
click at [509, 135] on div "[DATE]" at bounding box center [566, 135] width 128 height 11
click at [507, 135] on button "Previous Month" at bounding box center [506, 135] width 5 height 5
click at [566, 188] on div "6" at bounding box center [567, 190] width 16 height 16
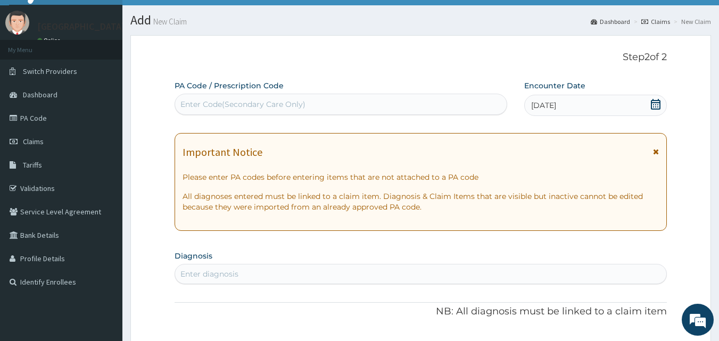
scroll to position [102, 0]
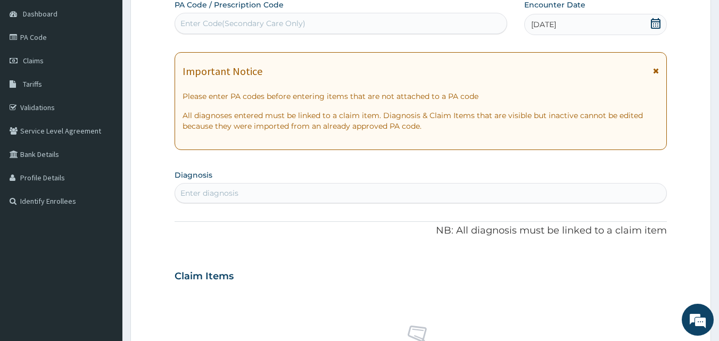
click at [382, 191] on div "Enter diagnosis" at bounding box center [421, 193] width 492 height 17
type input "plasmod"
